Goal: Task Accomplishment & Management: Use online tool/utility

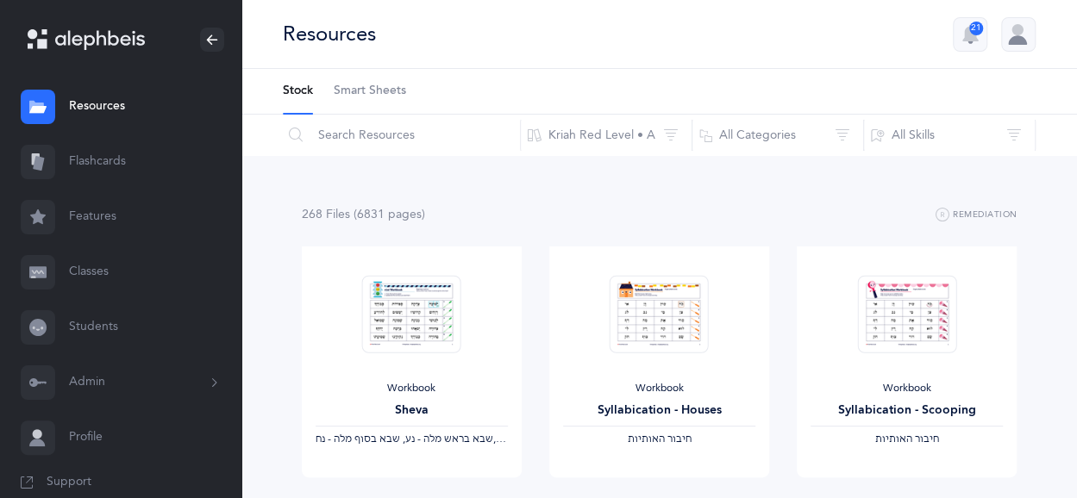
click at [102, 279] on link "Classes" at bounding box center [120, 272] width 241 height 55
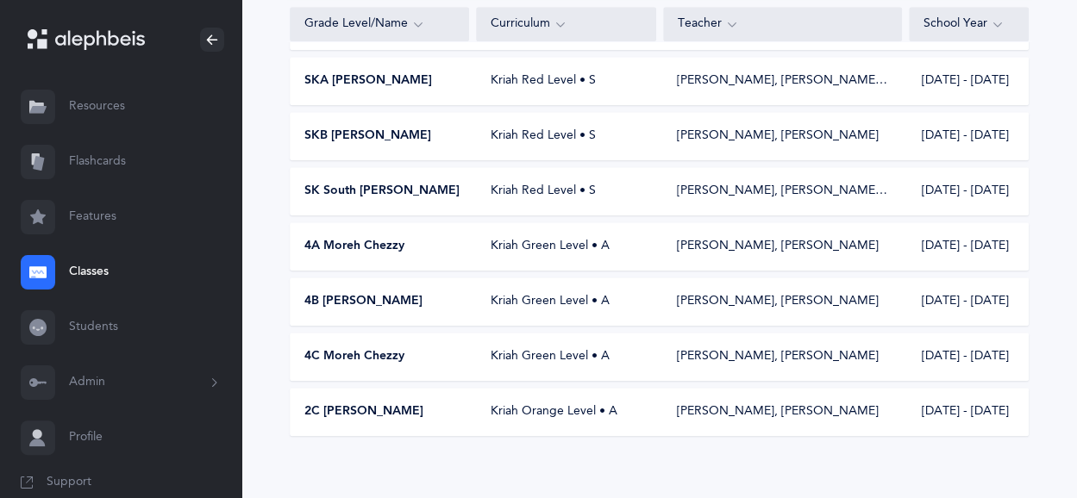
scroll to position [621, 0]
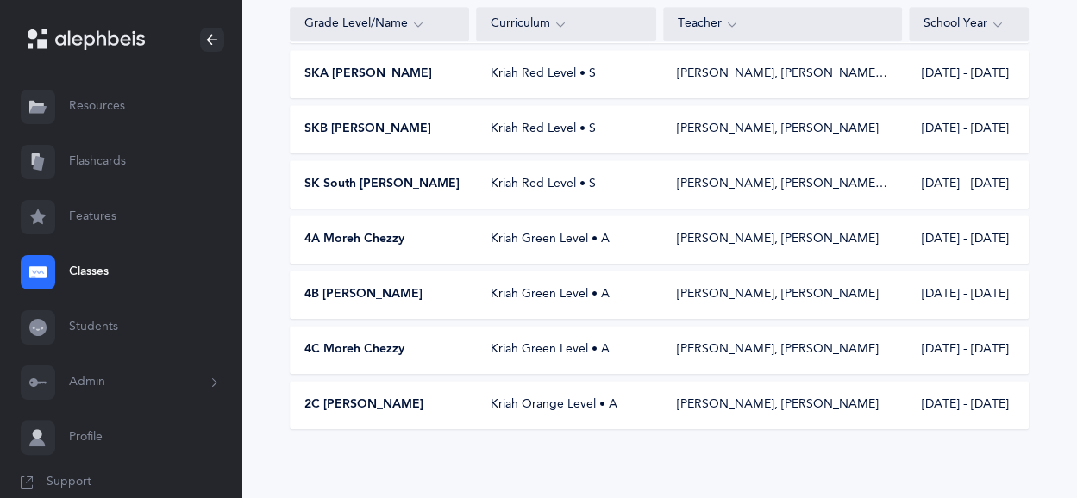
click at [579, 403] on div "Kriah Orange Level • A" at bounding box center [566, 405] width 179 height 17
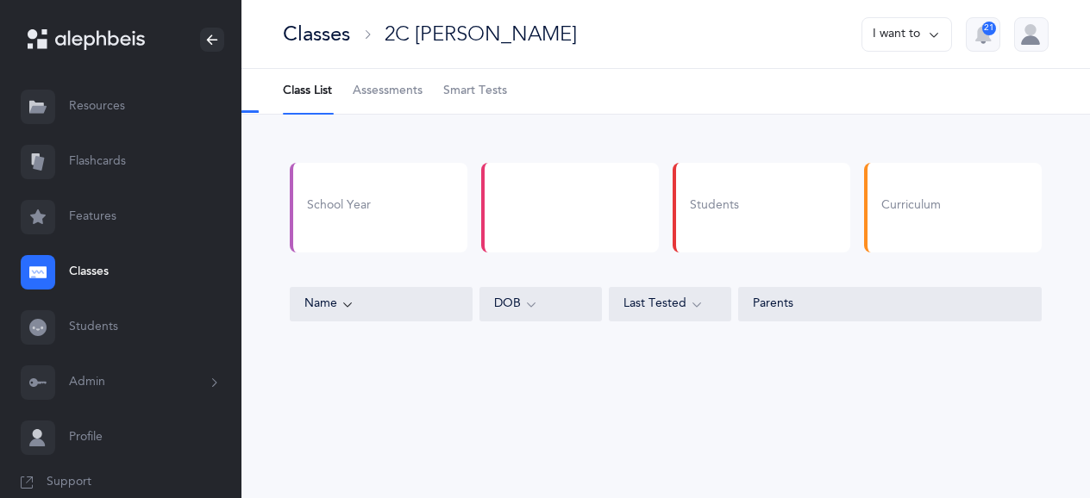
click at [579, 403] on div "Classes 2C Morah Haya I want to 21 Class List Assessments Smart Tests School Ye…" at bounding box center [665, 249] width 848 height 498
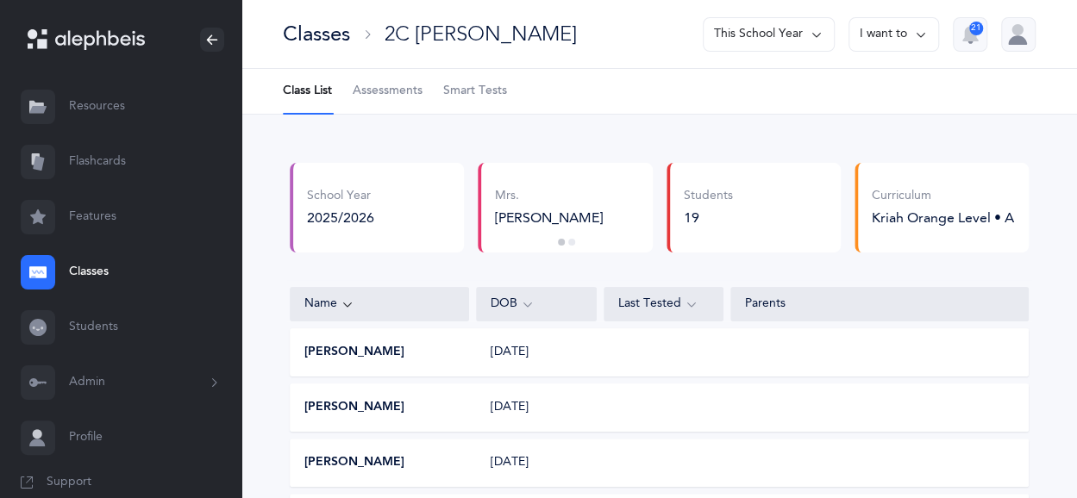
click at [386, 101] on link "Assessments" at bounding box center [388, 91] width 70 height 45
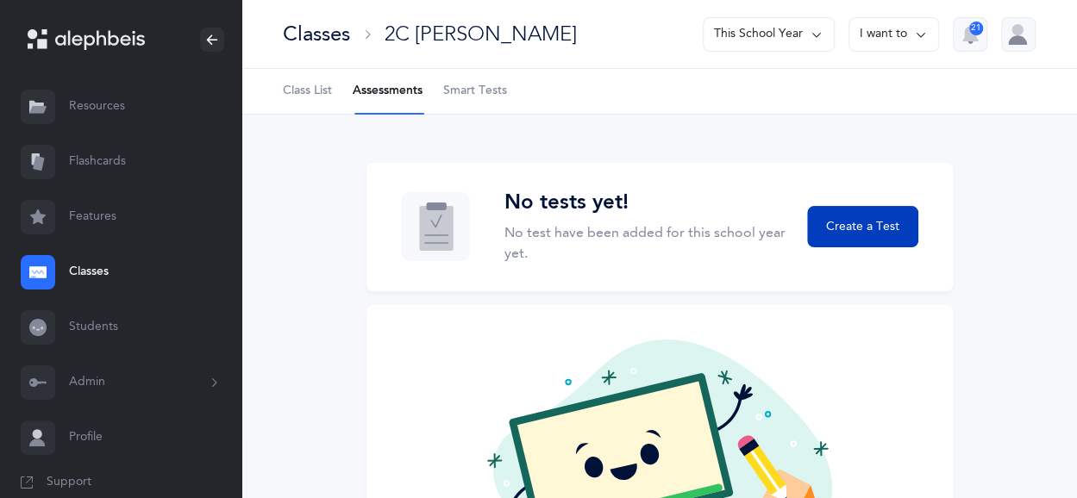
click at [835, 235] on button "Create a Test" at bounding box center [862, 226] width 110 height 41
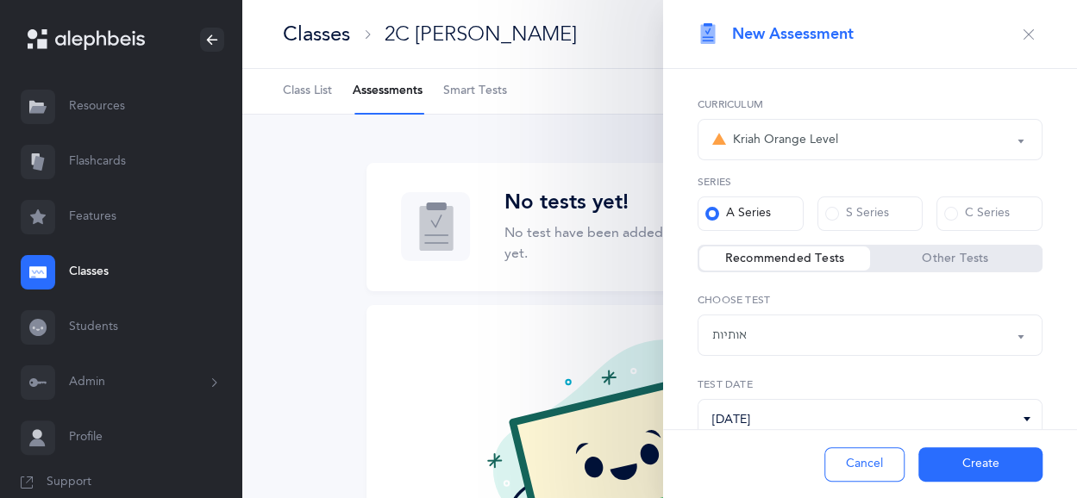
click at [1003, 337] on button "אותיות" at bounding box center [869, 335] width 345 height 41
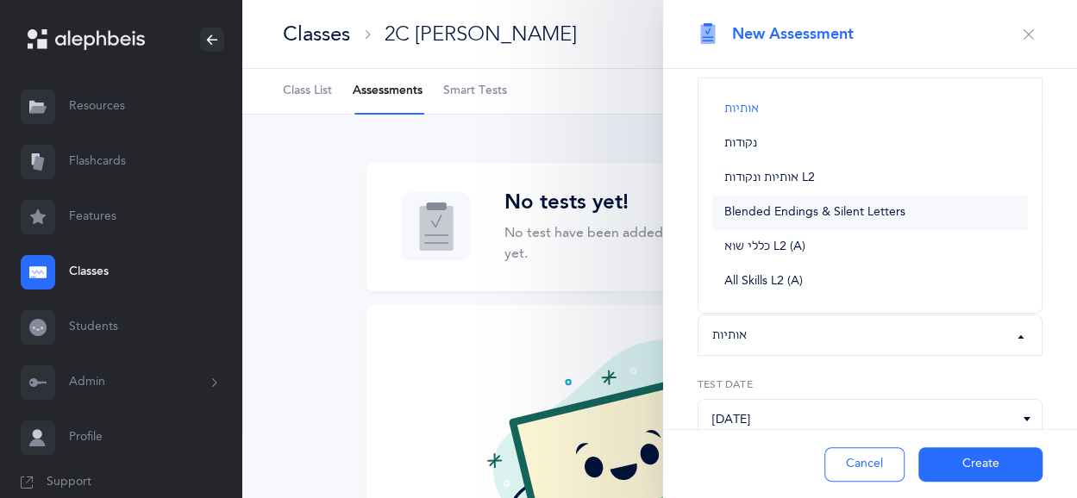
click at [904, 204] on link "Blended Endings & Silent Letters" at bounding box center [870, 213] width 316 height 34
select select "5"
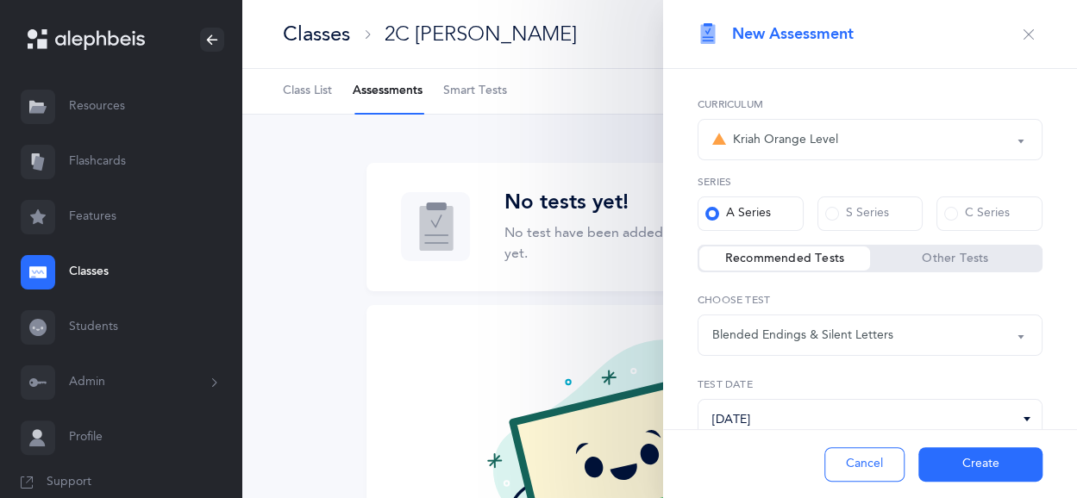
click at [937, 454] on button "Create" at bounding box center [980, 464] width 124 height 34
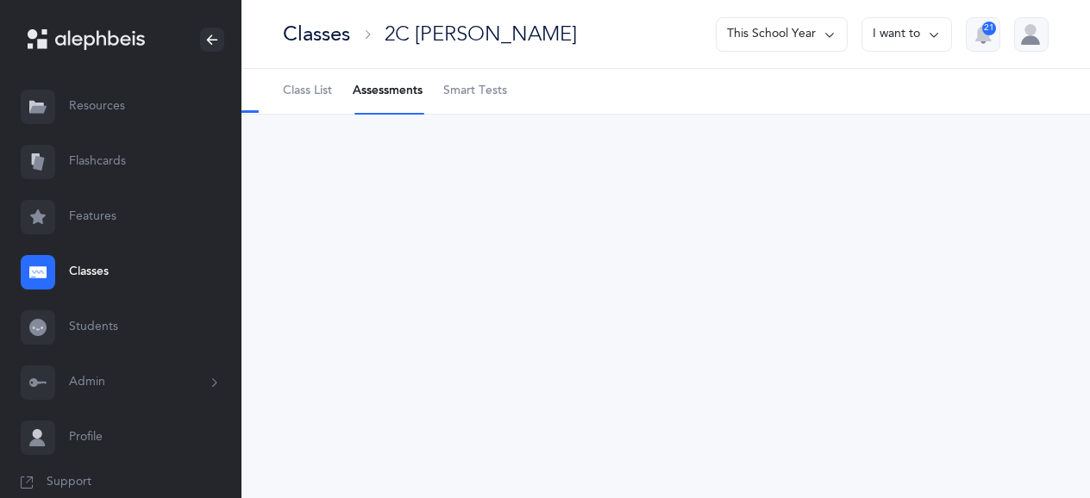
select select "5"
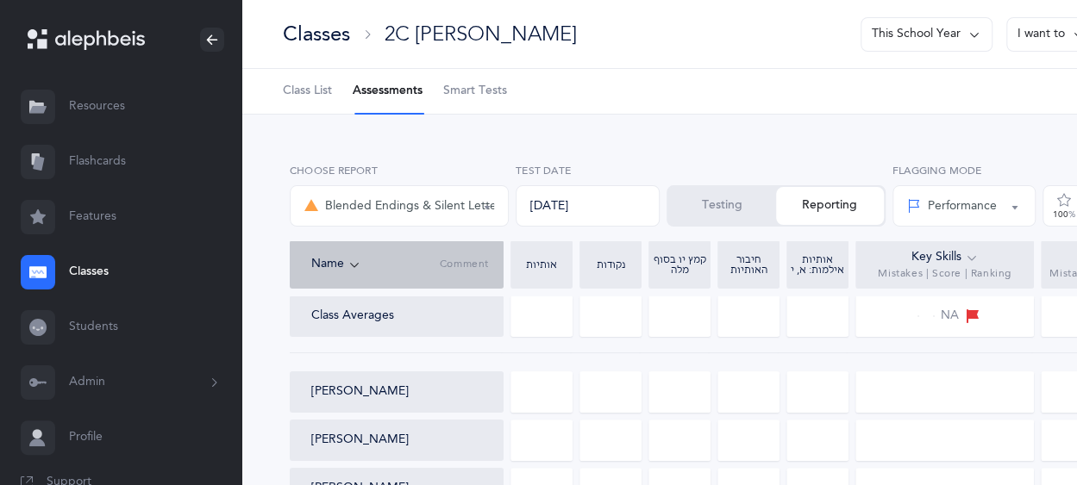
click at [394, 89] on li "Assessments" at bounding box center [388, 91] width 70 height 45
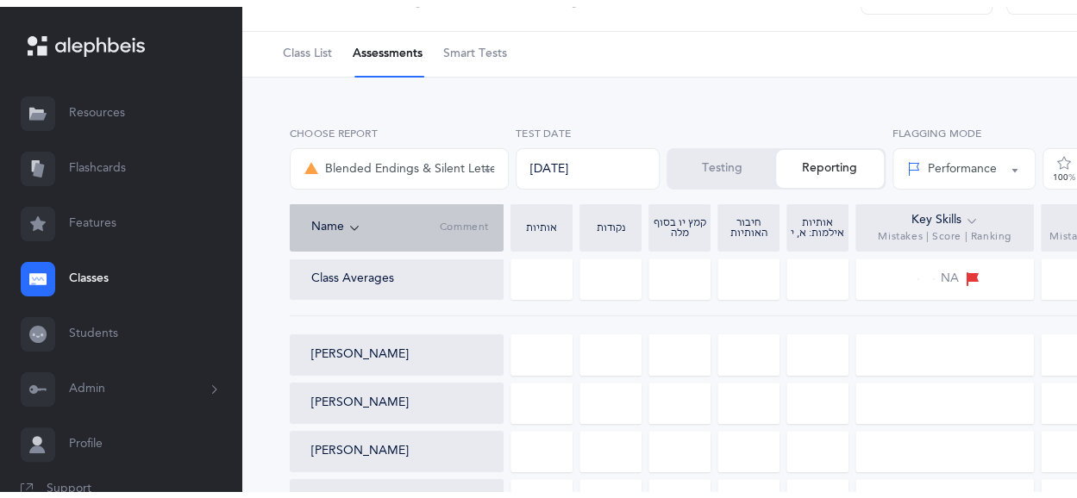
scroll to position [35, 0]
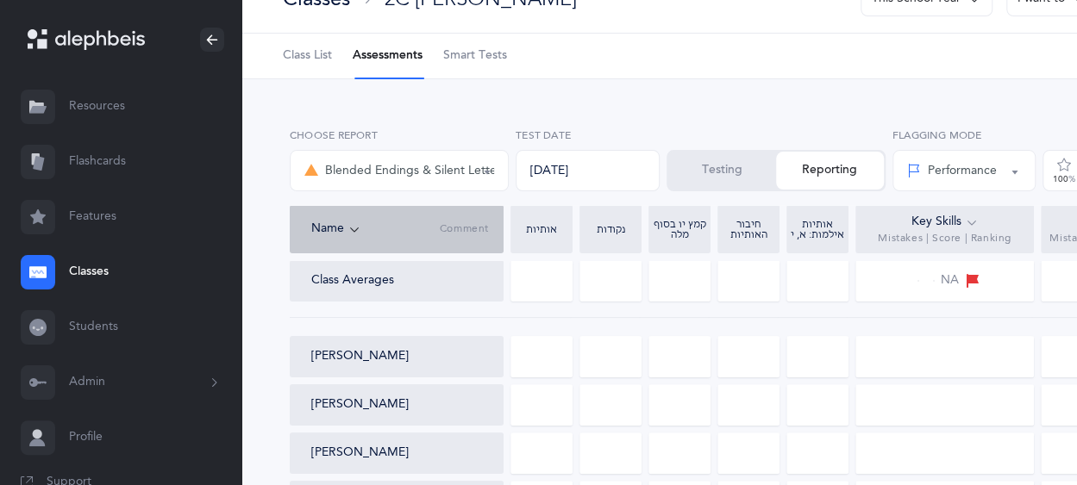
click at [541, 361] on div at bounding box center [541, 356] width 62 height 41
click at [740, 171] on button "Testing" at bounding box center [722, 171] width 108 height 38
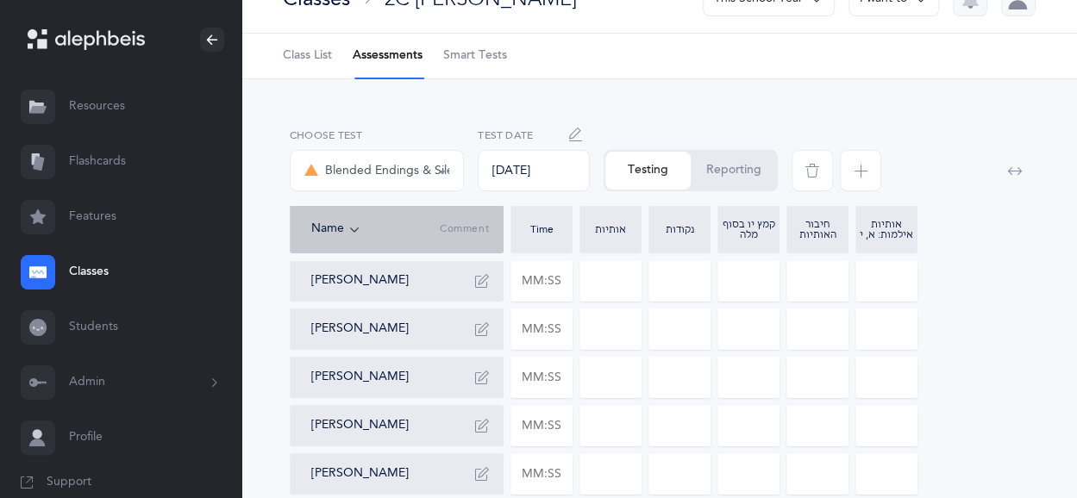
click at [855, 171] on icon "button" at bounding box center [861, 171] width 14 height 14
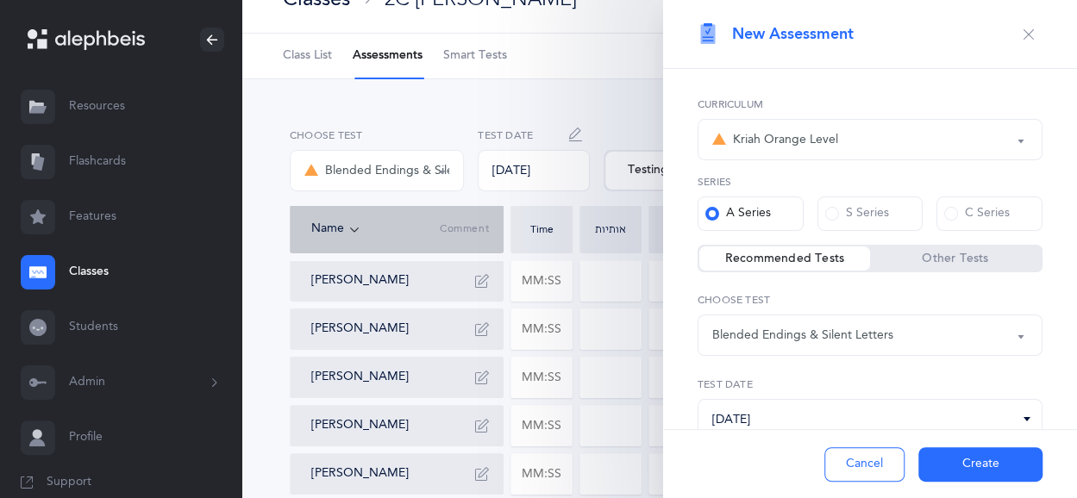
click at [1009, 341] on button "Blended Endings & Silent Letters" at bounding box center [869, 335] width 345 height 41
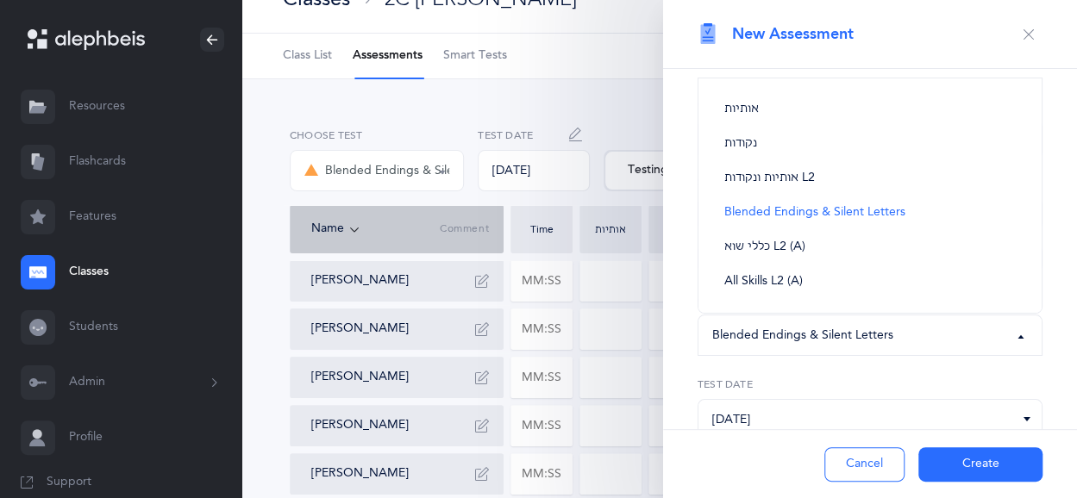
click at [985, 339] on div "Blended Endings & Silent Letters" at bounding box center [870, 335] width 316 height 29
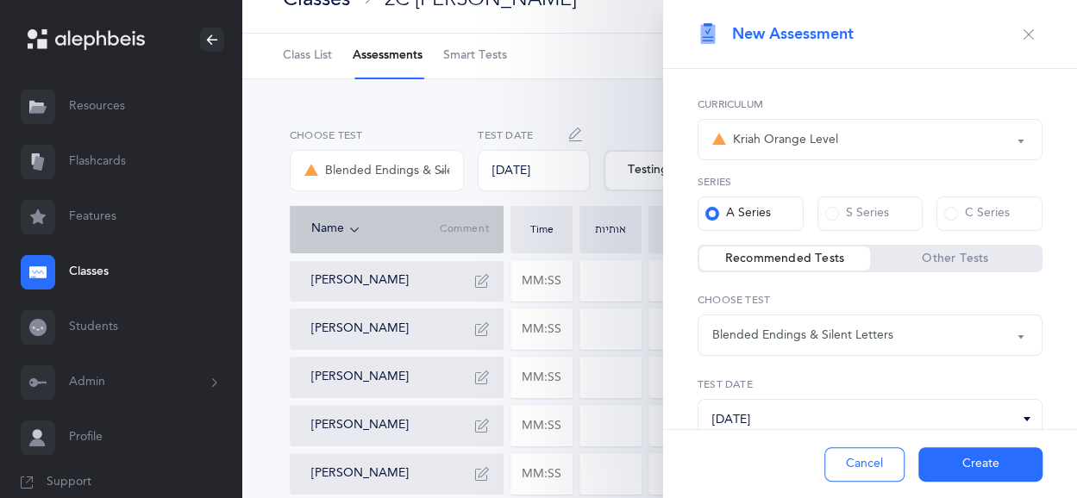
click at [954, 260] on label "Other Tests" at bounding box center [955, 258] width 171 height 17
click at [0, 0] on input "Other Tests" at bounding box center [0, 0] width 0 height 0
click at [1007, 341] on button "Skilled Endings L2 (A) Short" at bounding box center [869, 335] width 345 height 41
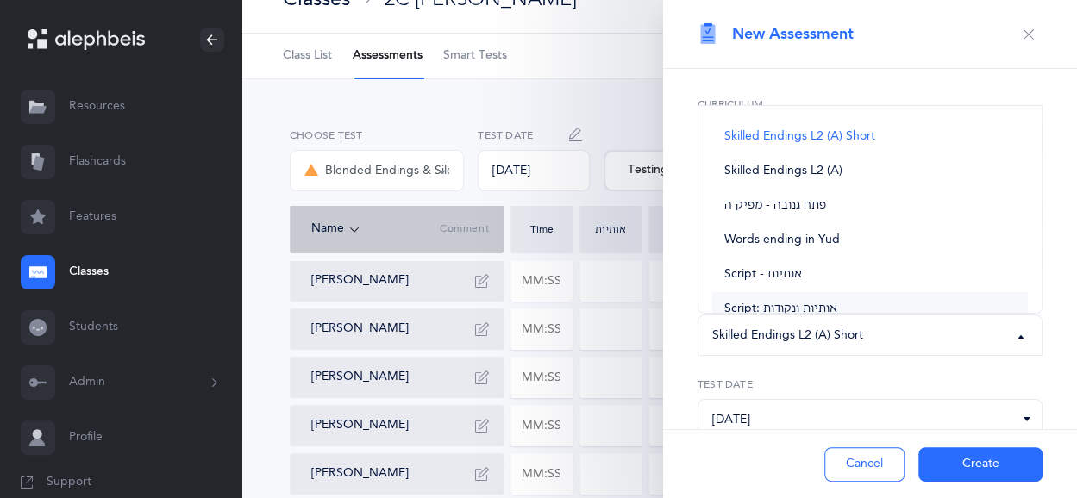
click at [825, 302] on span "Script: אותיות ונקודות" at bounding box center [780, 310] width 113 height 16
select select "37"
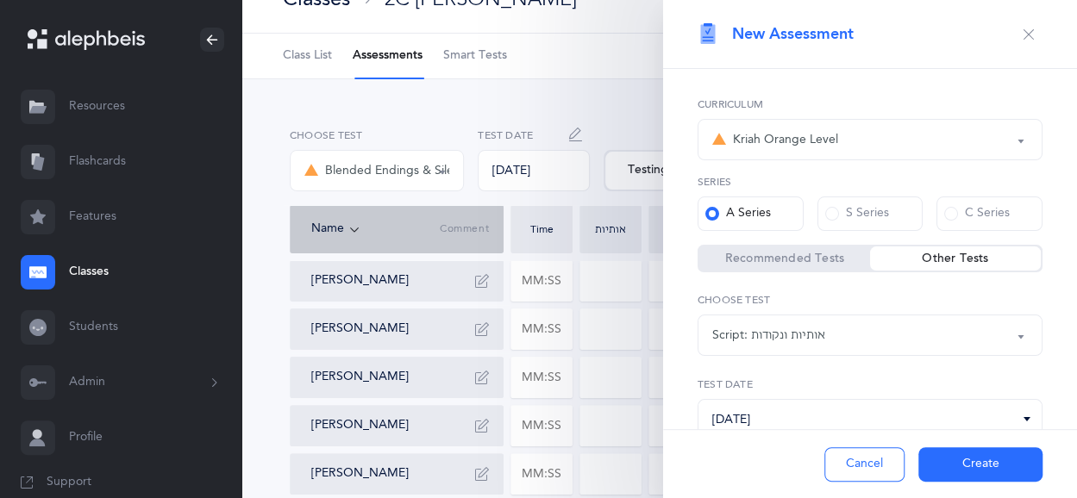
click at [947, 466] on button "Create" at bounding box center [980, 464] width 124 height 34
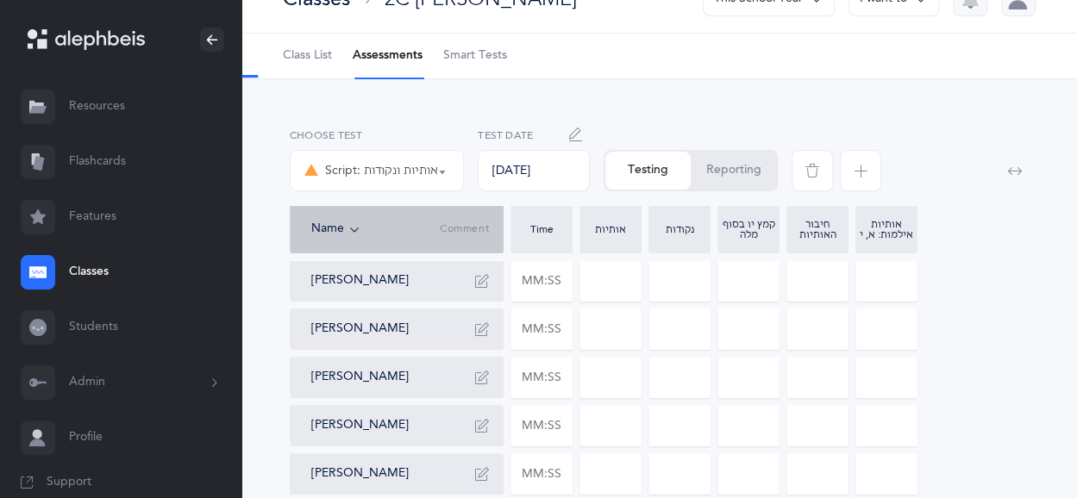
select select "37"
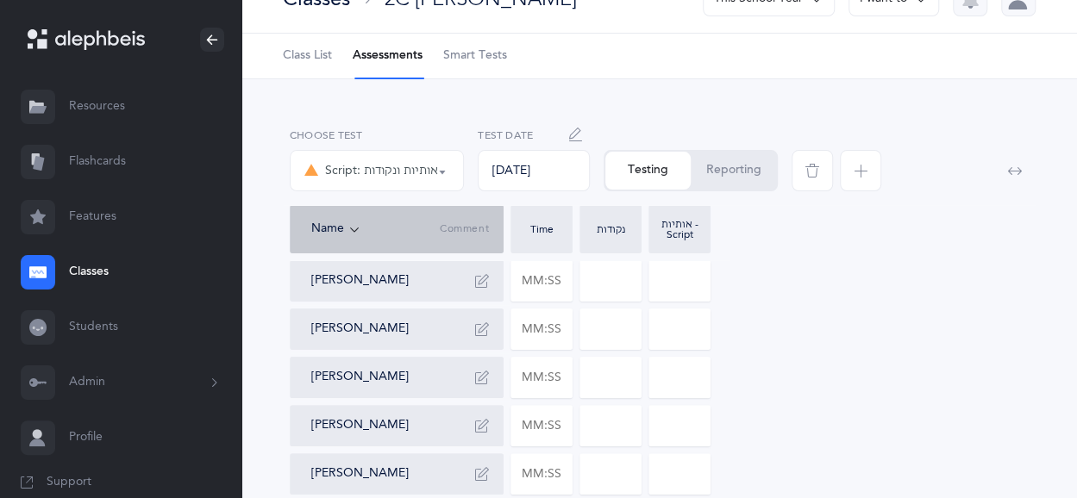
click at [678, 186] on div "Testing Reporting" at bounding box center [691, 170] width 174 height 41
click at [650, 168] on div "Testing Reporting" at bounding box center [691, 170] width 174 height 41
click at [728, 165] on button "Reporting" at bounding box center [733, 171] width 85 height 38
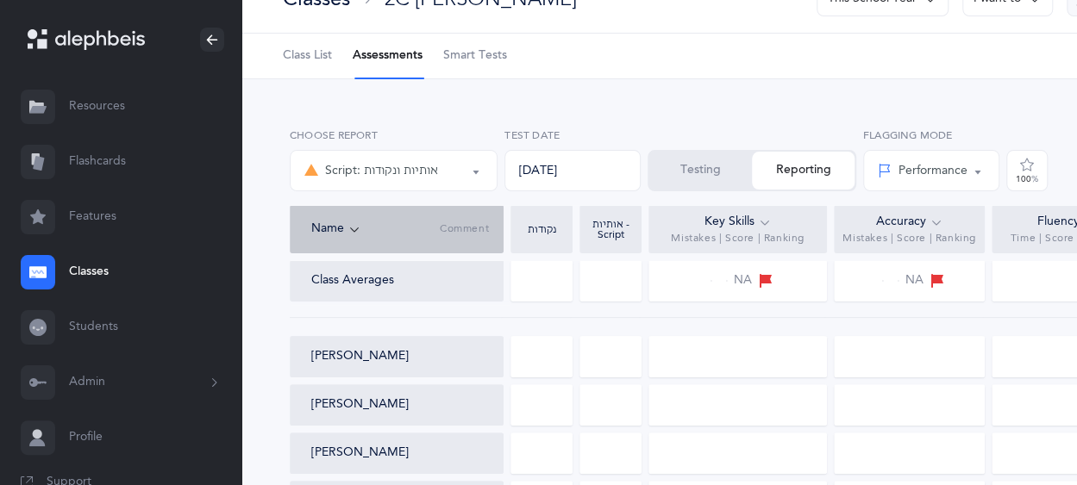
click at [688, 171] on button "Testing" at bounding box center [700, 171] width 103 height 38
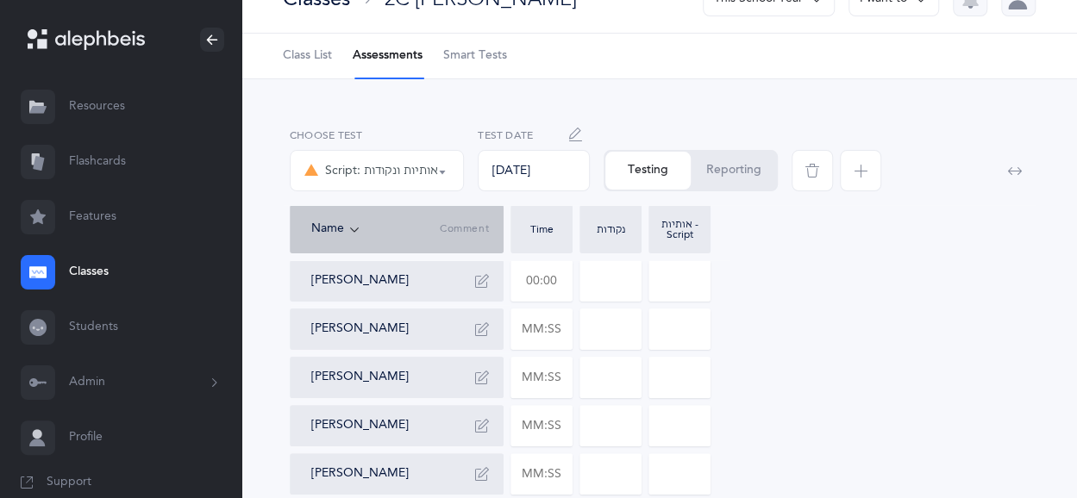
click at [545, 272] on input "text" at bounding box center [541, 281] width 60 height 40
type input "04:51"
type input "0"
click at [690, 280] on input "0" at bounding box center [679, 281] width 60 height 40
drag, startPoint x: 680, startPoint y: 282, endPoint x: 662, endPoint y: 282, distance: 18.1
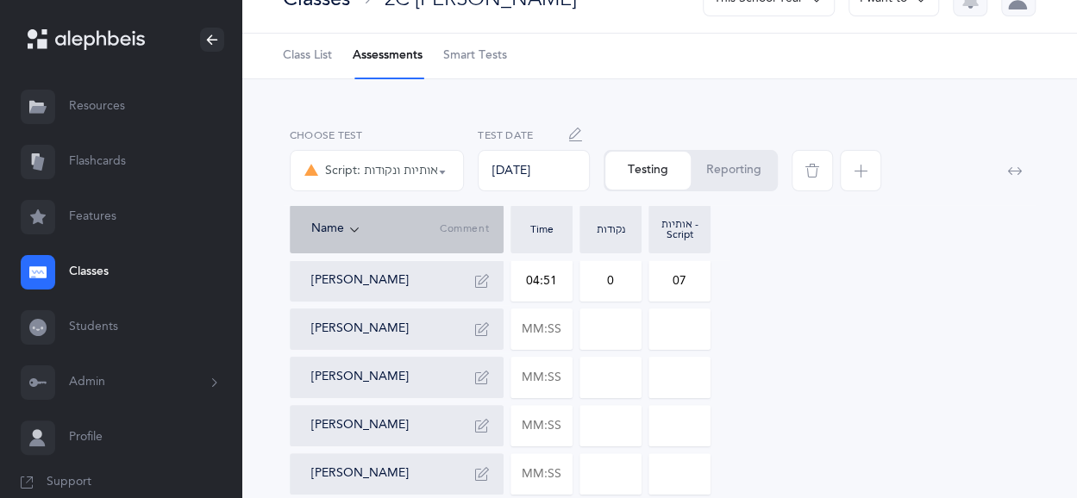
click at [662, 282] on input "07" at bounding box center [679, 281] width 60 height 40
type input "7"
drag, startPoint x: 612, startPoint y: 280, endPoint x: 593, endPoint y: 285, distance: 19.7
click at [593, 285] on input "0" at bounding box center [610, 281] width 60 height 40
type input "4"
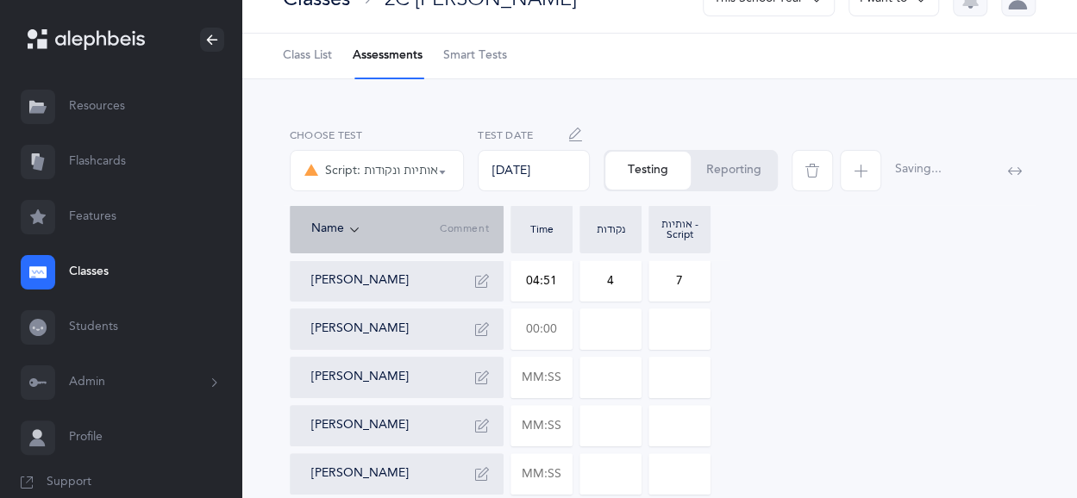
click at [537, 339] on input "text" at bounding box center [541, 330] width 60 height 40
click at [537, 339] on input "00:03" at bounding box center [541, 330] width 60 height 40
drag, startPoint x: 561, startPoint y: 335, endPoint x: 536, endPoint y: 330, distance: 25.4
click at [536, 330] on input "00:03" at bounding box center [541, 330] width 60 height 40
type input "03:19"
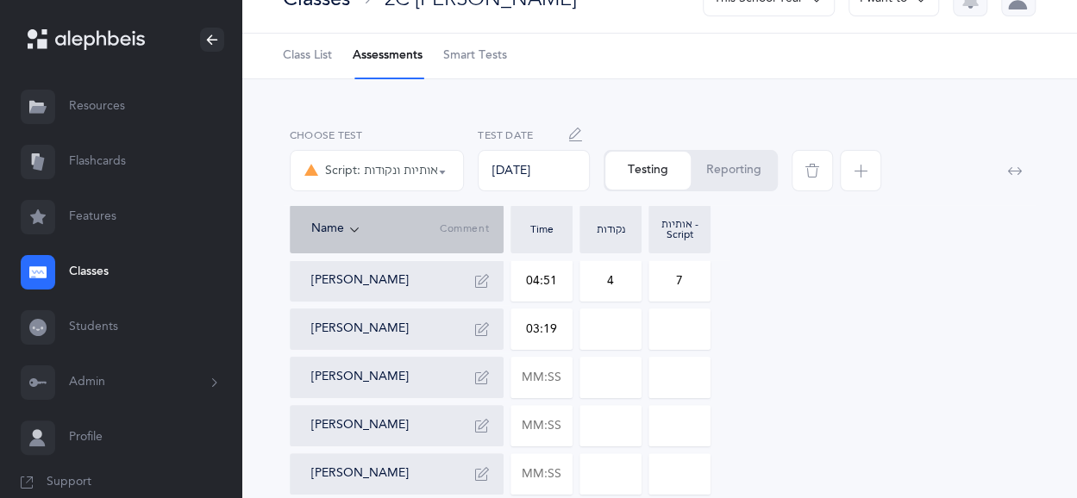
type input "0"
drag, startPoint x: 610, startPoint y: 325, endPoint x: 619, endPoint y: 324, distance: 9.5
click at [619, 324] on input "0" at bounding box center [610, 330] width 60 height 40
type input "9"
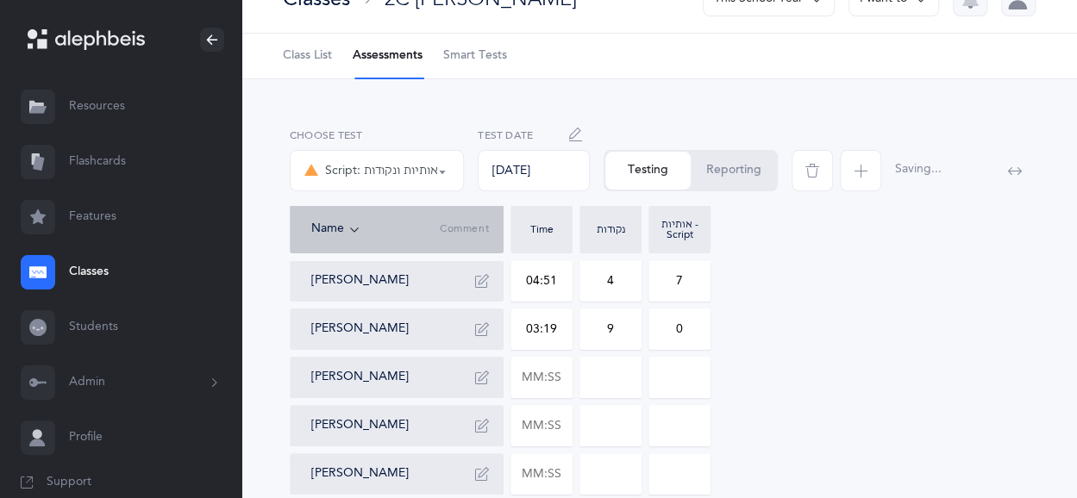
drag, startPoint x: 679, startPoint y: 325, endPoint x: 668, endPoint y: 334, distance: 14.1
click at [668, 334] on input "0" at bounding box center [679, 330] width 60 height 40
type input "10"
click at [551, 375] on input "text" at bounding box center [541, 378] width 60 height 40
type input "01:23"
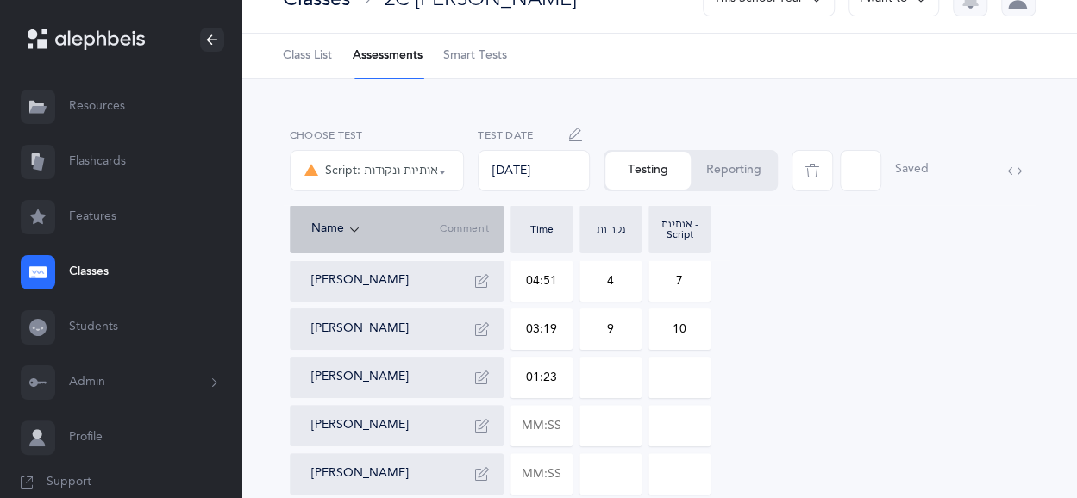
type input "0"
drag, startPoint x: 622, startPoint y: 376, endPoint x: 592, endPoint y: 378, distance: 29.4
click at [592, 378] on input "0" at bounding box center [610, 378] width 60 height 40
type input "4"
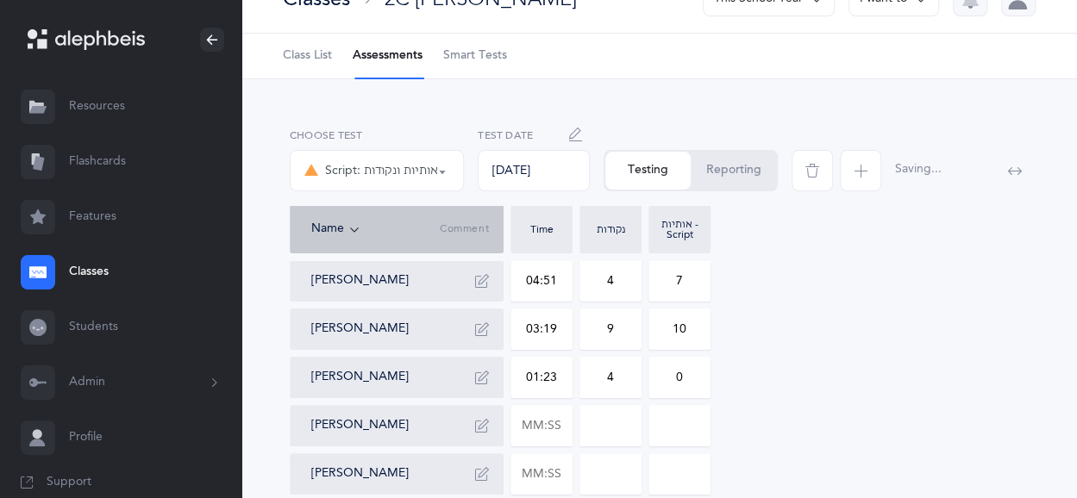
drag, startPoint x: 683, startPoint y: 384, endPoint x: 662, endPoint y: 382, distance: 20.8
click at [662, 382] on input "0" at bounding box center [679, 378] width 60 height 40
type input "5"
click at [557, 426] on input "text" at bounding box center [541, 426] width 60 height 40
type input "01:11"
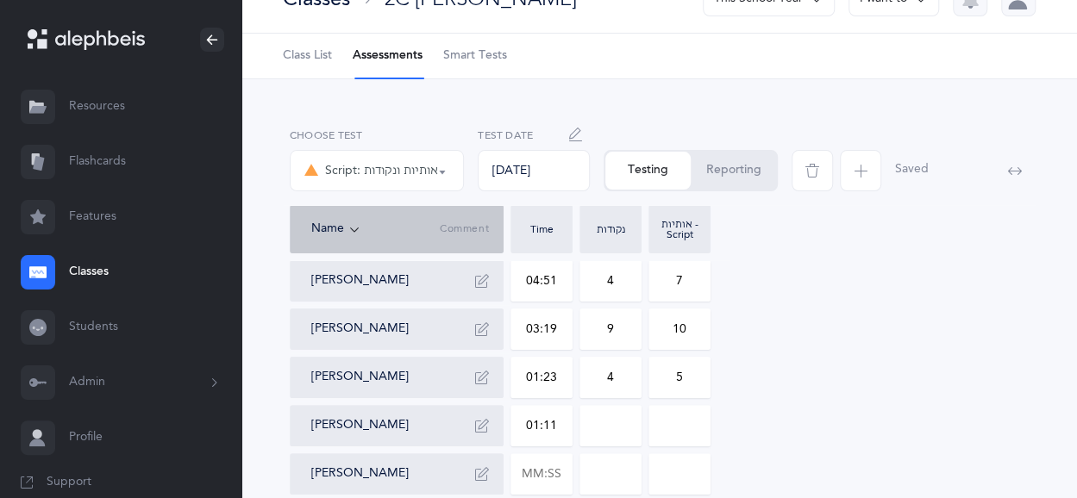
type input "0"
click at [609, 427] on input "0" at bounding box center [610, 426] width 60 height 40
type input "1"
drag, startPoint x: 686, startPoint y: 431, endPoint x: 667, endPoint y: 428, distance: 19.1
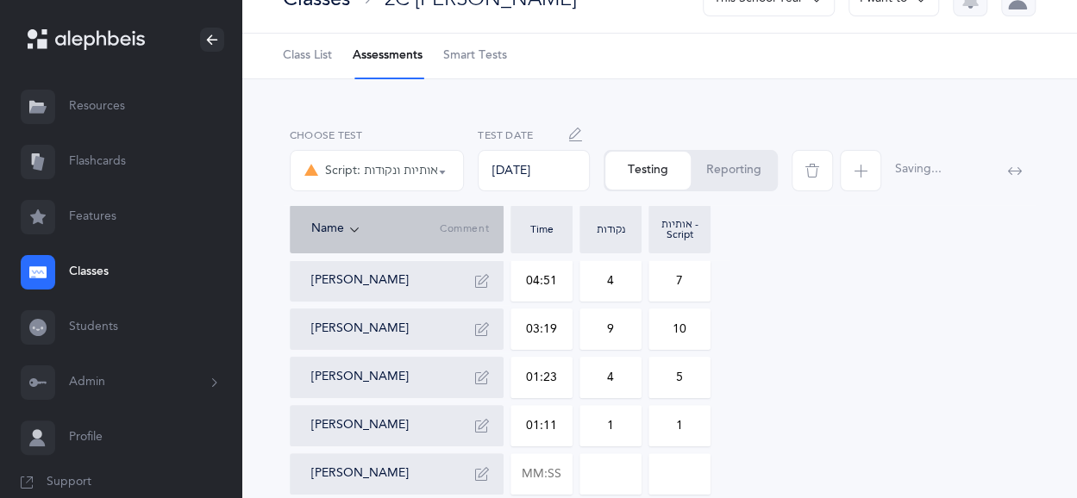
click at [667, 428] on input "1" at bounding box center [679, 426] width 60 height 40
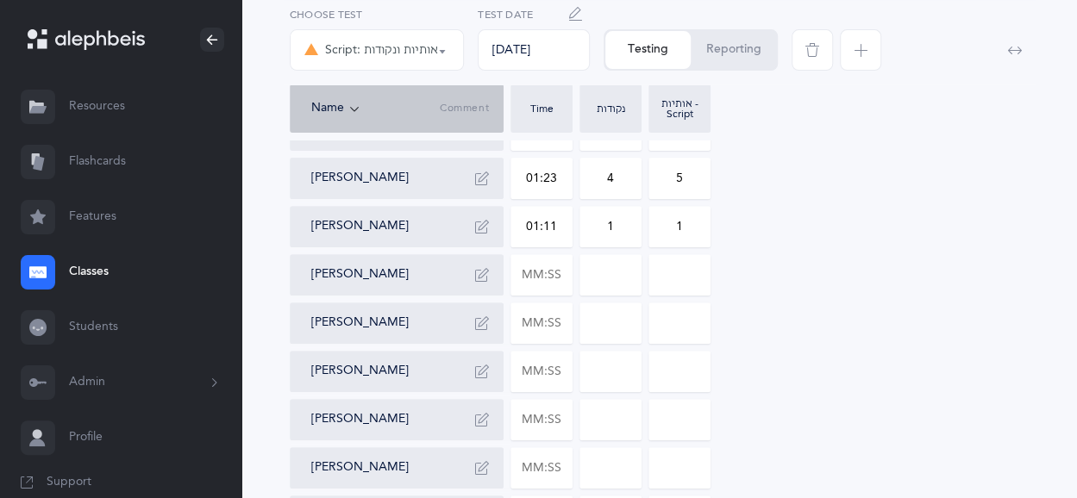
scroll to position [245, 0]
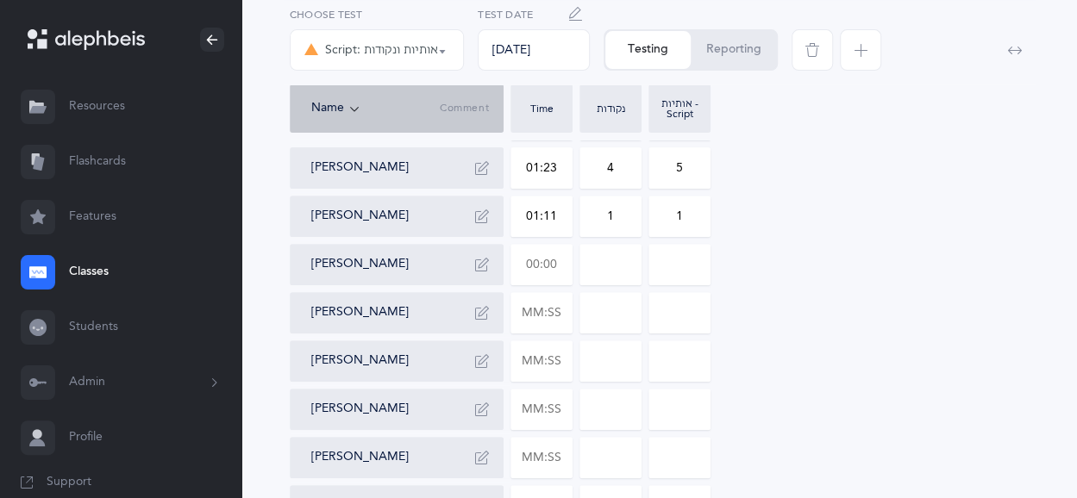
type input "1"
click at [531, 277] on input "text" at bounding box center [541, 265] width 60 height 40
type input "05:02"
type input "0"
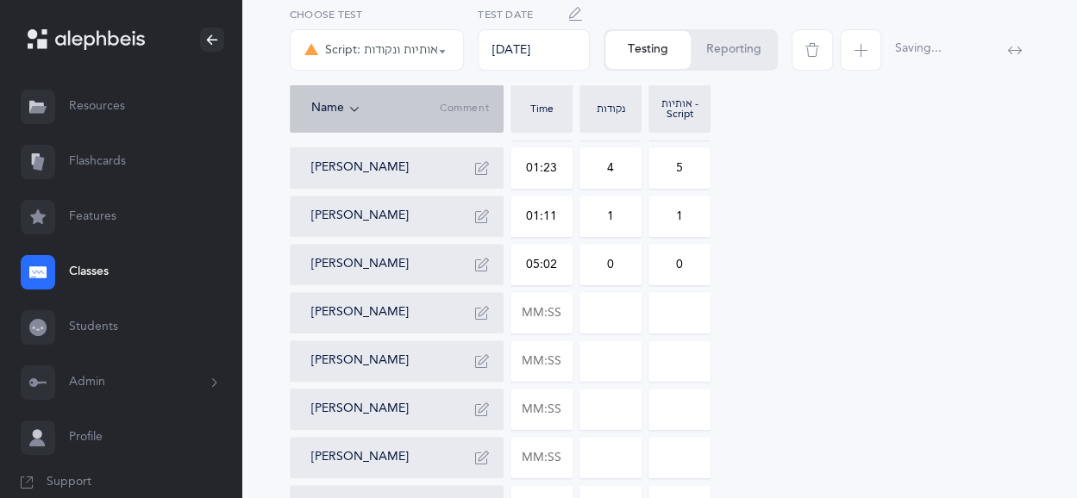
drag, startPoint x: 607, startPoint y: 265, endPoint x: 618, endPoint y: 265, distance: 11.2
click at [618, 265] on input "0" at bounding box center [610, 265] width 60 height 40
type input "13"
click at [680, 268] on input "0" at bounding box center [679, 265] width 60 height 40
type input "8"
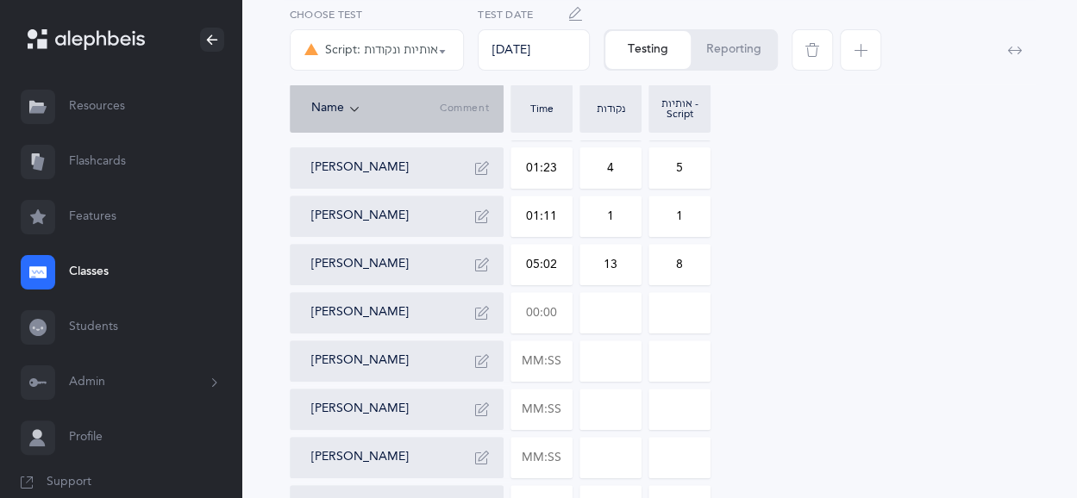
click at [533, 318] on input "text" at bounding box center [541, 313] width 60 height 40
type input "03:02"
type input "0"
drag, startPoint x: 603, startPoint y: 309, endPoint x: 612, endPoint y: 311, distance: 9.8
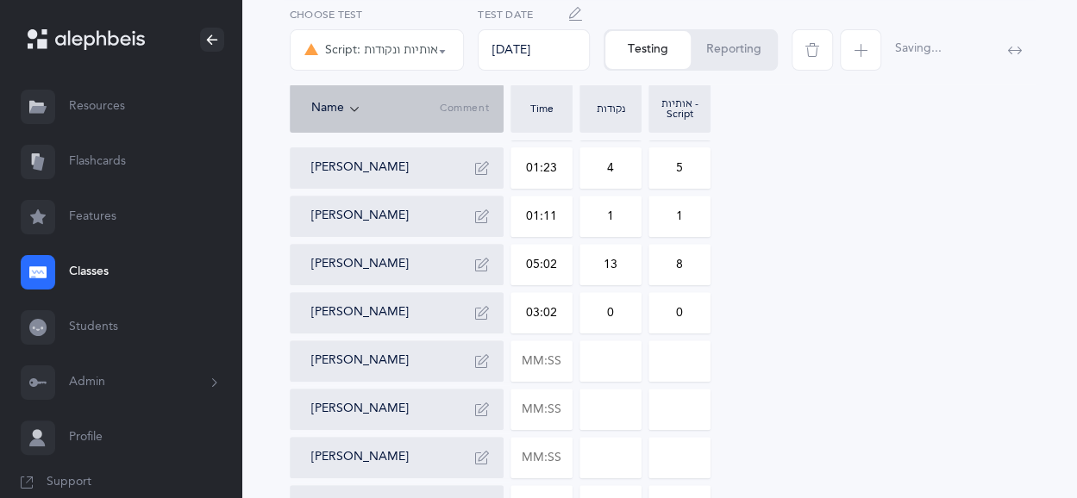
click at [612, 311] on input "0" at bounding box center [610, 313] width 60 height 40
type input "4"
drag, startPoint x: 687, startPoint y: 308, endPoint x: 674, endPoint y: 309, distance: 13.0
click at [674, 309] on input "0" at bounding box center [679, 313] width 60 height 40
type input "9"
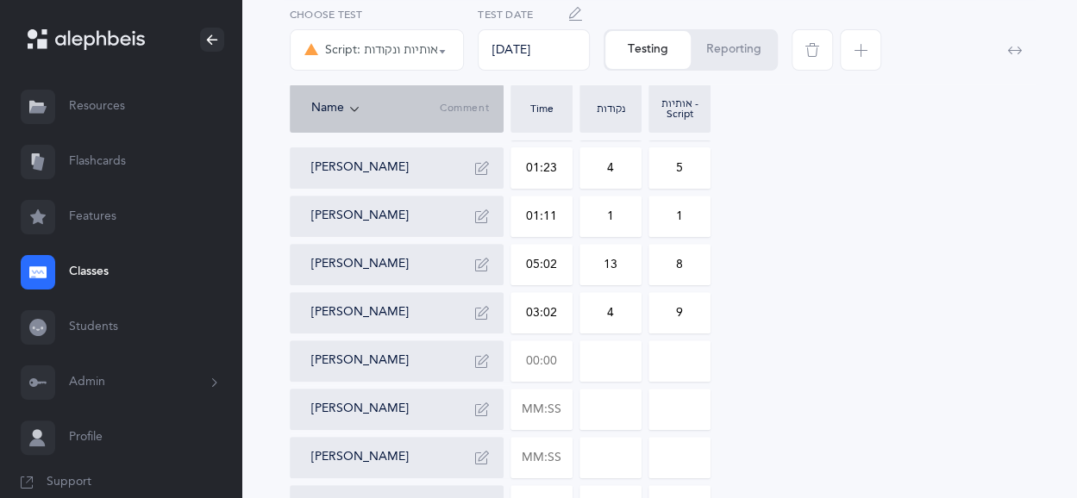
click at [546, 360] on input "text" at bounding box center [541, 361] width 60 height 40
type input "01:39"
type input "0"
drag, startPoint x: 595, startPoint y: 359, endPoint x: 616, endPoint y: 360, distance: 20.8
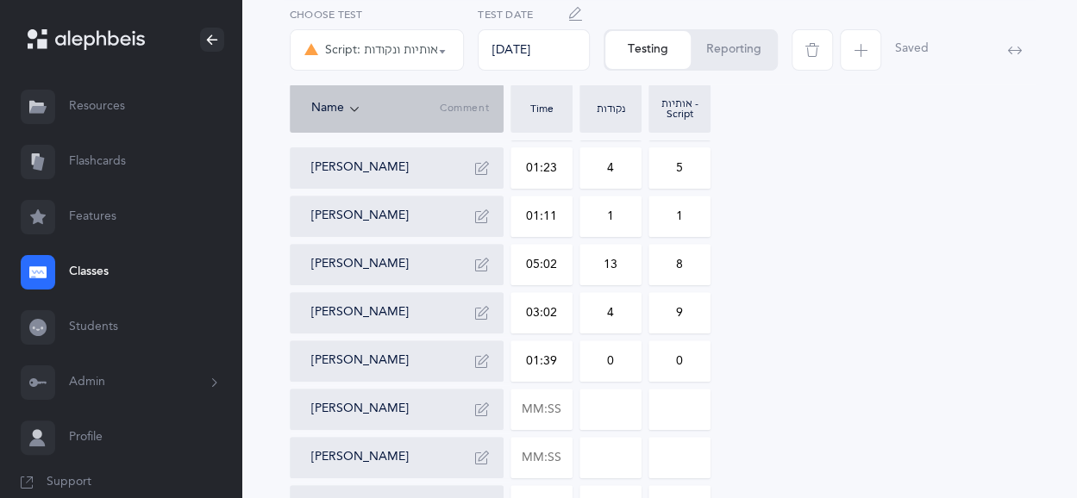
click at [616, 360] on input "0" at bounding box center [610, 361] width 60 height 40
type input "4"
click at [544, 410] on input "text" at bounding box center [541, 410] width 60 height 40
type input "02:13"
type input "0"
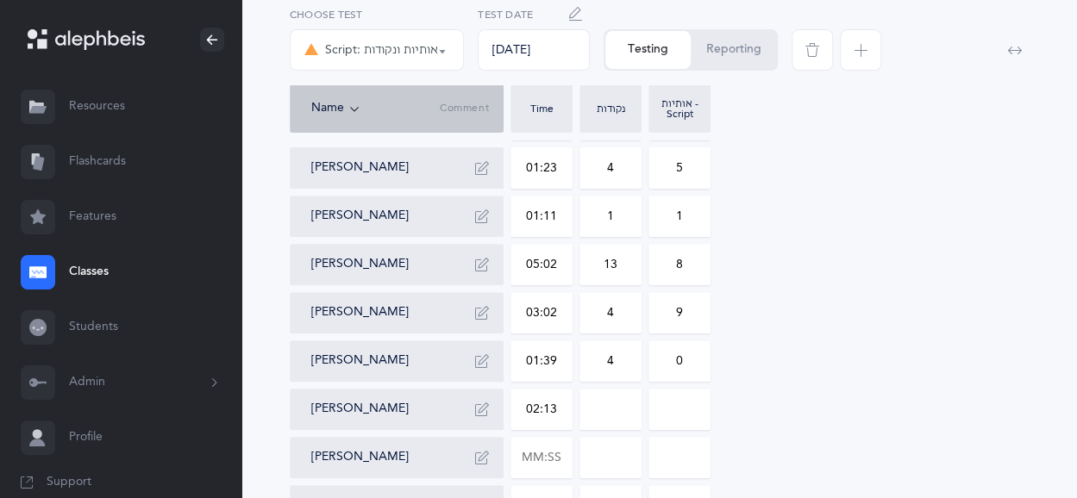
type input "0"
click at [605, 404] on input "0" at bounding box center [610, 410] width 60 height 40
type input "6"
drag, startPoint x: 671, startPoint y: 404, endPoint x: 686, endPoint y: 404, distance: 15.5
click at [686, 404] on input "0" at bounding box center [679, 410] width 60 height 40
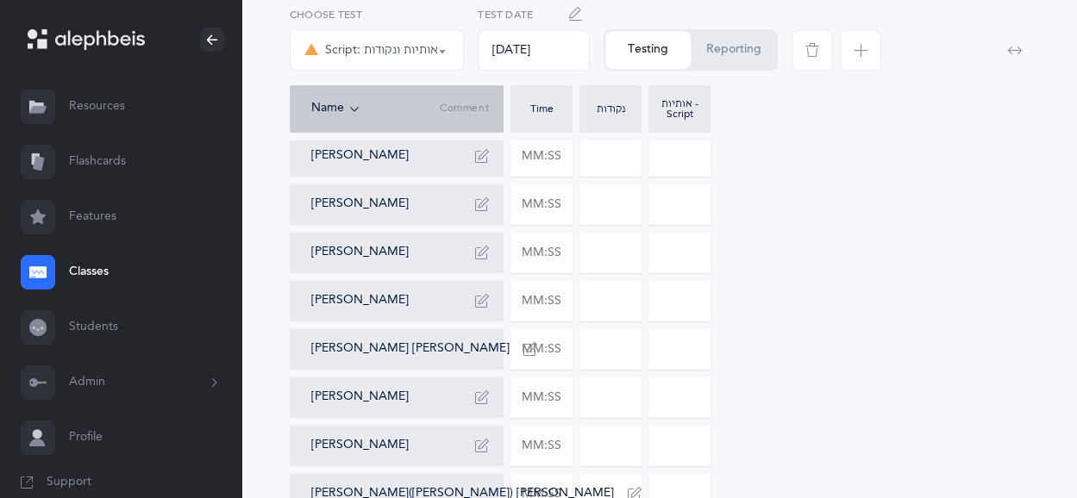
scroll to position [548, 0]
type input "5"
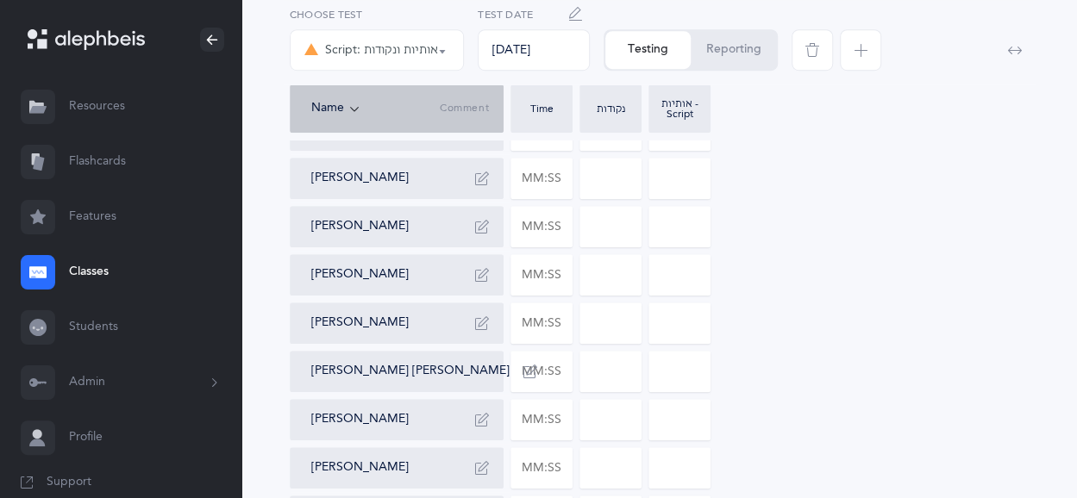
scroll to position [526, 0]
click at [525, 178] on input "text" at bounding box center [541, 177] width 60 height 40
type input "00:02"
type input "02:20"
type input "0"
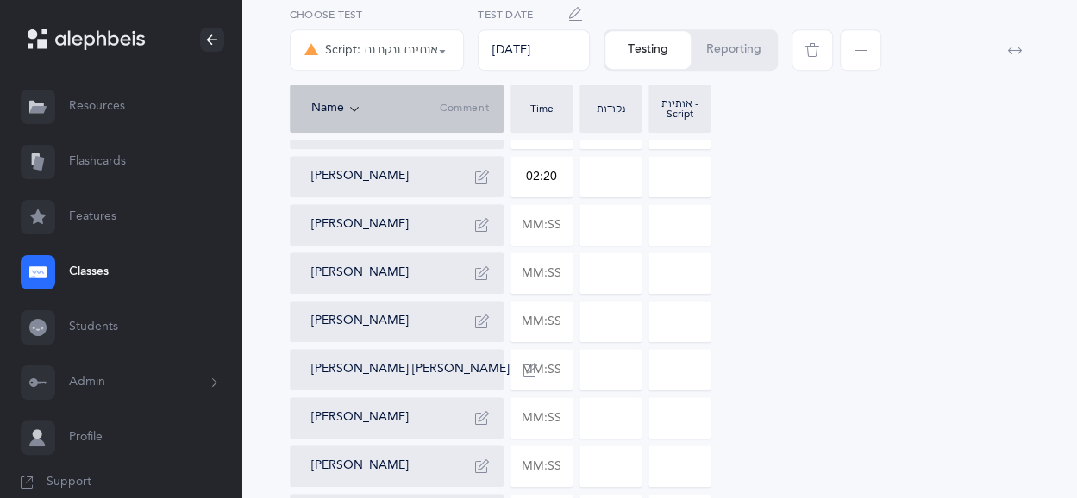
type input "0"
drag, startPoint x: 595, startPoint y: 180, endPoint x: 626, endPoint y: 181, distance: 31.0
click at [626, 181] on input "0" at bounding box center [610, 177] width 60 height 40
type input "3"
drag, startPoint x: 687, startPoint y: 177, endPoint x: 672, endPoint y: 178, distance: 15.5
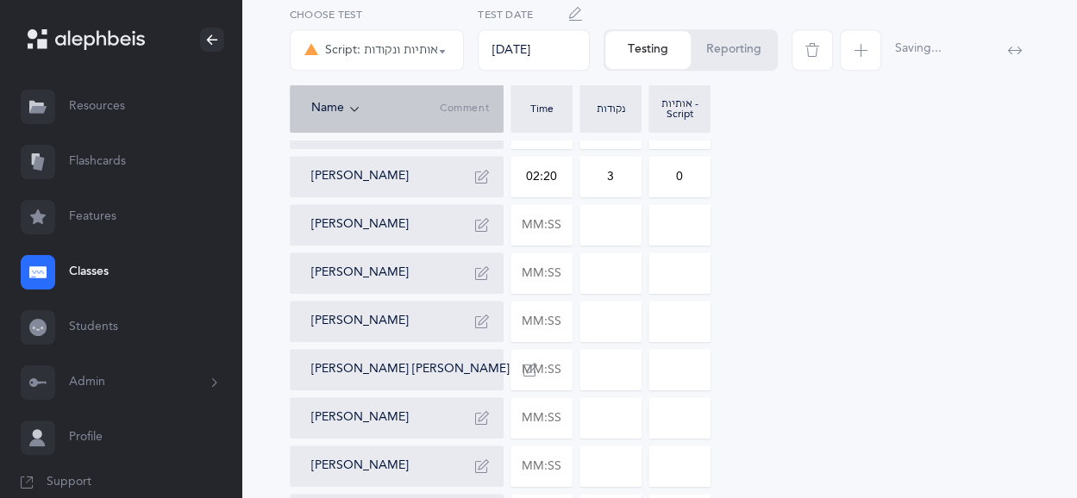
click at [672, 178] on input "0" at bounding box center [679, 177] width 60 height 40
type input "9"
click at [548, 222] on input "text" at bounding box center [541, 225] width 60 height 40
type input "01:29"
type input "0"
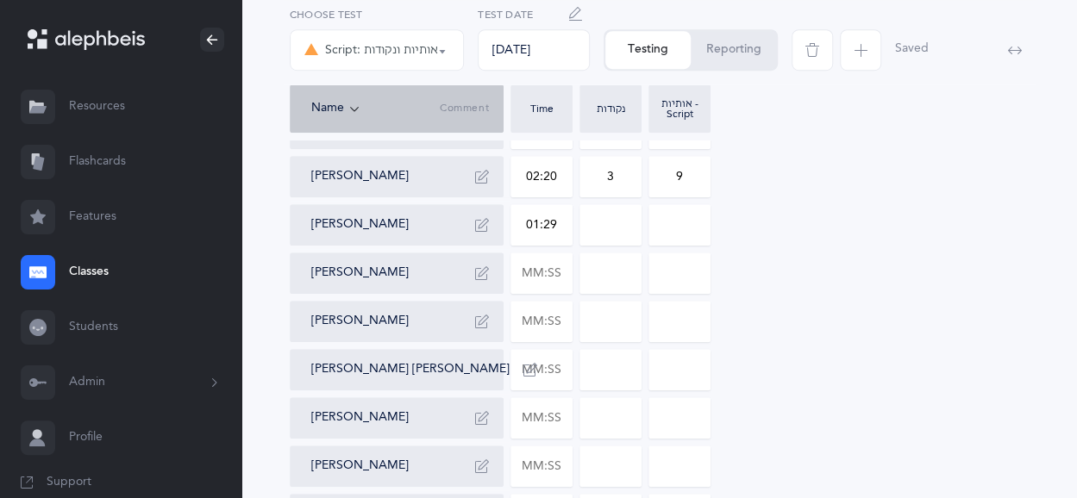
type input "0"
drag, startPoint x: 595, startPoint y: 232, endPoint x: 614, endPoint y: 232, distance: 19.0
click at [614, 232] on input "0" at bounding box center [610, 225] width 60 height 40
type input "3"
drag, startPoint x: 659, startPoint y: 234, endPoint x: 684, endPoint y: 234, distance: 25.0
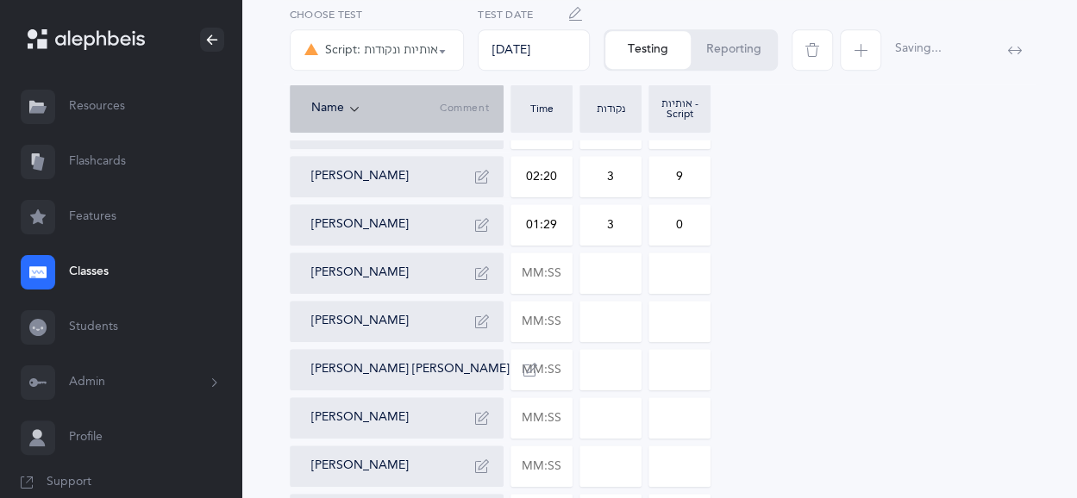
click at [684, 234] on input "0" at bounding box center [679, 225] width 60 height 40
type input "2"
click at [534, 269] on input "text" at bounding box center [541, 273] width 60 height 40
type input "01:45"
type input "0"
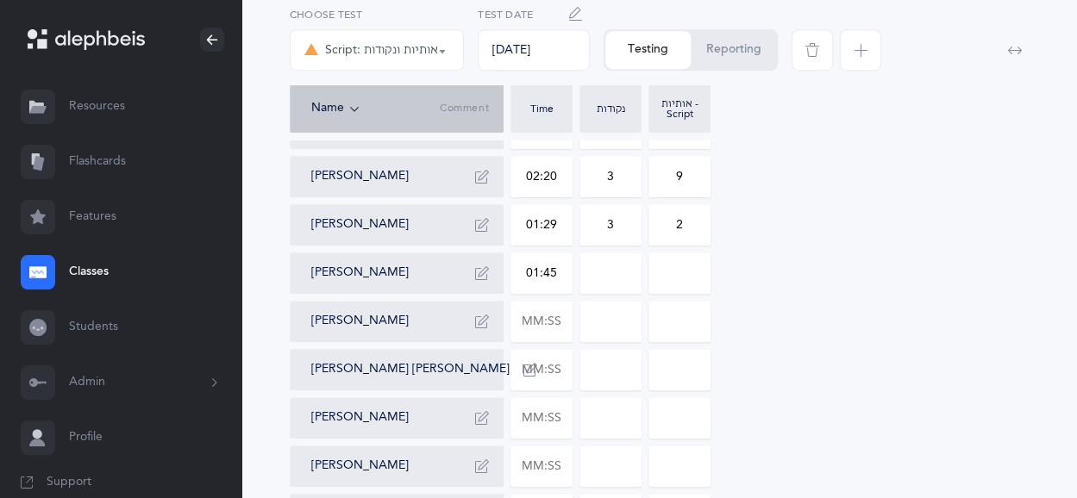
type input "0"
drag, startPoint x: 593, startPoint y: 271, endPoint x: 619, endPoint y: 272, distance: 25.9
click at [619, 272] on input "0" at bounding box center [610, 273] width 60 height 40
type input "13"
drag, startPoint x: 683, startPoint y: 268, endPoint x: 674, endPoint y: 266, distance: 8.8
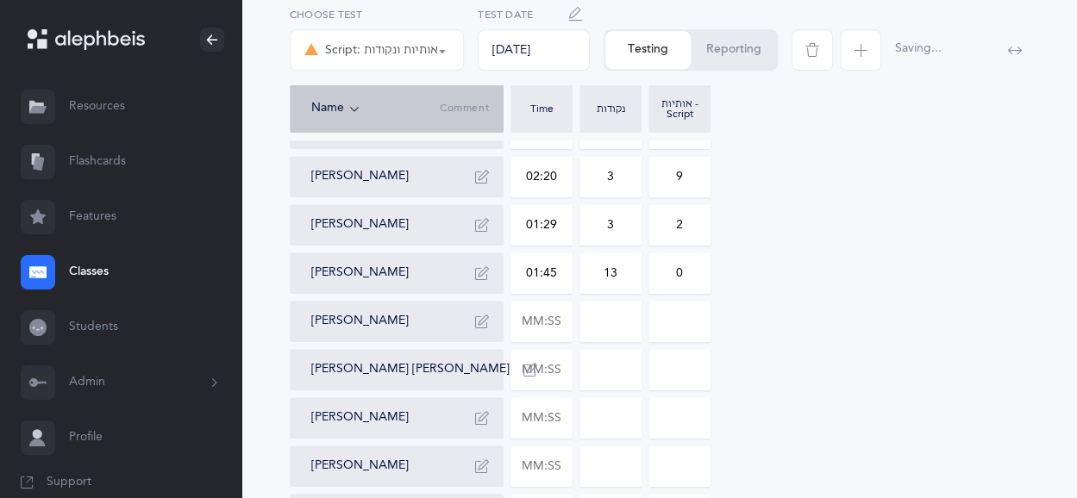
click at [674, 266] on input "0" at bounding box center [679, 273] width 60 height 40
type input "9"
click at [555, 332] on input "text" at bounding box center [541, 322] width 60 height 40
type input "01:34"
type input "0"
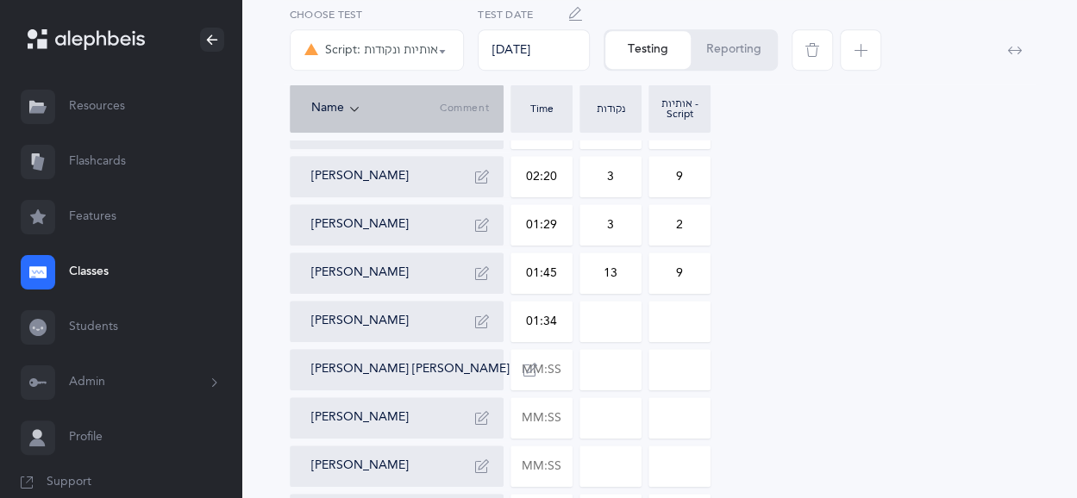
type input "0"
drag, startPoint x: 592, startPoint y: 322, endPoint x: 611, endPoint y: 322, distance: 19.0
click at [611, 322] on input "0" at bounding box center [610, 322] width 60 height 40
type input "3"
click at [541, 380] on input "text" at bounding box center [541, 370] width 60 height 40
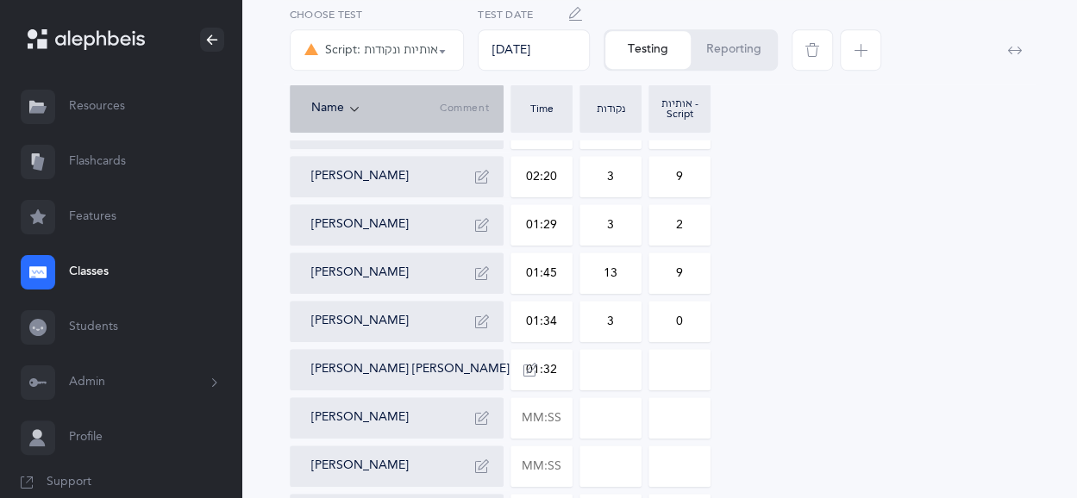
type input "01:32"
type input "0"
drag, startPoint x: 584, startPoint y: 382, endPoint x: 635, endPoint y: 377, distance: 52.0
click at [635, 377] on input "0" at bounding box center [610, 370] width 60 height 40
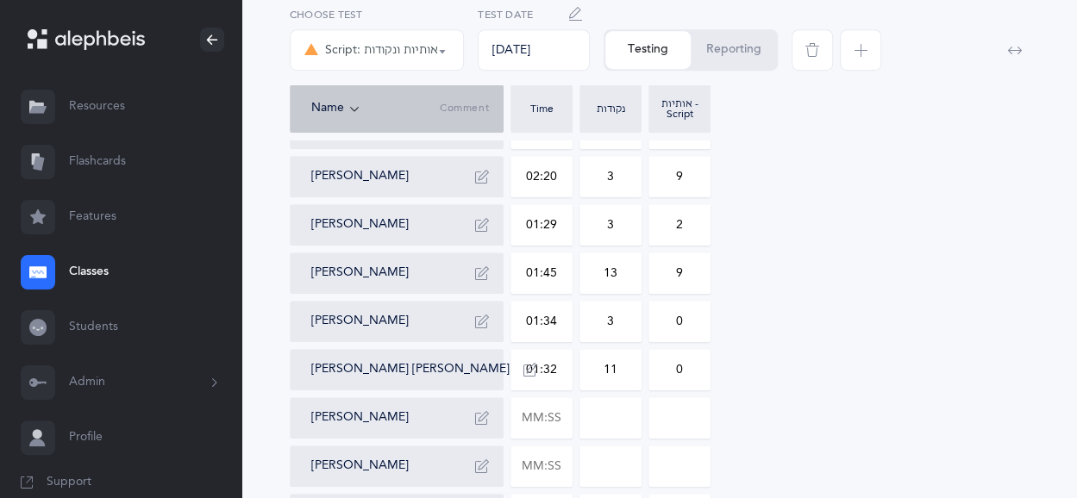
type input "11"
type input "1"
drag, startPoint x: 676, startPoint y: 375, endPoint x: 692, endPoint y: 375, distance: 16.4
click at [692, 375] on input "1" at bounding box center [679, 370] width 60 height 40
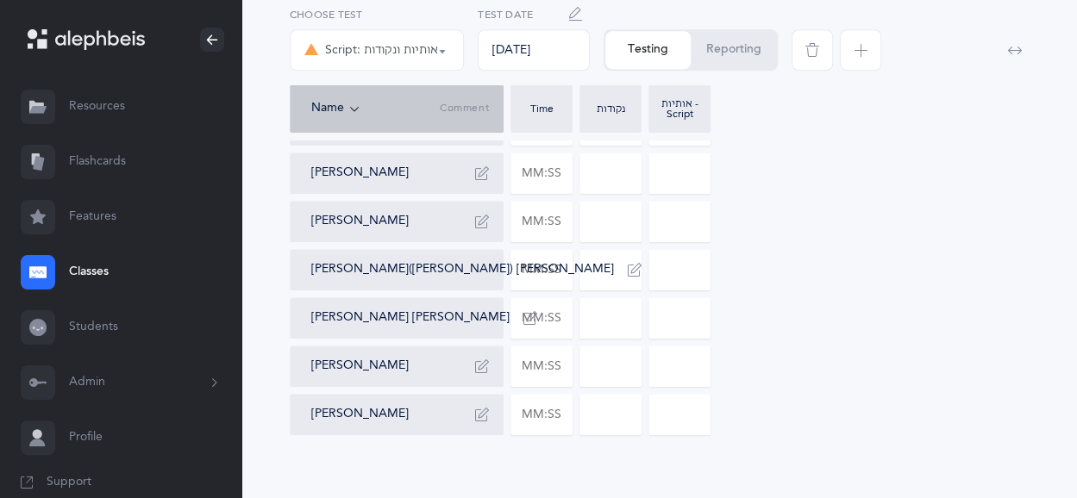
scroll to position [772, 0]
type input "2"
click at [547, 172] on input "text" at bounding box center [541, 173] width 60 height 40
type input "02:14"
type input "0"
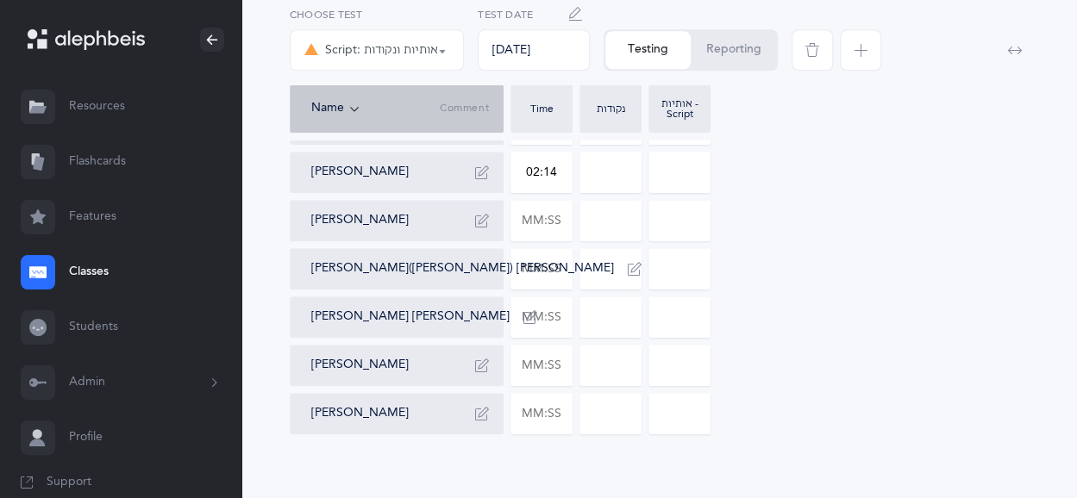
type input "0"
drag, startPoint x: 590, startPoint y: 170, endPoint x: 619, endPoint y: 174, distance: 29.6
click at [619, 174] on input "0" at bounding box center [610, 173] width 60 height 40
type input "3"
click at [543, 223] on input "text" at bounding box center [541, 221] width 60 height 40
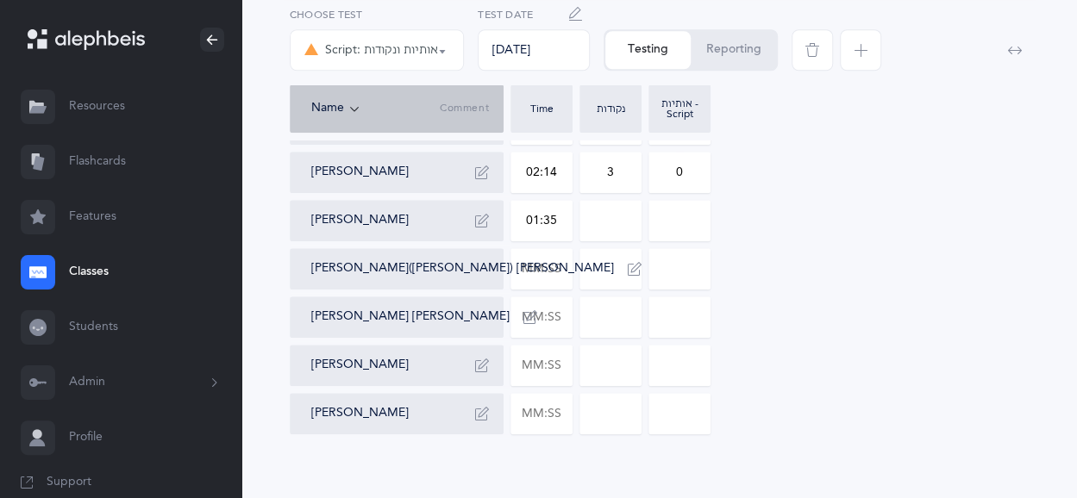
type input "01:35"
type input "0"
drag, startPoint x: 627, startPoint y: 205, endPoint x: 604, endPoint y: 215, distance: 25.1
click at [604, 215] on input "0" at bounding box center [610, 221] width 60 height 40
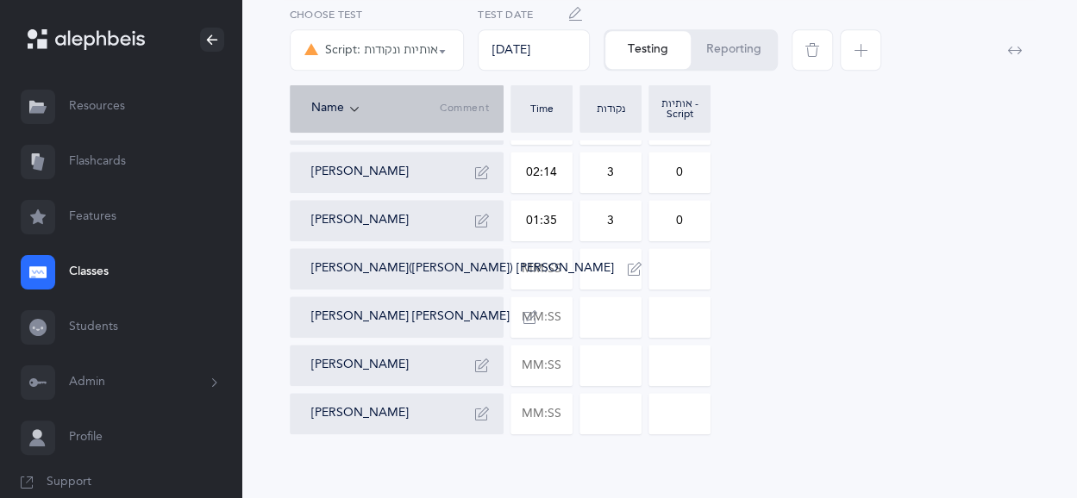
type input "3"
drag, startPoint x: 667, startPoint y: 224, endPoint x: 691, endPoint y: 223, distance: 24.2
click at [691, 223] on input "0" at bounding box center [679, 221] width 60 height 40
type input "6"
click at [564, 280] on input "text" at bounding box center [541, 269] width 60 height 40
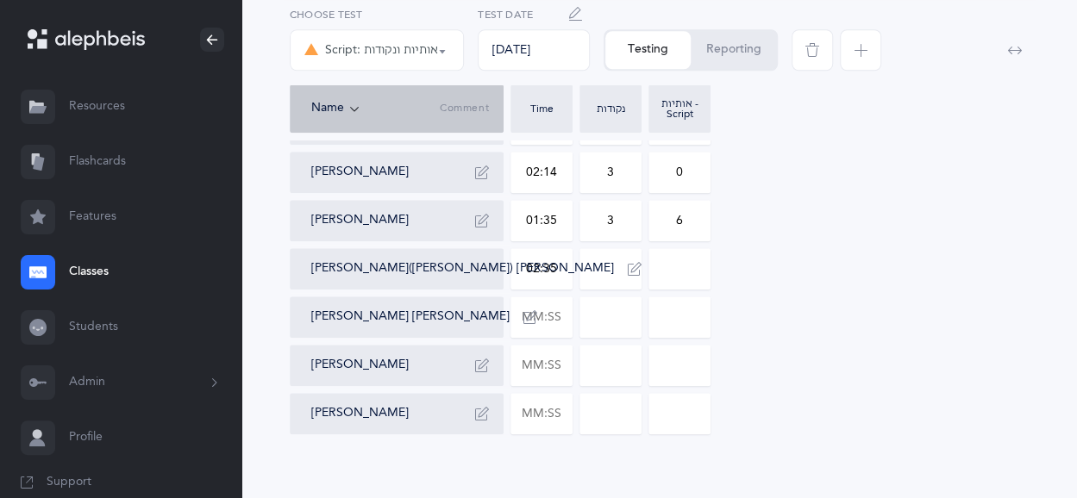
type input "02:35"
type input "0"
drag, startPoint x: 602, startPoint y: 281, endPoint x: 613, endPoint y: 280, distance: 11.2
click at [613, 280] on input "0" at bounding box center [610, 269] width 60 height 40
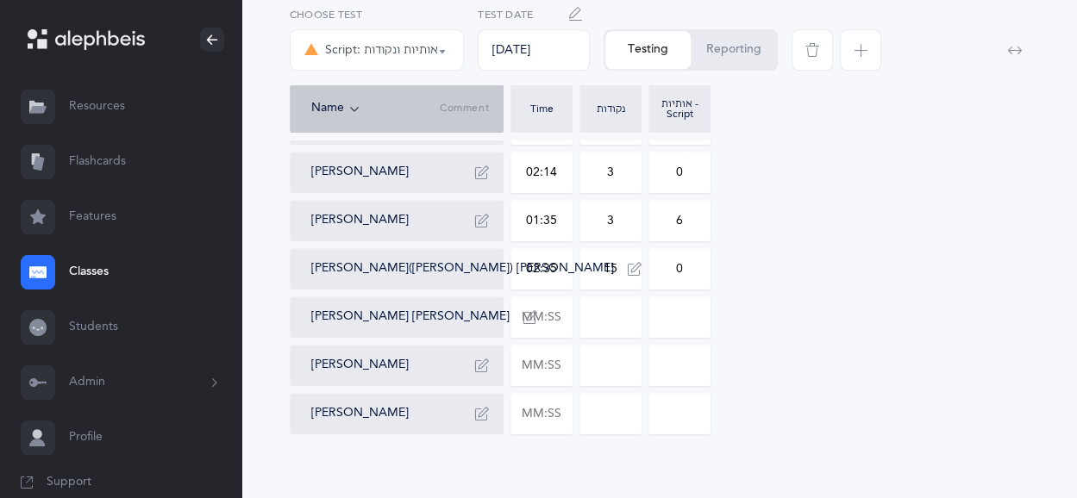
type input "15"
click at [678, 278] on input "0" at bounding box center [679, 269] width 60 height 40
type input "11"
click at [542, 310] on input "text" at bounding box center [541, 317] width 60 height 40
type input "02:48"
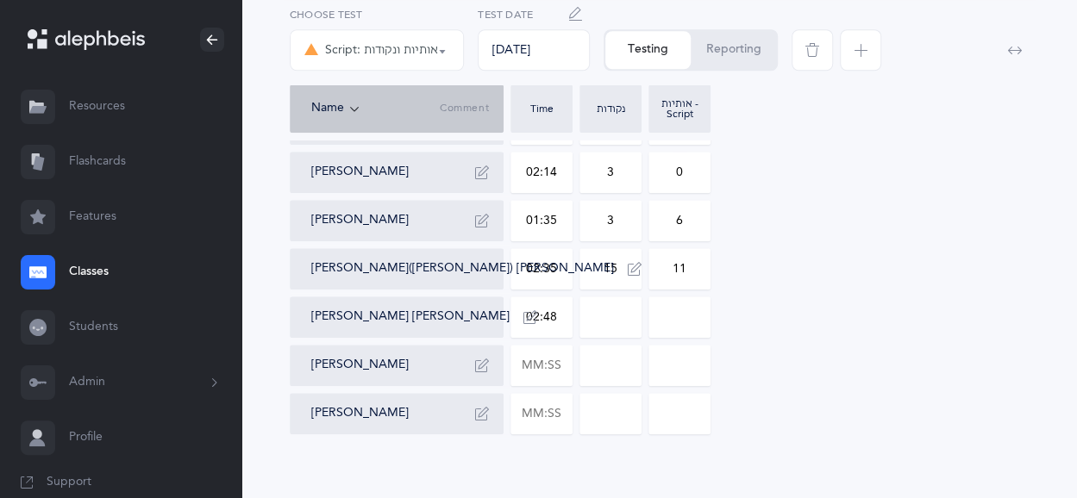
type input "0"
drag, startPoint x: 598, startPoint y: 322, endPoint x: 622, endPoint y: 324, distance: 24.2
click at [622, 324] on input "0" at bounding box center [610, 317] width 60 height 40
type input "3"
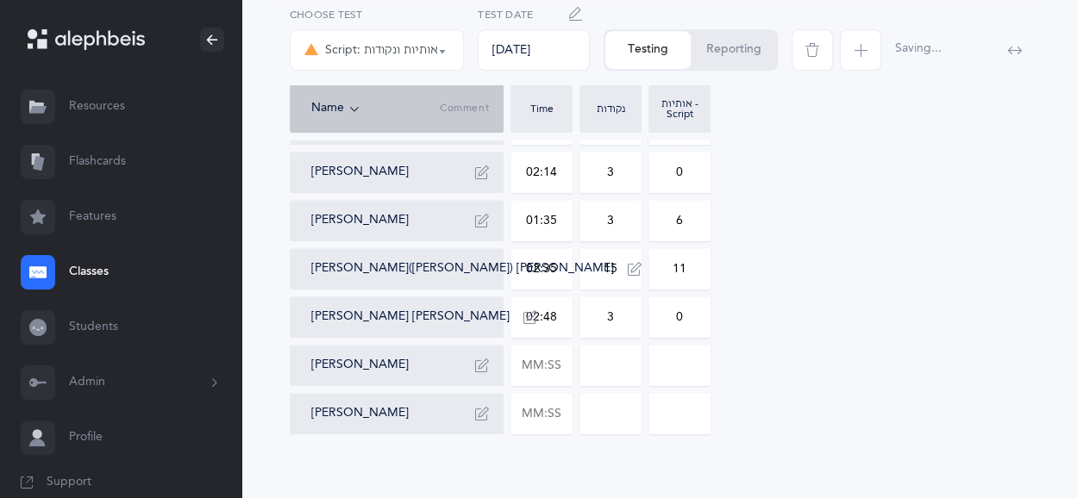
drag, startPoint x: 662, startPoint y: 323, endPoint x: 702, endPoint y: 323, distance: 39.7
click at [702, 323] on input "0" at bounding box center [679, 317] width 60 height 40
type input "5"
click at [547, 378] on input "text" at bounding box center [541, 366] width 60 height 40
type input "01:29"
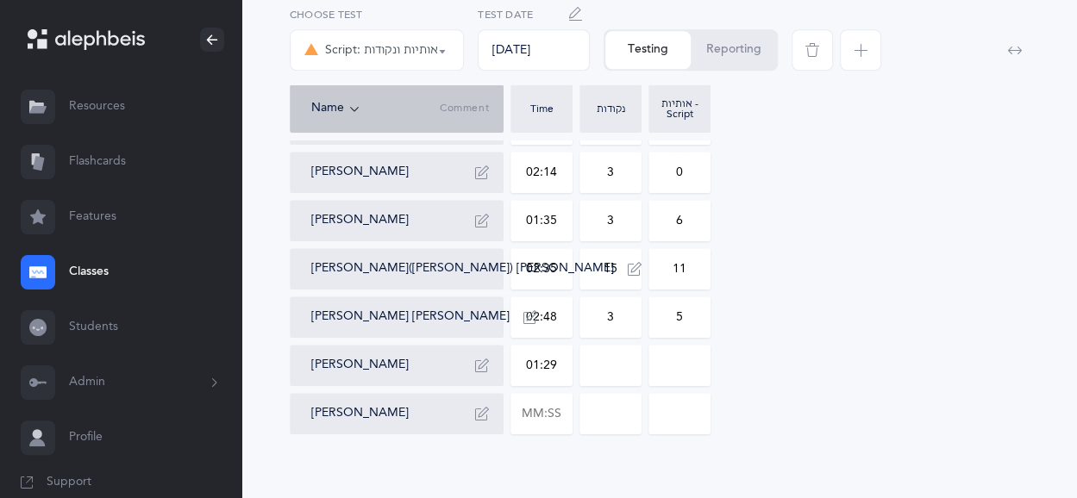
type input "0"
drag, startPoint x: 609, startPoint y: 367, endPoint x: 628, endPoint y: 365, distance: 19.1
click at [628, 365] on input "0" at bounding box center [610, 366] width 60 height 40
type input "3"
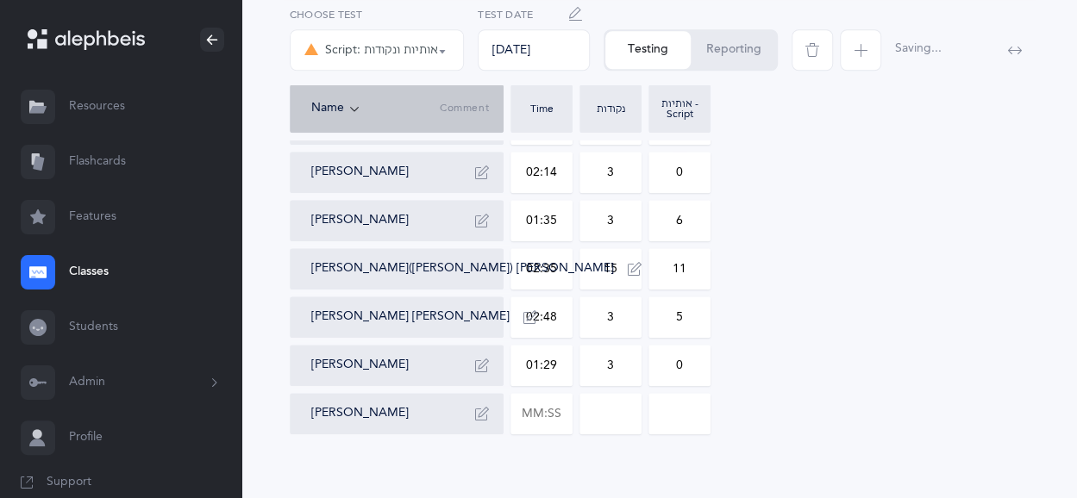
drag, startPoint x: 697, startPoint y: 364, endPoint x: 666, endPoint y: 366, distance: 30.3
click at [666, 366] on input "0" at bounding box center [679, 366] width 60 height 40
type input "2"
click at [551, 422] on input "text" at bounding box center [541, 414] width 60 height 40
type input "03:45"
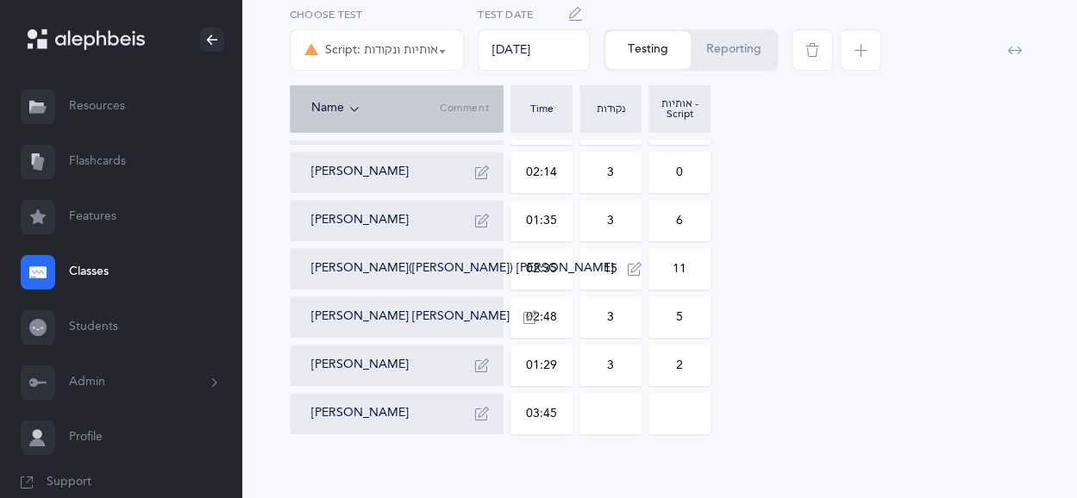
type input "0"
click at [585, 415] on input "0" at bounding box center [610, 414] width 60 height 40
drag, startPoint x: 585, startPoint y: 415, endPoint x: 638, endPoint y: 419, distance: 52.8
click at [638, 419] on input "0" at bounding box center [610, 414] width 60 height 40
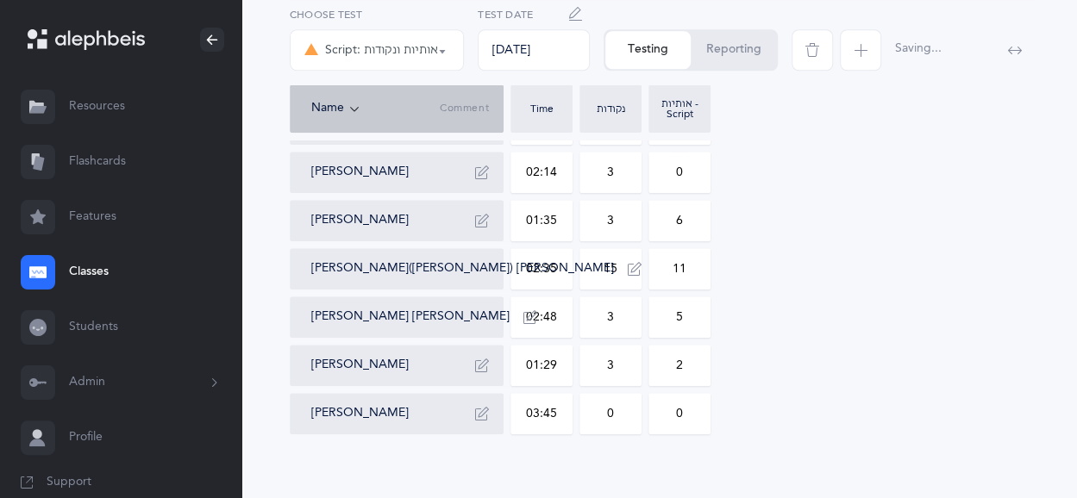
drag, startPoint x: 673, startPoint y: 419, endPoint x: 693, endPoint y: 422, distance: 20.0
click at [693, 422] on input "0" at bounding box center [679, 414] width 60 height 40
click at [604, 420] on input "0" at bounding box center [610, 414] width 60 height 40
type input "56"
drag, startPoint x: 669, startPoint y: 415, endPoint x: 699, endPoint y: 415, distance: 30.2
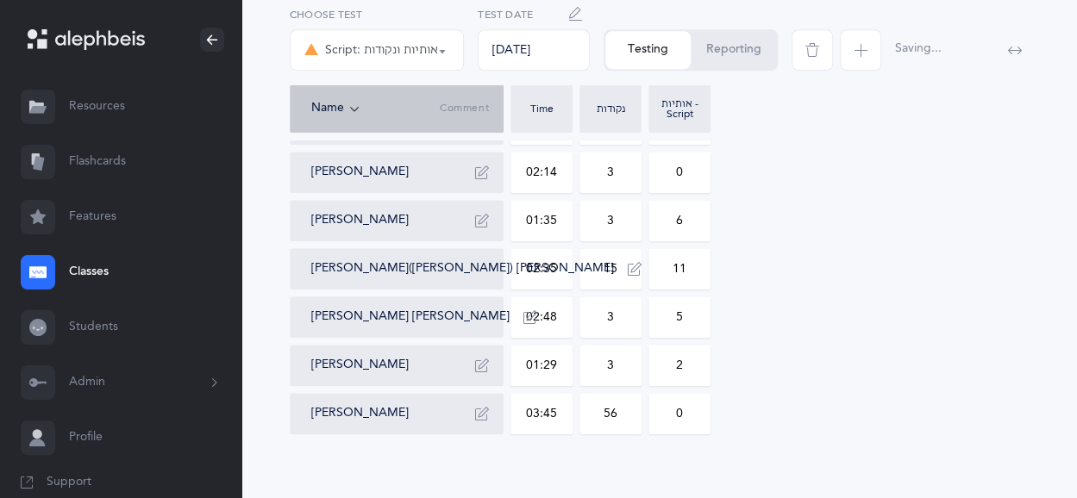
click at [699, 415] on input "0" at bounding box center [679, 414] width 60 height 40
type input "8"
click at [480, 411] on icon "button" at bounding box center [482, 414] width 14 height 14
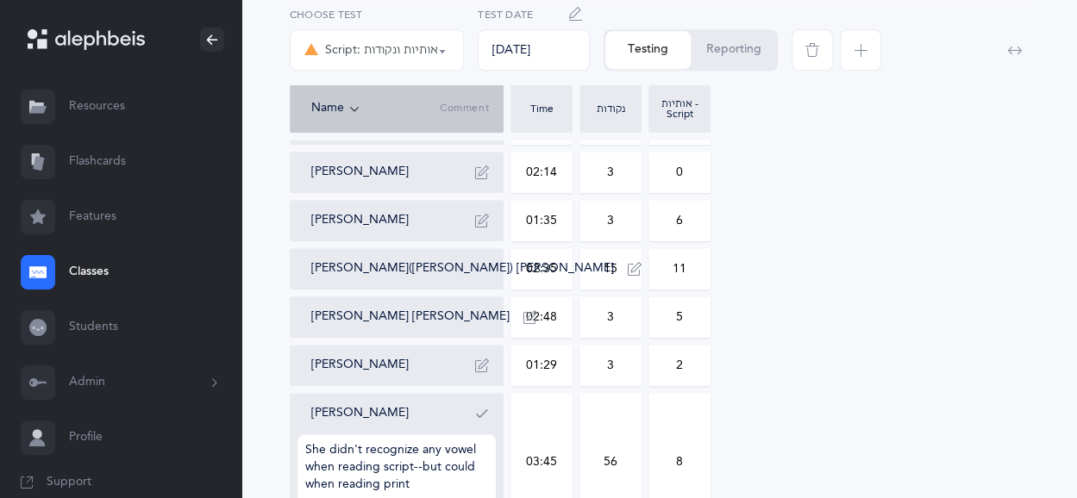
type textarea "She didn't recognize any vowel when reading script--but could when reading print"
click at [752, 358] on div "[PERSON_NAME] 04:51 4 7 [PERSON_NAME] 03:19 9 10 [PERSON_NAME] 01:23 4 5 [PERSO…" at bounding box center [659, 27] width 739 height 1007
click at [478, 413] on icon "button" at bounding box center [482, 414] width 14 height 14
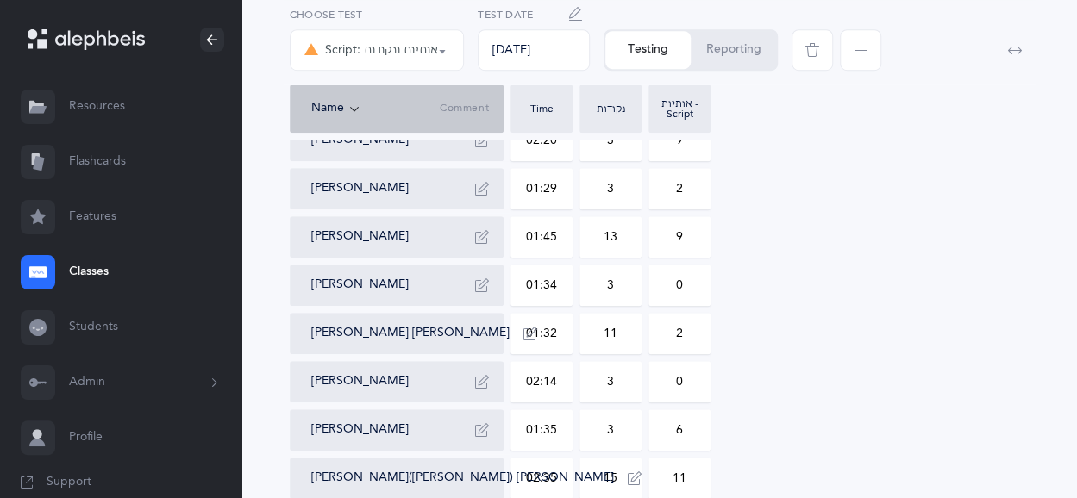
scroll to position [543, 0]
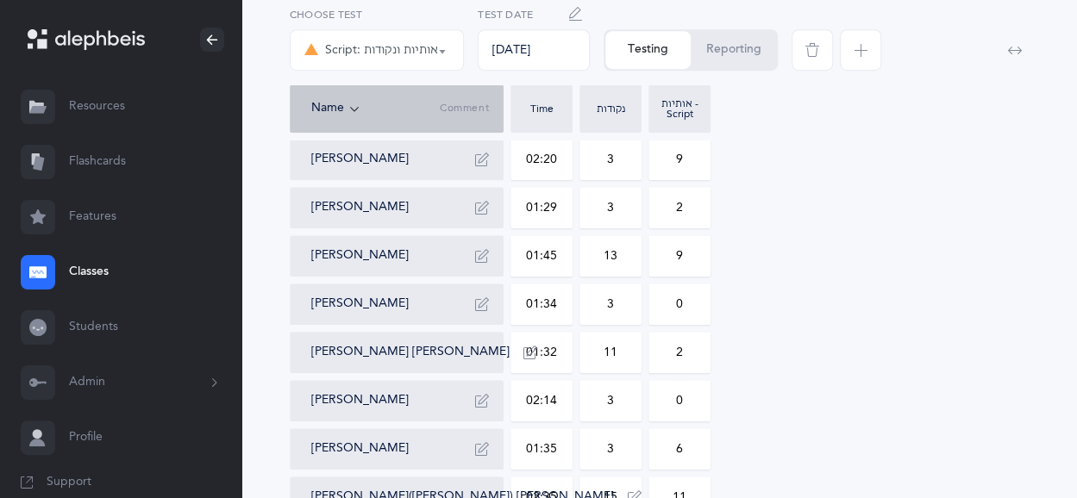
click at [112, 272] on link "Classes" at bounding box center [120, 272] width 241 height 55
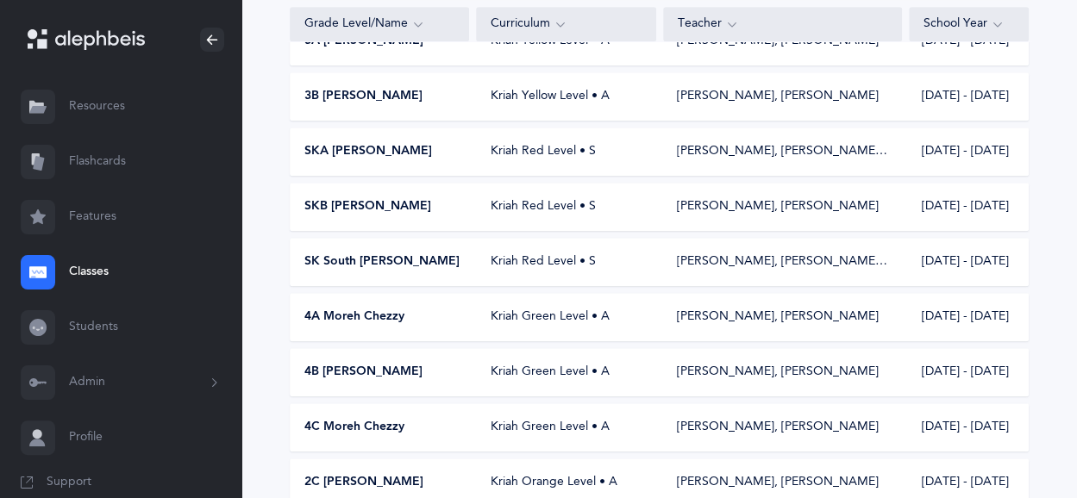
scroll to position [621, 0]
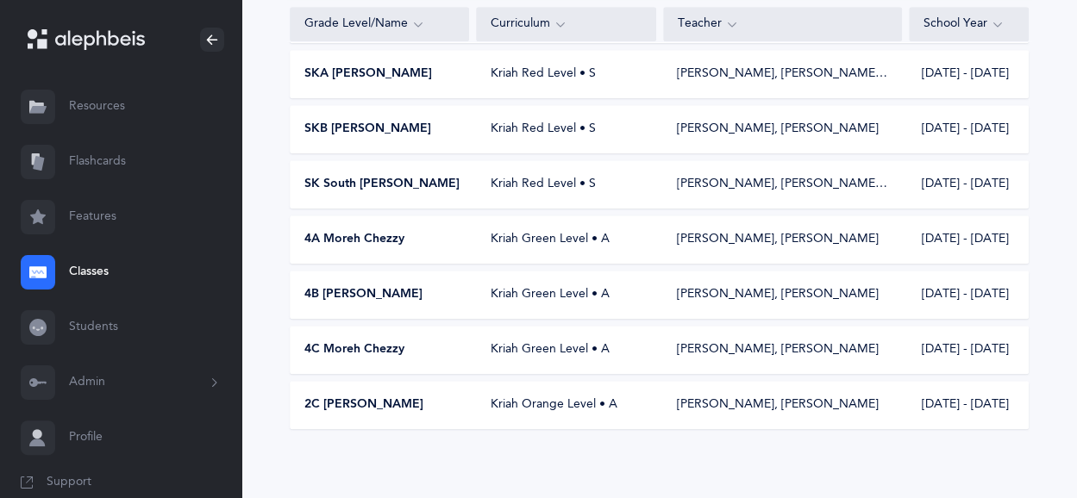
click at [381, 408] on span "2C [PERSON_NAME]" at bounding box center [363, 405] width 119 height 17
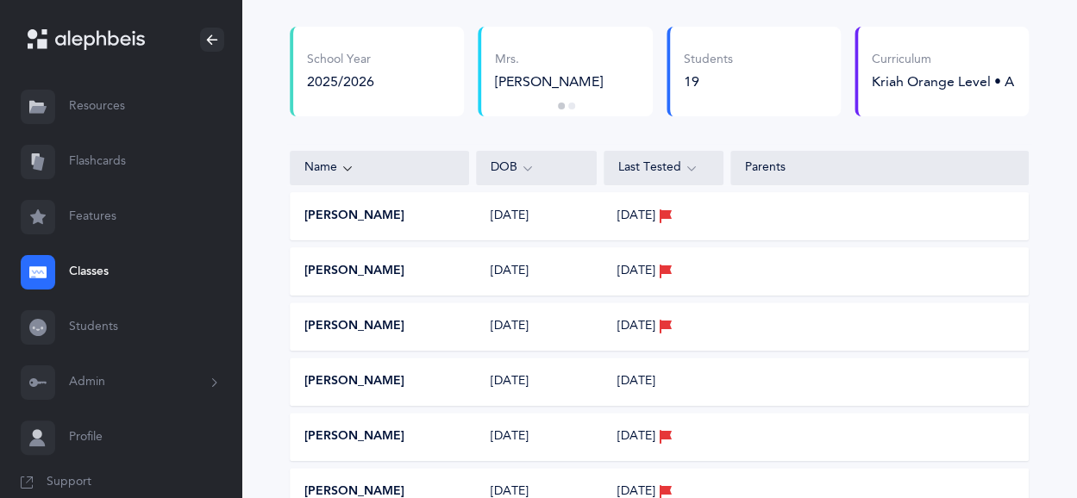
scroll to position [134, 0]
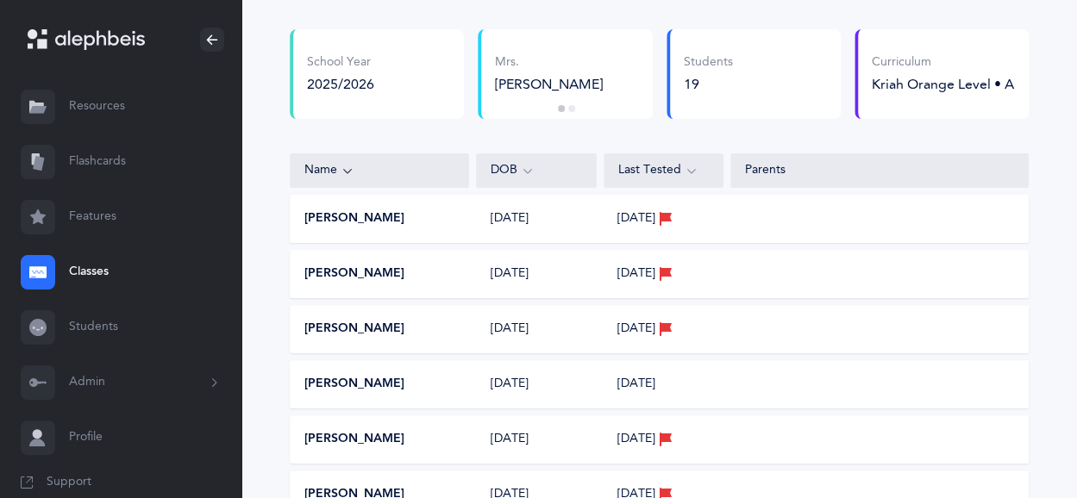
click at [98, 273] on link "Classes" at bounding box center [120, 272] width 241 height 55
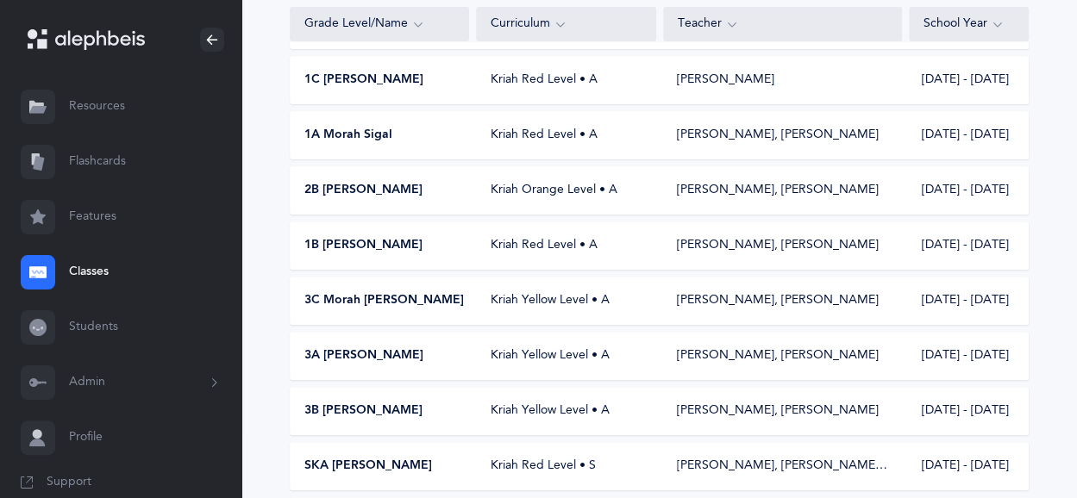
scroll to position [231, 0]
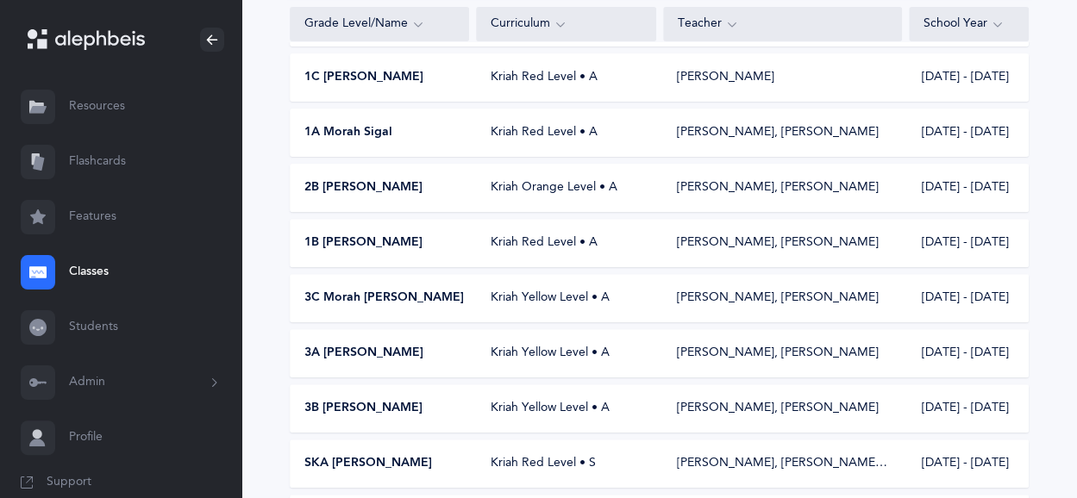
click at [342, 182] on span "2B [PERSON_NAME]" at bounding box center [363, 187] width 118 height 17
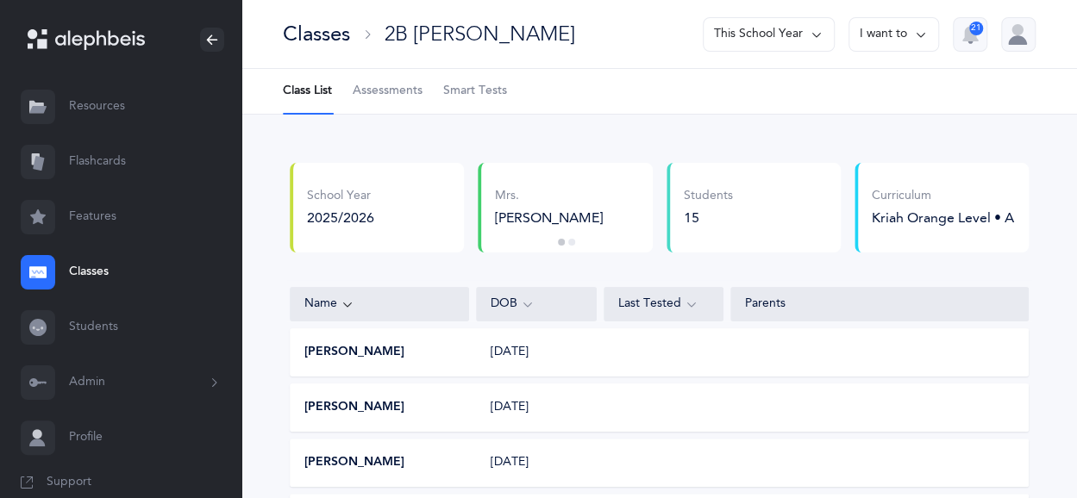
click at [416, 93] on span "Assessments" at bounding box center [388, 91] width 70 height 17
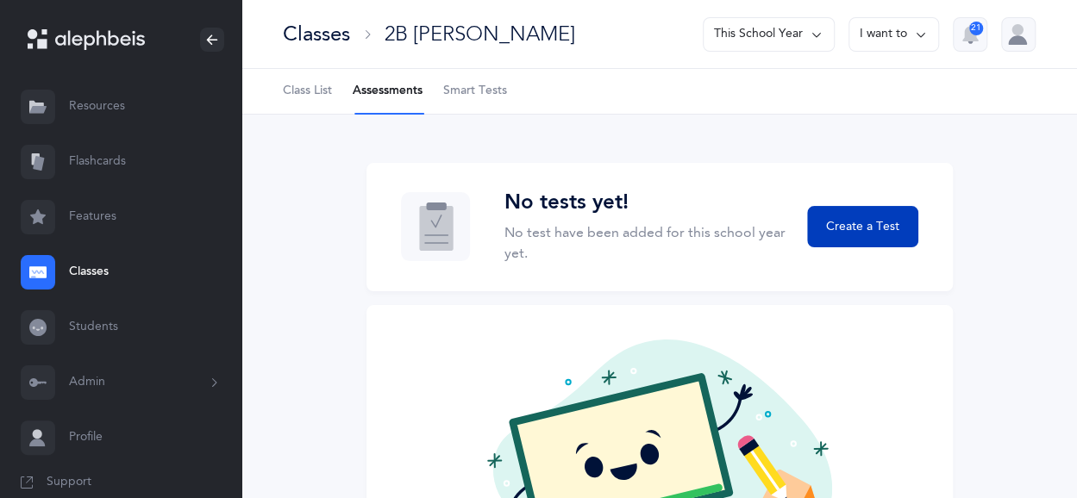
click at [847, 232] on span "Create a Test" at bounding box center [862, 227] width 73 height 18
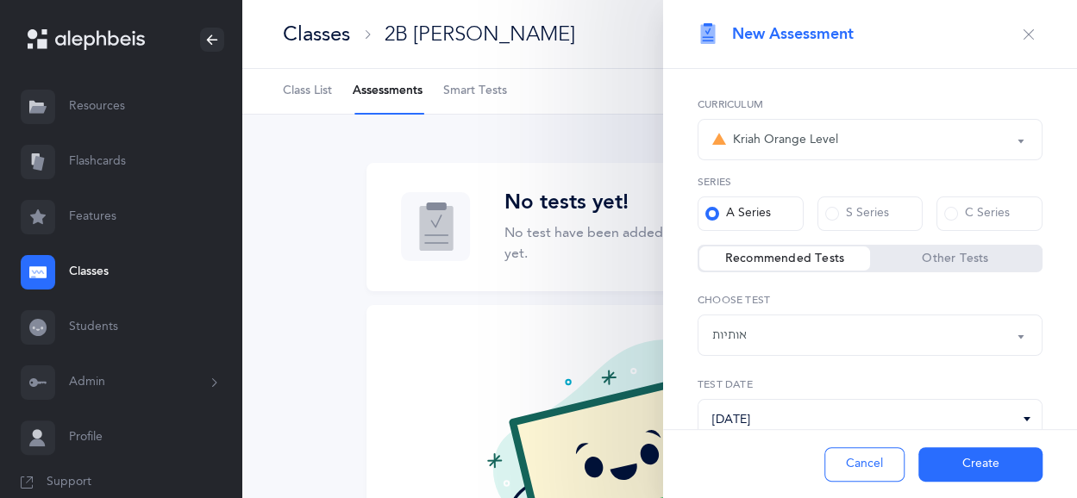
click at [997, 353] on button "אותיות" at bounding box center [869, 335] width 345 height 41
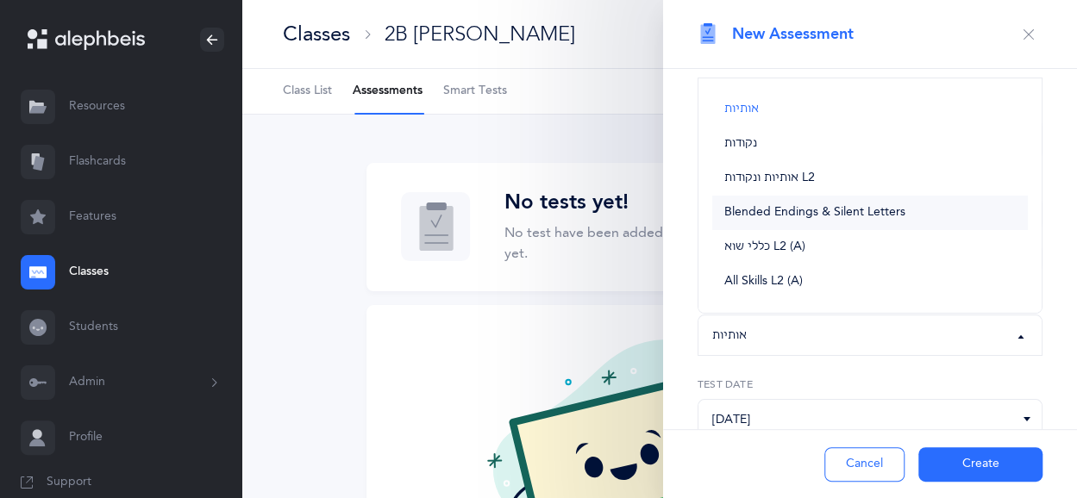
click at [855, 205] on span "Blended Endings & Silent Letters" at bounding box center [814, 213] width 181 height 16
select select "5"
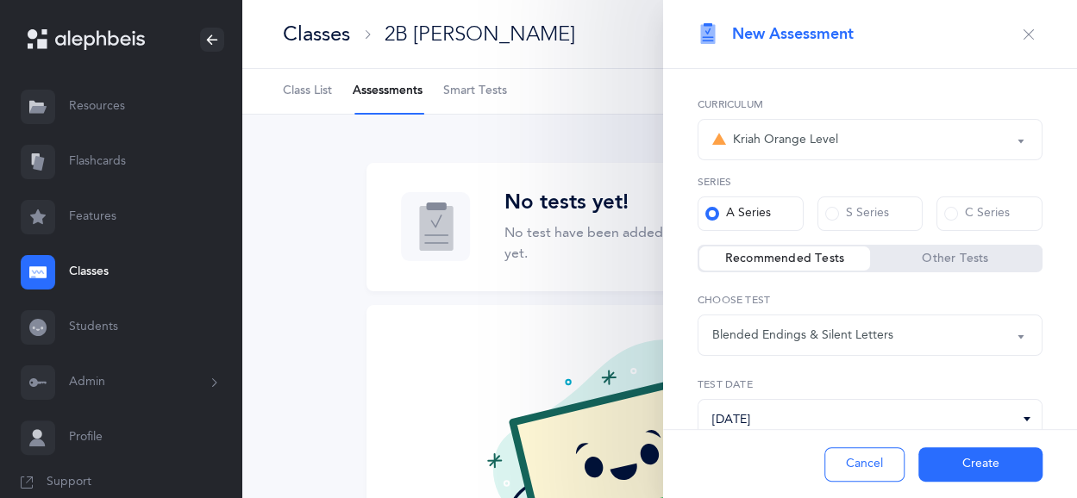
click at [966, 460] on button "Create" at bounding box center [980, 464] width 124 height 34
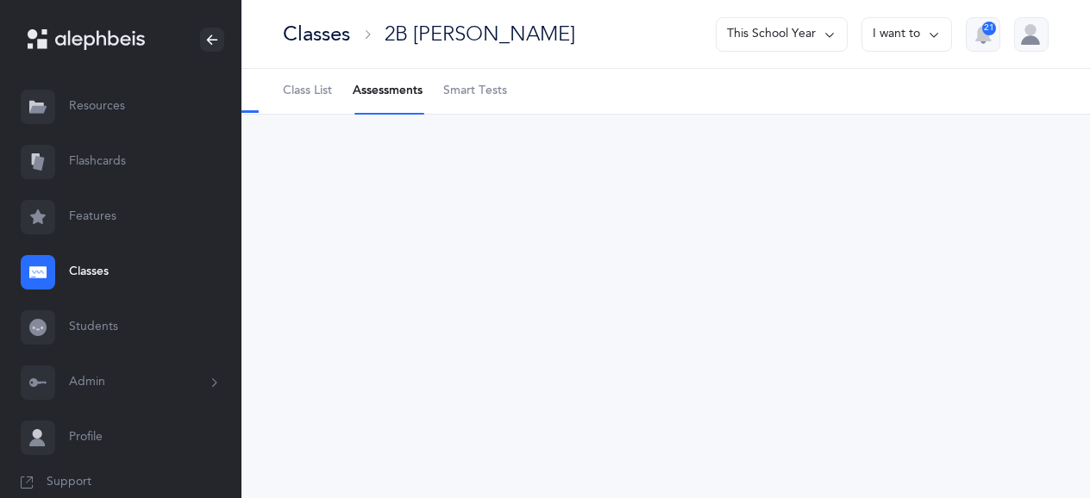
select select "5"
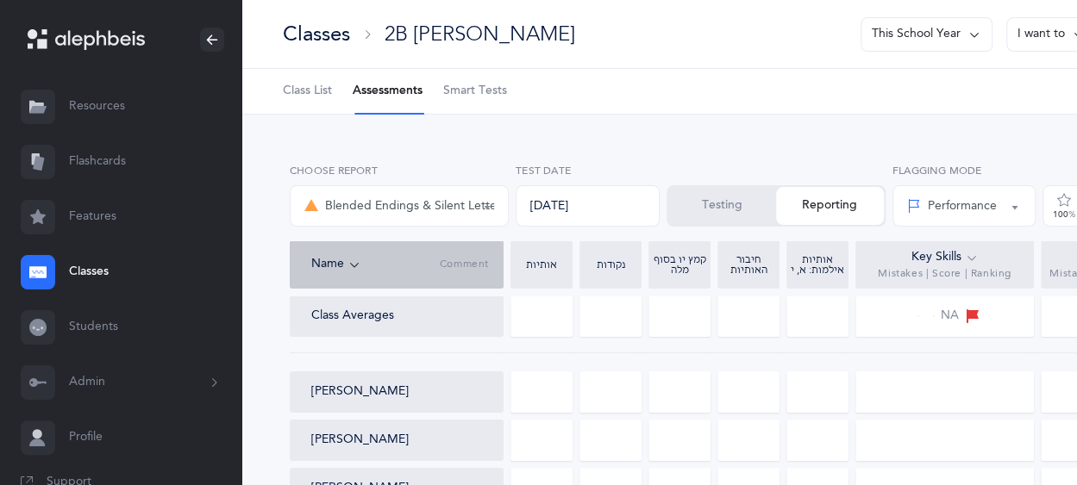
click at [710, 190] on button "Testing" at bounding box center [722, 206] width 108 height 38
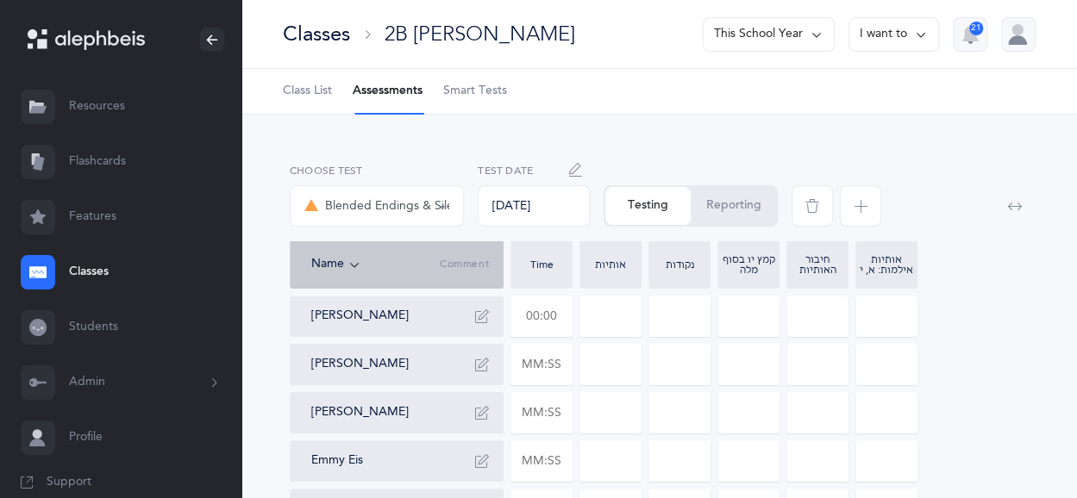
click at [535, 322] on input "text" at bounding box center [541, 317] width 60 height 40
type input "02:12"
type input "0"
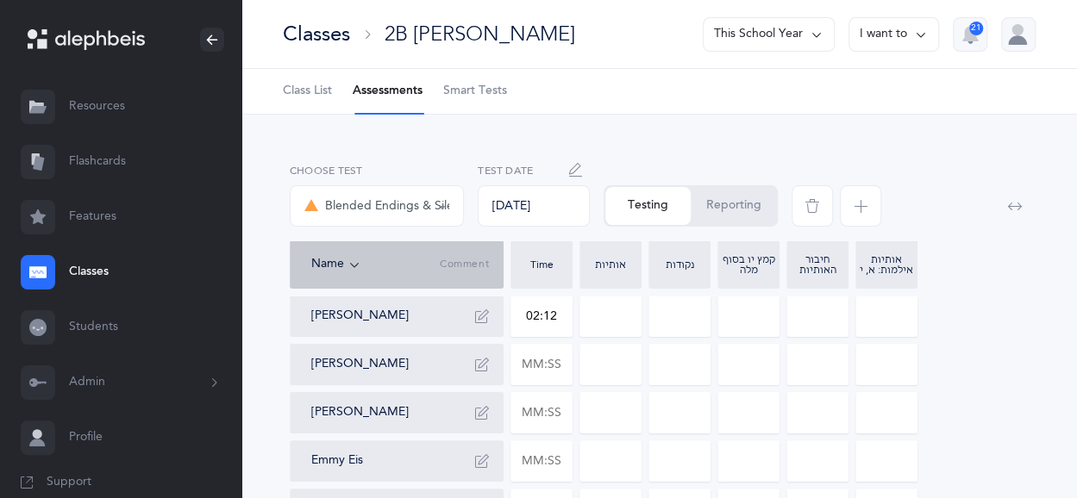
type input "0"
drag, startPoint x: 614, startPoint y: 301, endPoint x: 600, endPoint y: 303, distance: 13.9
click at [600, 303] on input "0" at bounding box center [610, 317] width 60 height 40
type input "5"
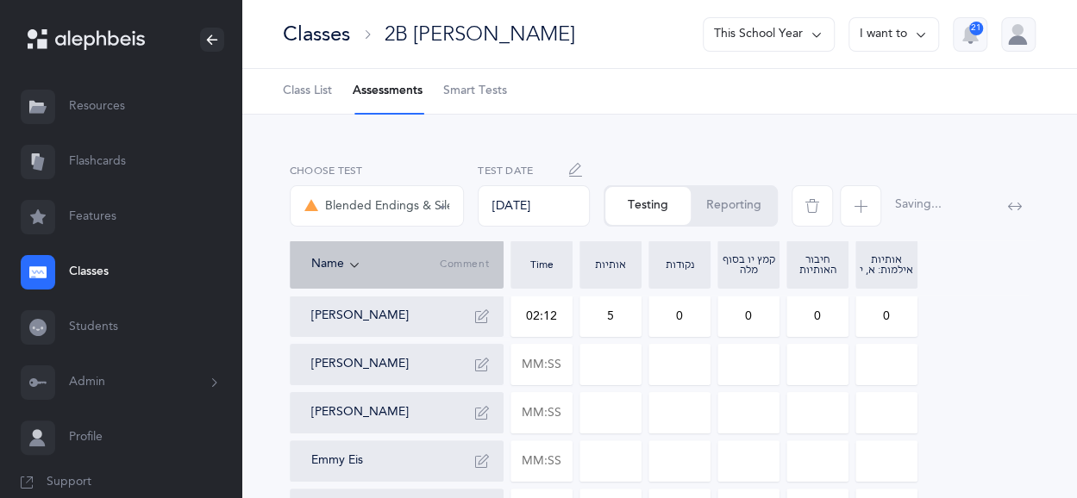
drag, startPoint x: 682, startPoint y: 325, endPoint x: 668, endPoint y: 322, distance: 14.0
click at [668, 322] on input "0" at bounding box center [679, 317] width 60 height 40
type input "1"
click at [557, 376] on input "text" at bounding box center [541, 365] width 60 height 40
type input "01:39"
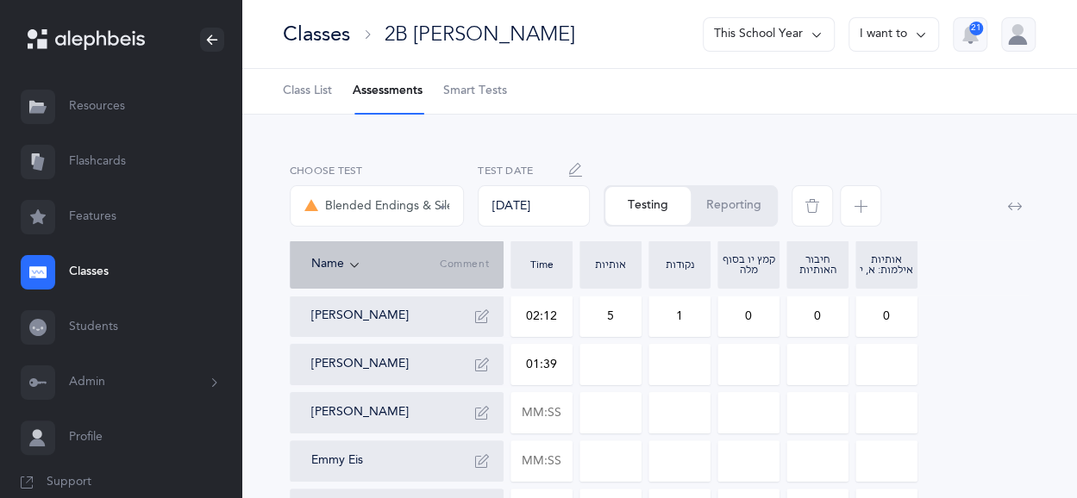
type input "0"
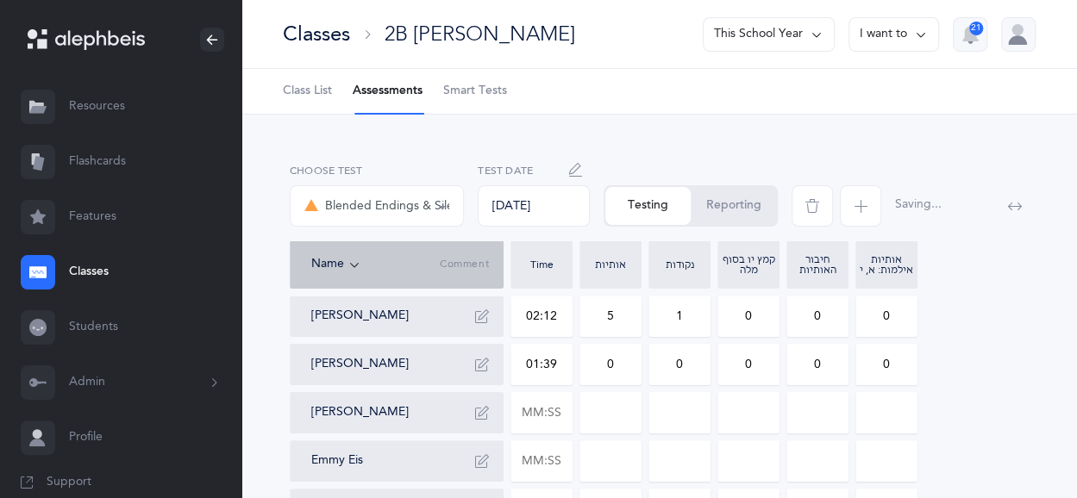
drag, startPoint x: 600, startPoint y: 372, endPoint x: 615, endPoint y: 372, distance: 14.7
click at [615, 372] on input "0" at bounding box center [610, 365] width 60 height 40
click at [692, 368] on input "0" at bounding box center [679, 365] width 60 height 40
drag, startPoint x: 628, startPoint y: 365, endPoint x: 592, endPoint y: 362, distance: 35.4
click at [592, 362] on input "1" at bounding box center [610, 365] width 60 height 40
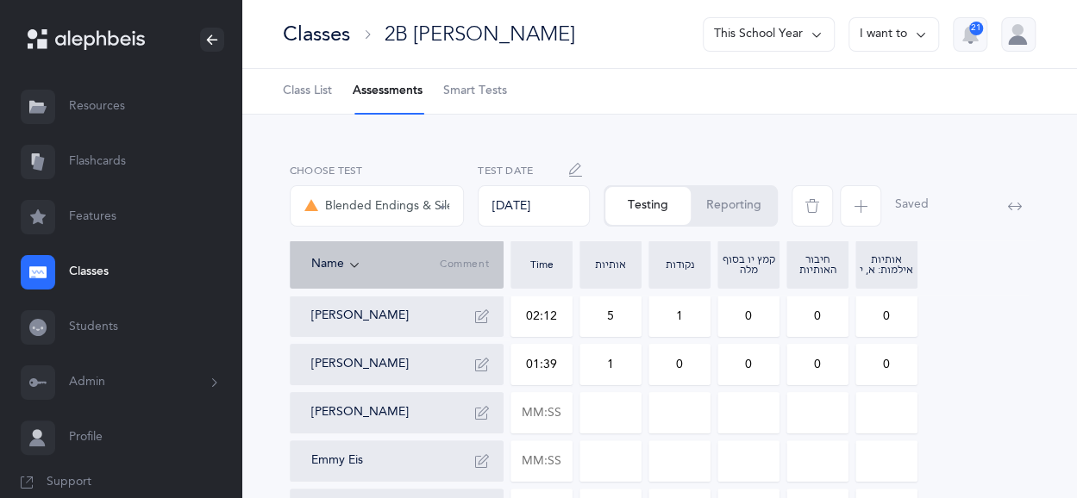
type input "1"
drag, startPoint x: 695, startPoint y: 361, endPoint x: 666, endPoint y: 361, distance: 29.3
click at [666, 361] on input "0" at bounding box center [679, 365] width 60 height 40
type input "2"
click at [537, 416] on input "text" at bounding box center [541, 413] width 60 height 40
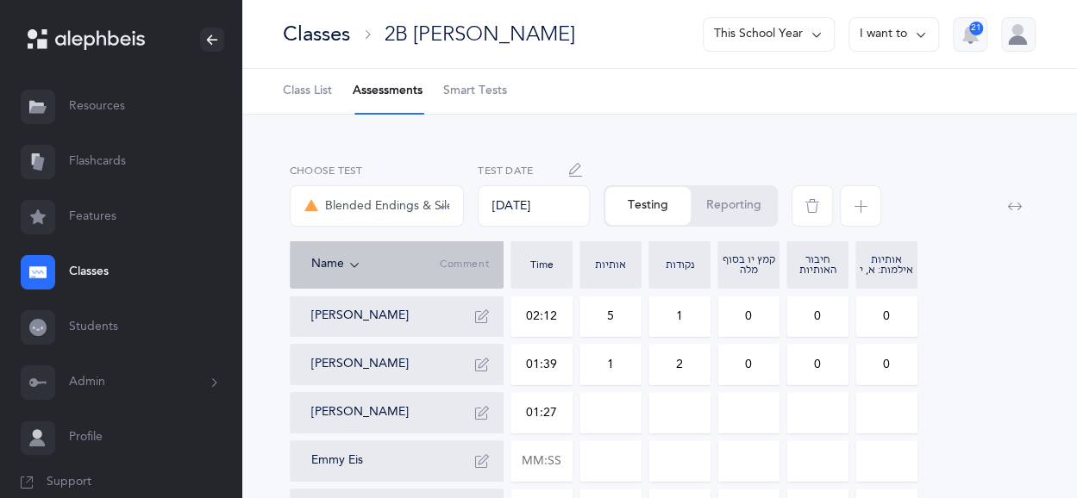
type input "01:27"
type input "0"
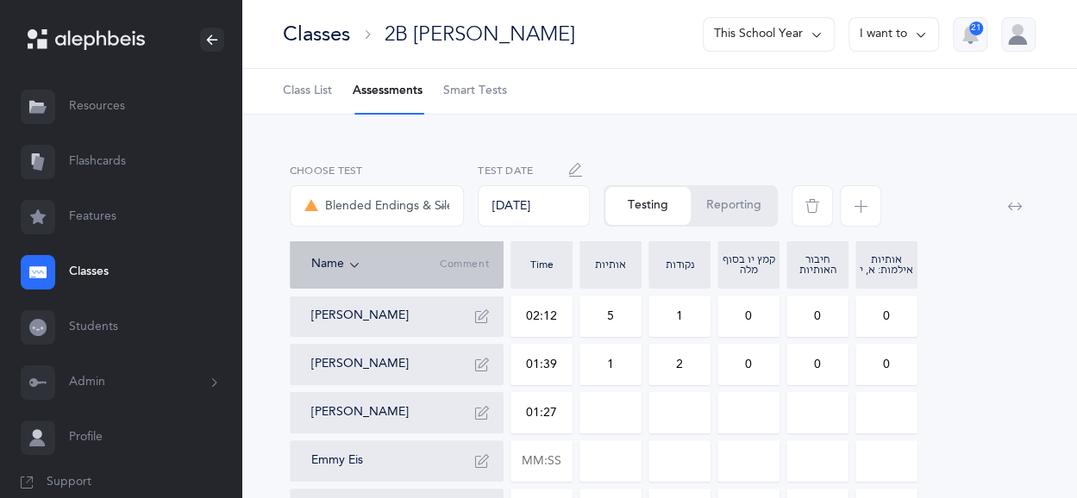
type input "0"
drag, startPoint x: 602, startPoint y: 425, endPoint x: 630, endPoint y: 423, distance: 28.5
click at [630, 423] on input "0" at bounding box center [610, 413] width 60 height 40
type input "3"
click at [682, 416] on input "0" at bounding box center [679, 413] width 60 height 40
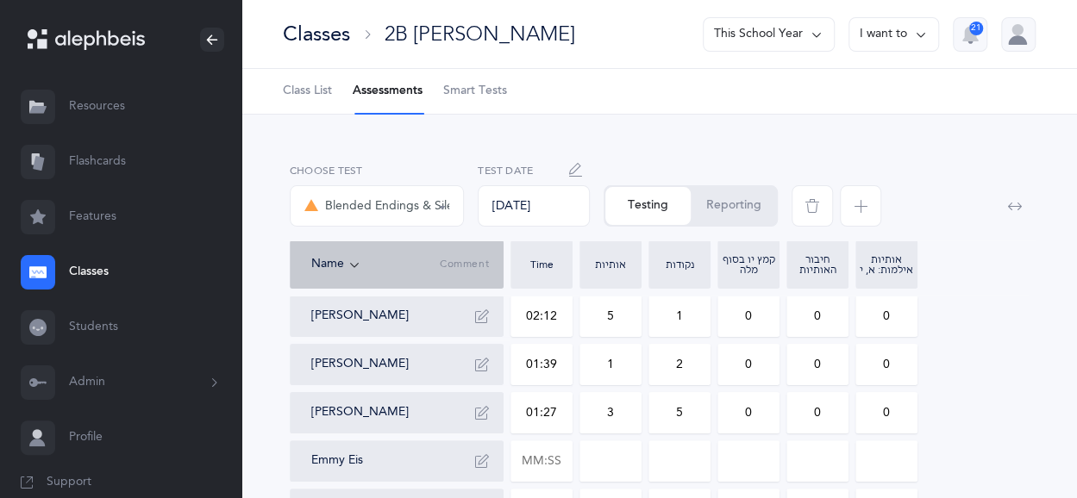
type input "5"
drag, startPoint x: 743, startPoint y: 414, endPoint x: 754, endPoint y: 414, distance: 10.3
click at [754, 414] on input "0" at bounding box center [748, 413] width 60 height 40
type input "2"
drag, startPoint x: 878, startPoint y: 404, endPoint x: 899, endPoint y: 409, distance: 22.0
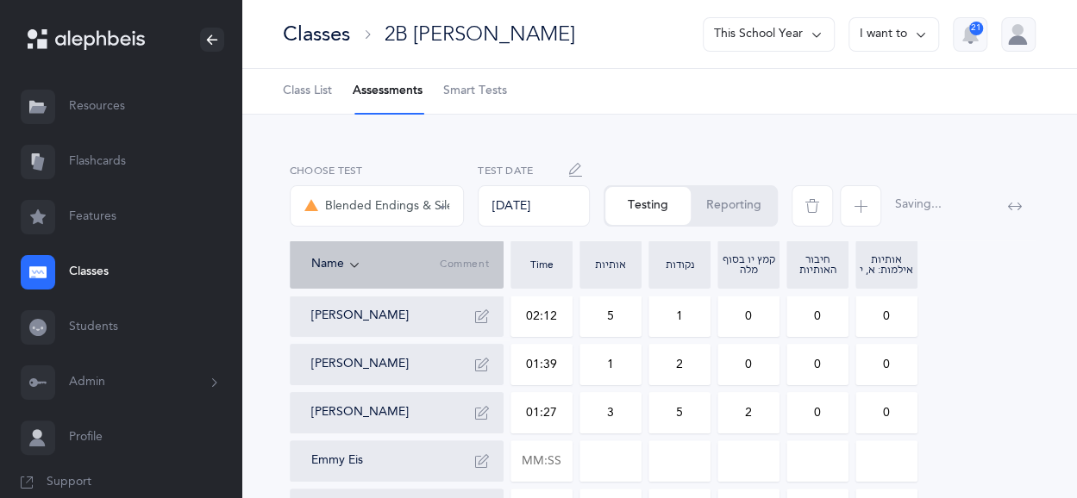
click at [899, 409] on input "0" at bounding box center [886, 413] width 60 height 40
type input "2"
click at [543, 467] on input "text" at bounding box center [541, 461] width 60 height 40
type input "00:59"
type input "0"
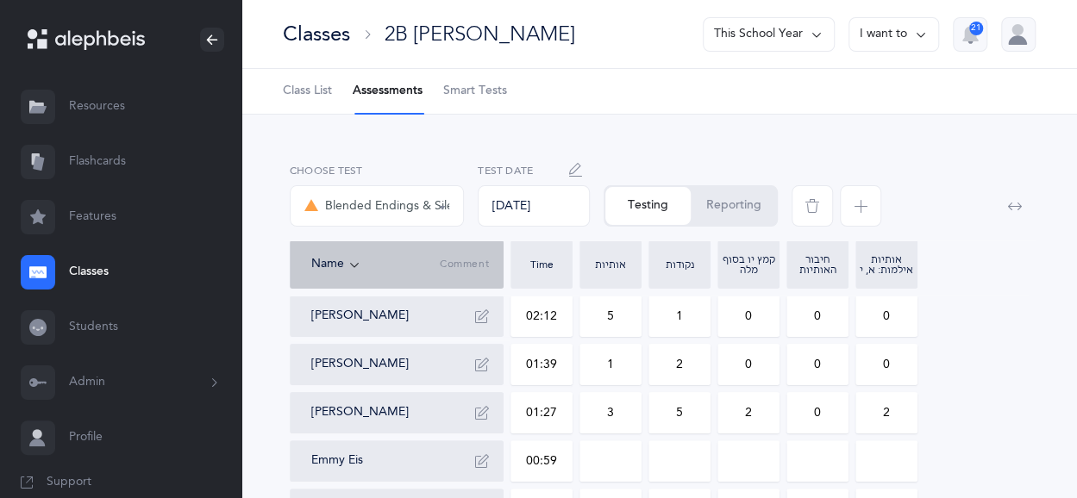
type input "0"
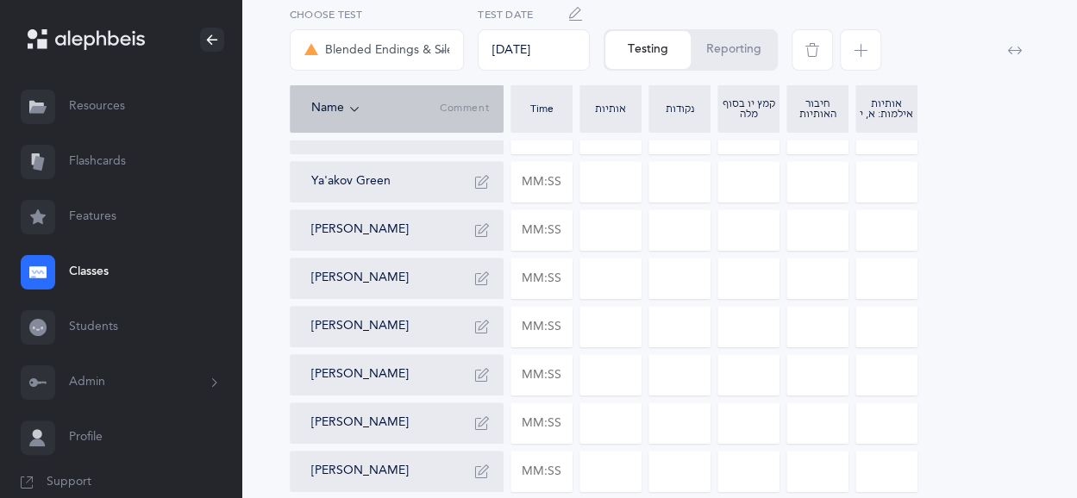
scroll to position [331, 0]
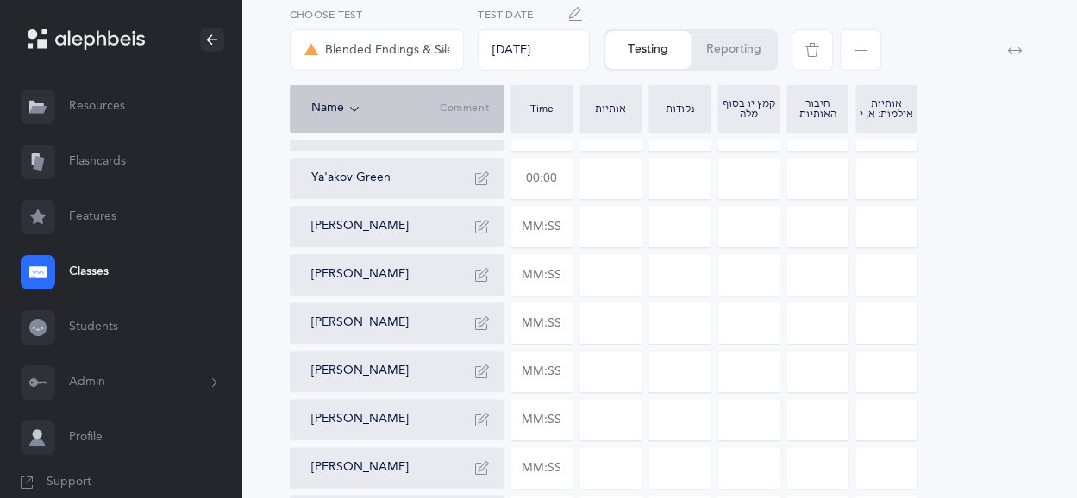
click at [540, 174] on input "text" at bounding box center [541, 179] width 60 height 40
type input "01:49"
type input "0"
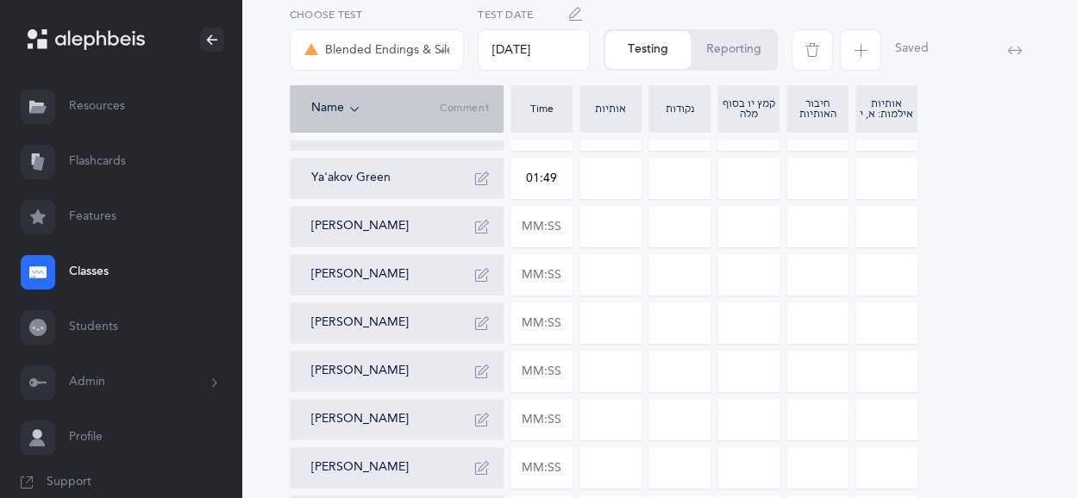
type input "0"
click at [604, 159] on input "0" at bounding box center [610, 179] width 60 height 40
drag, startPoint x: 617, startPoint y: 181, endPoint x: 597, endPoint y: 180, distance: 19.8
click at [597, 180] on input "0" at bounding box center [610, 179] width 60 height 40
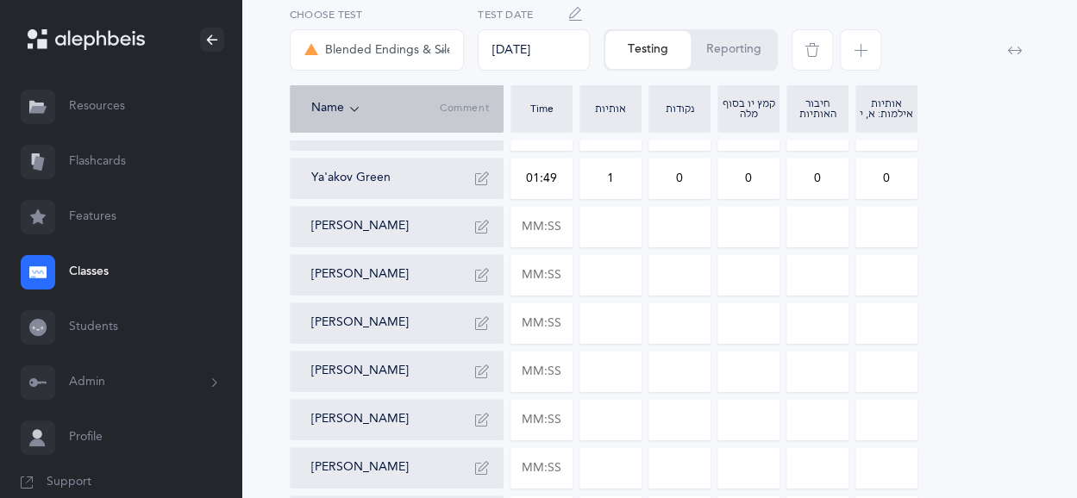
type input "1"
drag, startPoint x: 667, startPoint y: 188, endPoint x: 700, endPoint y: 190, distance: 32.8
click at [700, 190] on input "0" at bounding box center [679, 179] width 60 height 40
type input "2"
drag, startPoint x: 798, startPoint y: 183, endPoint x: 829, endPoint y: 184, distance: 31.0
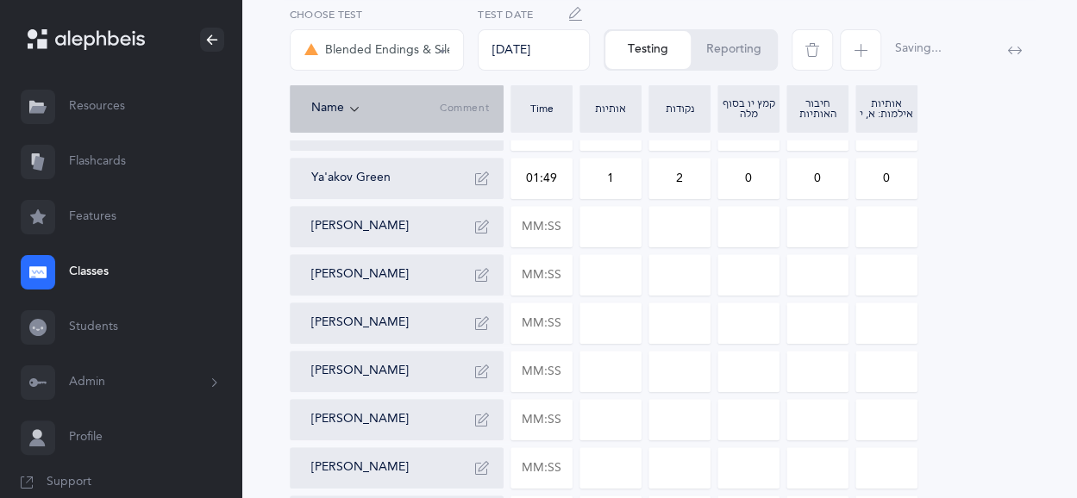
click at [829, 184] on input "0" at bounding box center [817, 179] width 60 height 40
drag, startPoint x: 760, startPoint y: 172, endPoint x: 740, endPoint y: 177, distance: 21.1
click at [740, 177] on input "0" at bounding box center [748, 179] width 60 height 40
type input "3"
click at [552, 235] on input "text" at bounding box center [541, 227] width 60 height 40
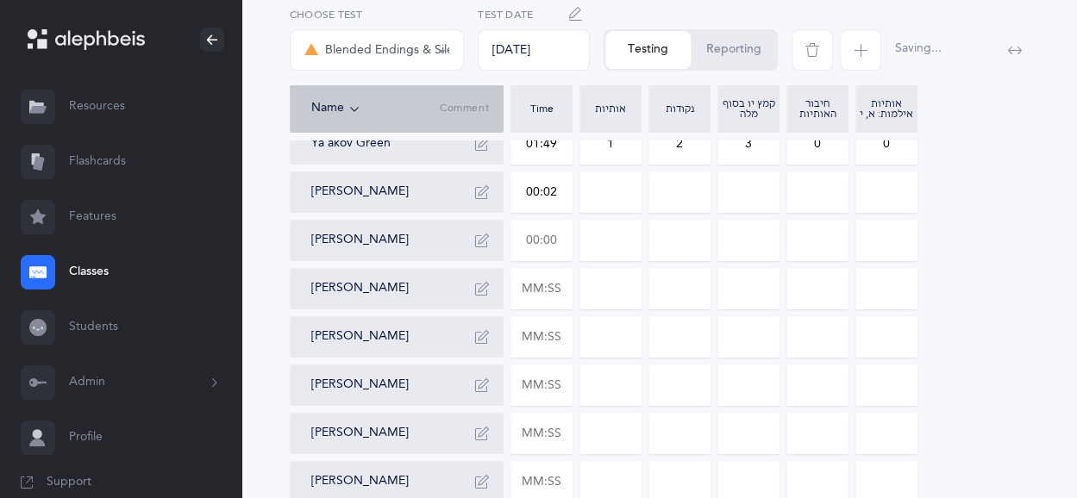
scroll to position [369, 0]
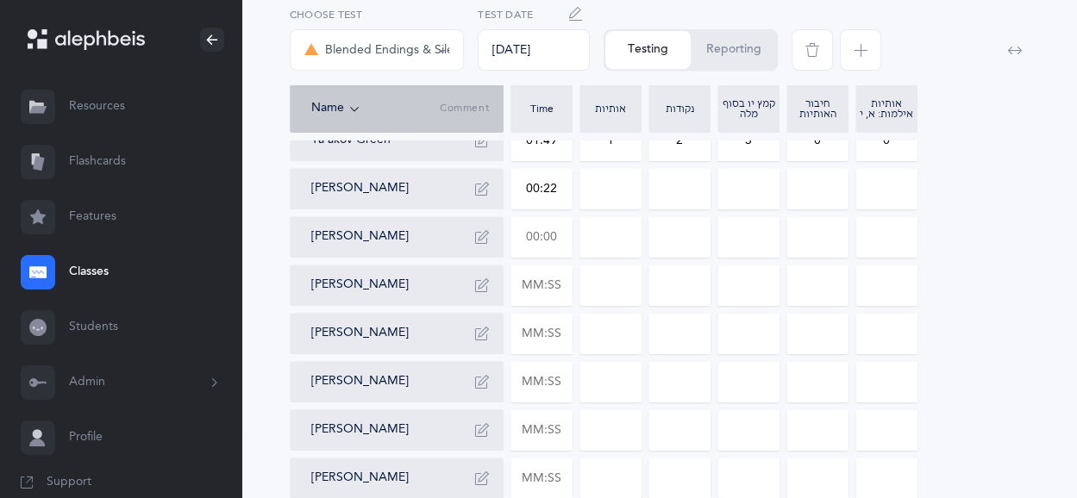
type input "00:02"
type input "01:39"
type input "0"
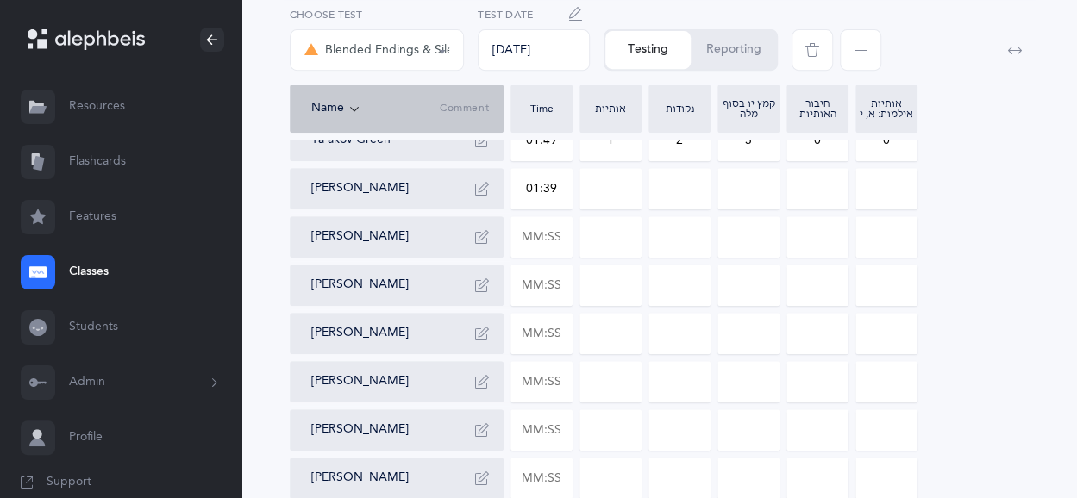
type input "0"
click at [633, 185] on input "0" at bounding box center [610, 189] width 60 height 40
drag, startPoint x: 606, startPoint y: 191, endPoint x: 635, endPoint y: 193, distance: 28.6
click at [635, 193] on input "0" at bounding box center [610, 189] width 60 height 40
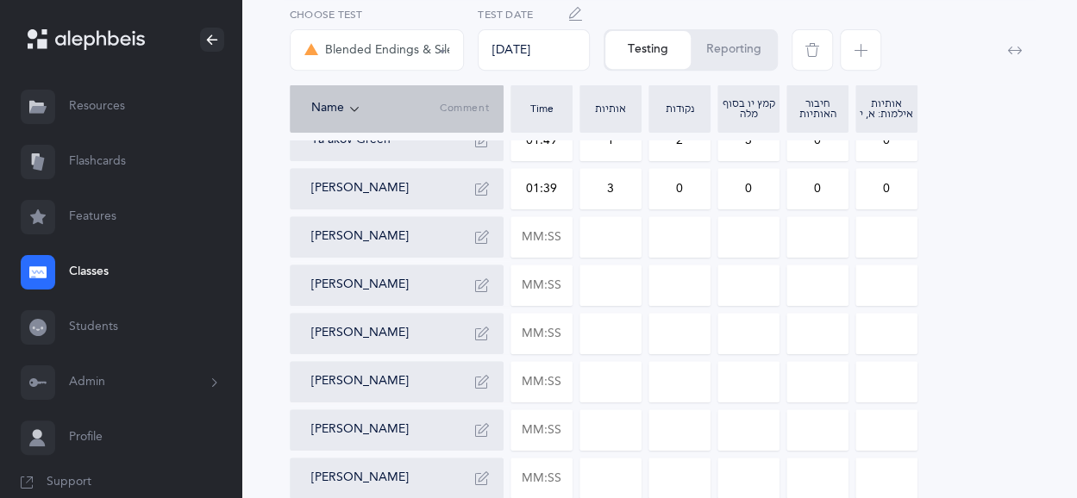
type input "3"
drag, startPoint x: 686, startPoint y: 191, endPoint x: 668, endPoint y: 191, distance: 18.1
click at [668, 191] on input "0" at bounding box center [679, 189] width 60 height 40
type input "3"
click at [812, 217] on input at bounding box center [817, 237] width 60 height 40
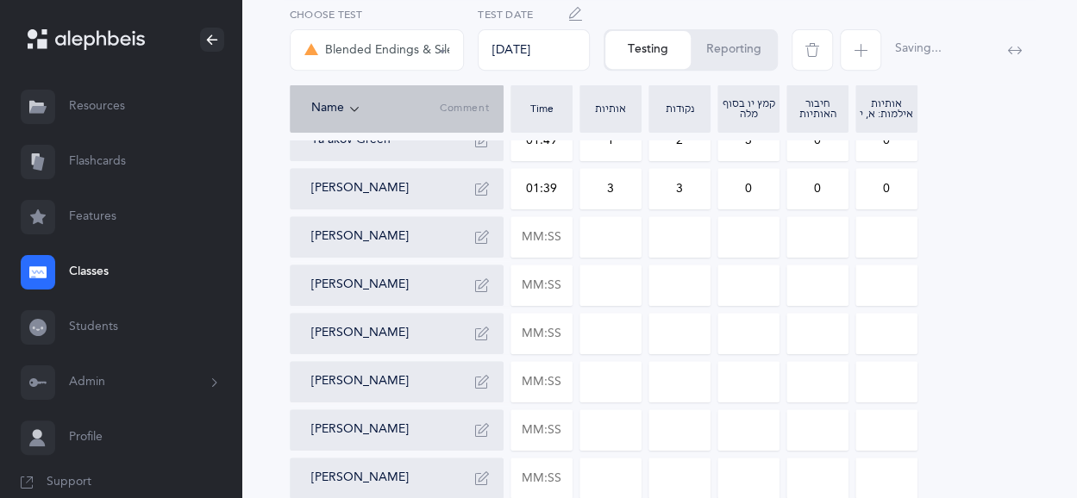
drag, startPoint x: 622, startPoint y: 193, endPoint x: 604, endPoint y: 189, distance: 18.6
click at [604, 189] on input "3" at bounding box center [610, 189] width 60 height 40
type input "2"
drag, startPoint x: 702, startPoint y: 190, endPoint x: 676, endPoint y: 192, distance: 26.0
click at [676, 192] on input "3" at bounding box center [679, 189] width 60 height 40
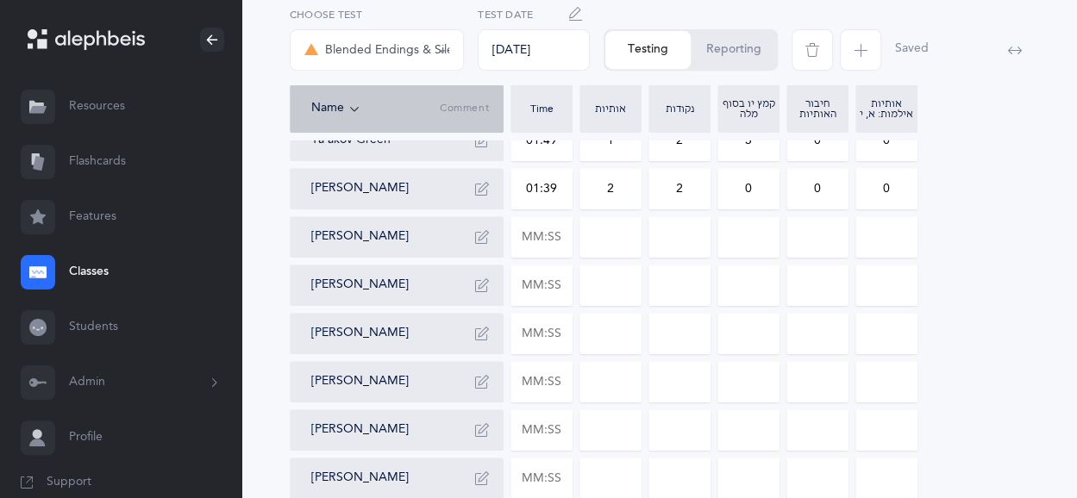
type input "2"
click at [747, 193] on input "0" at bounding box center [748, 189] width 60 height 40
type input "4"
click at [545, 233] on input "text" at bounding box center [541, 237] width 60 height 40
type input "01:35"
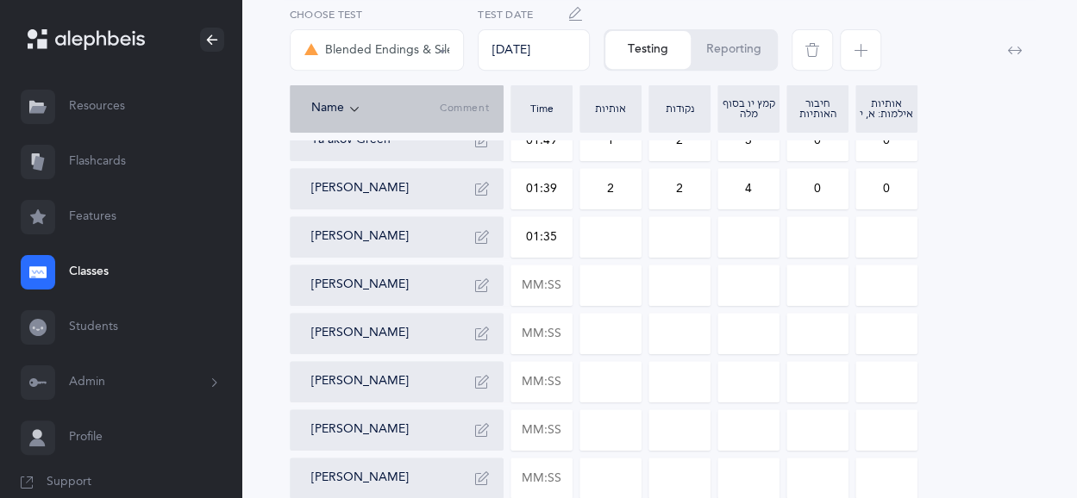
type input "0"
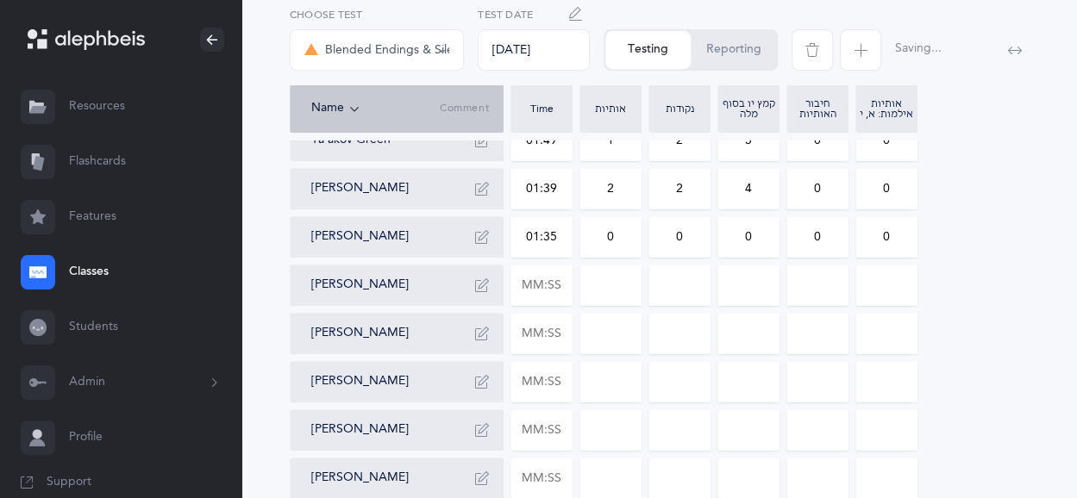
drag, startPoint x: 610, startPoint y: 246, endPoint x: 601, endPoint y: 241, distance: 10.4
click at [601, 241] on input "0" at bounding box center [610, 237] width 60 height 40
type input "2"
drag, startPoint x: 681, startPoint y: 238, endPoint x: 672, endPoint y: 236, distance: 9.6
click at [672, 236] on input "0" at bounding box center [679, 237] width 60 height 40
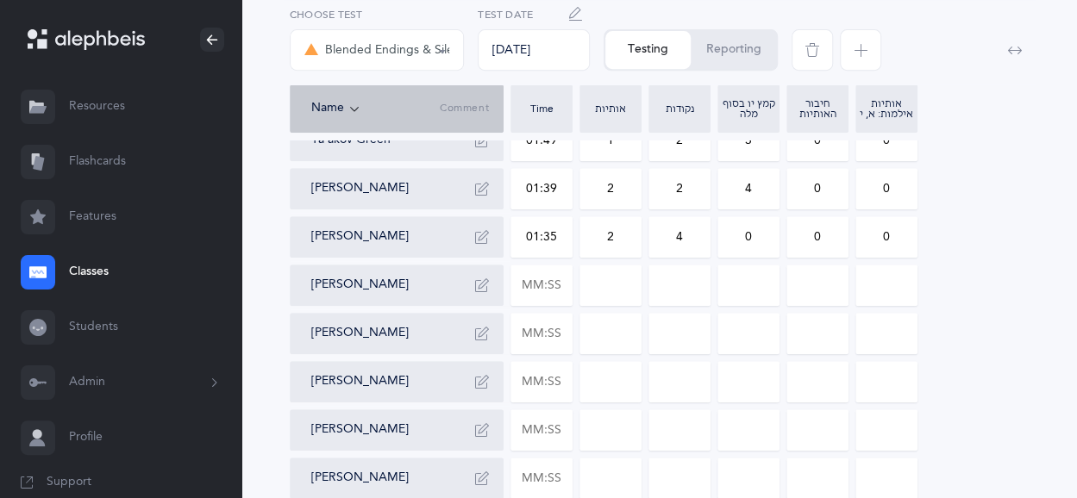
type input "4"
drag, startPoint x: 744, startPoint y: 239, endPoint x: 755, endPoint y: 239, distance: 11.2
click at [755, 239] on input "0" at bounding box center [748, 237] width 60 height 40
type input "3"
drag, startPoint x: 891, startPoint y: 235, endPoint x: 875, endPoint y: 235, distance: 16.4
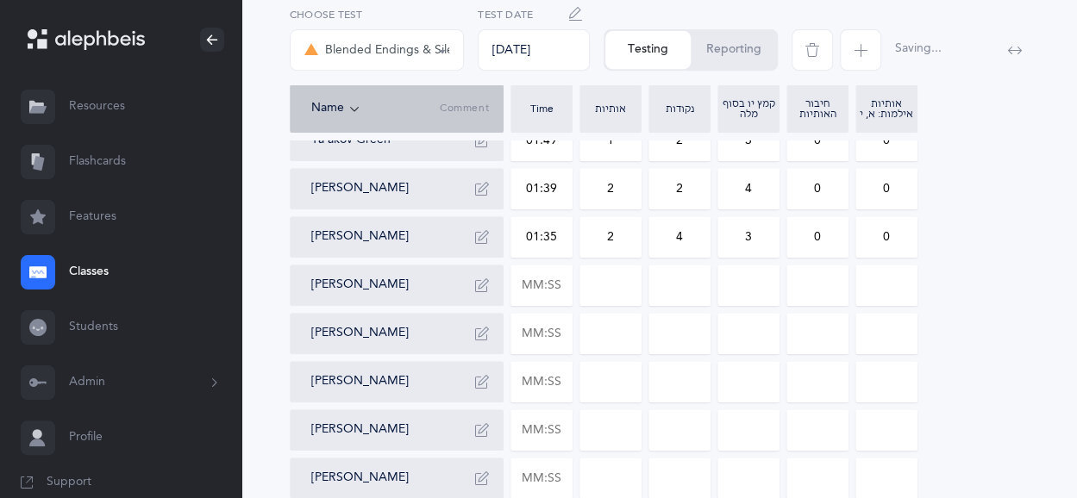
click at [875, 235] on input "0" at bounding box center [886, 237] width 60 height 40
type input "3"
click at [552, 295] on input "text" at bounding box center [541, 286] width 60 height 40
type input "00:57"
type input "0"
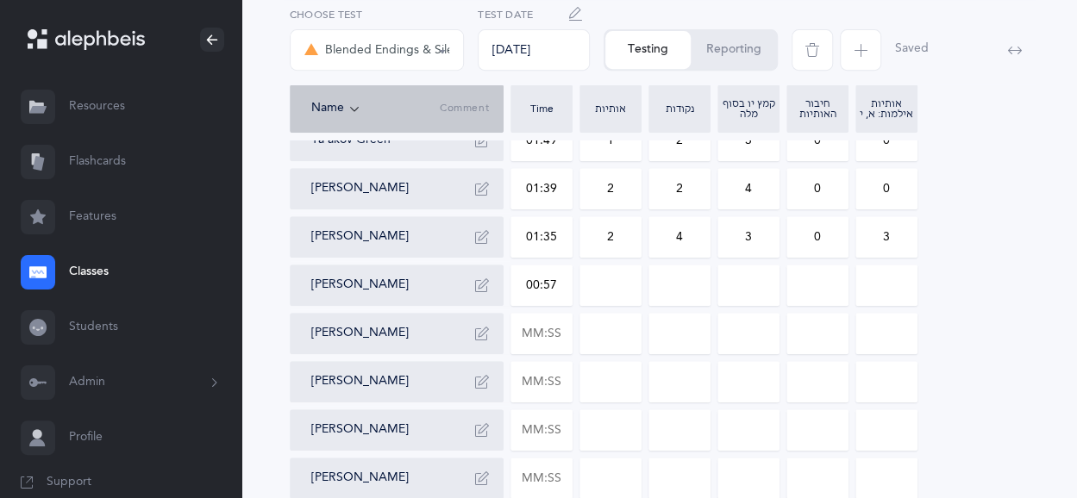
type input "0"
click at [597, 302] on input "0" at bounding box center [610, 286] width 60 height 40
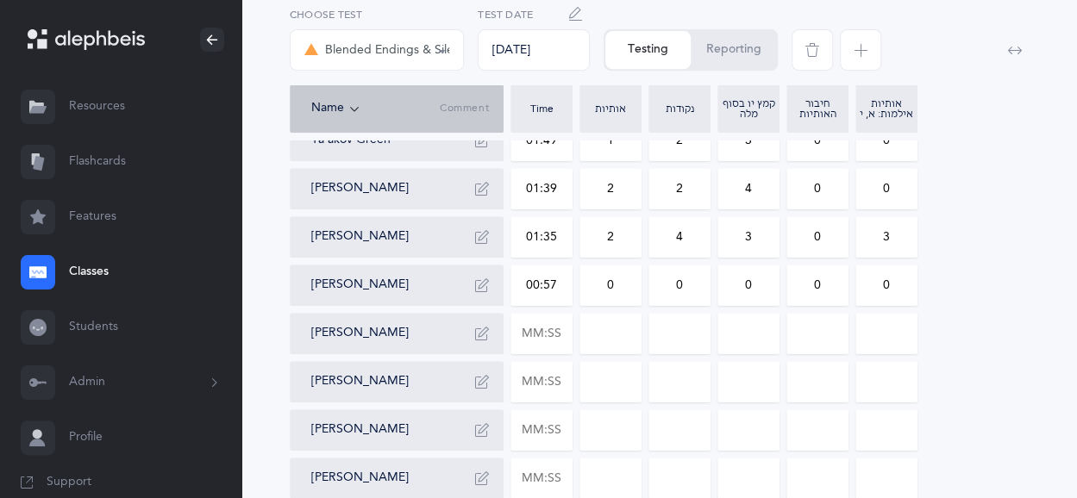
drag, startPoint x: 597, startPoint y: 300, endPoint x: 617, endPoint y: 294, distance: 20.7
click at [617, 294] on input "0" at bounding box center [610, 286] width 60 height 40
type input "5"
drag, startPoint x: 685, startPoint y: 289, endPoint x: 660, endPoint y: 285, distance: 25.2
click at [660, 285] on input "0" at bounding box center [679, 286] width 60 height 40
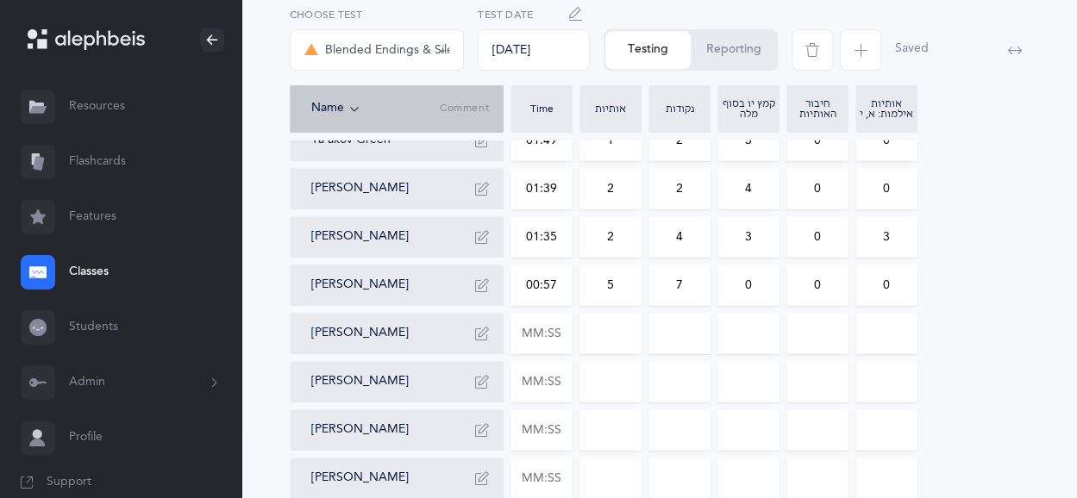
type input "7"
drag, startPoint x: 808, startPoint y: 282, endPoint x: 766, endPoint y: 280, distance: 41.4
click at [766, 280] on div "[PERSON_NAME] 02:12 5 1 0 0 0 [PERSON_NAME] 01:39 1 2 0 0 0 [PERSON_NAME] 01:27…" at bounding box center [659, 285] width 739 height 717
drag, startPoint x: 762, startPoint y: 282, endPoint x: 728, endPoint y: 282, distance: 34.5
click at [728, 282] on input "0" at bounding box center [748, 286] width 60 height 40
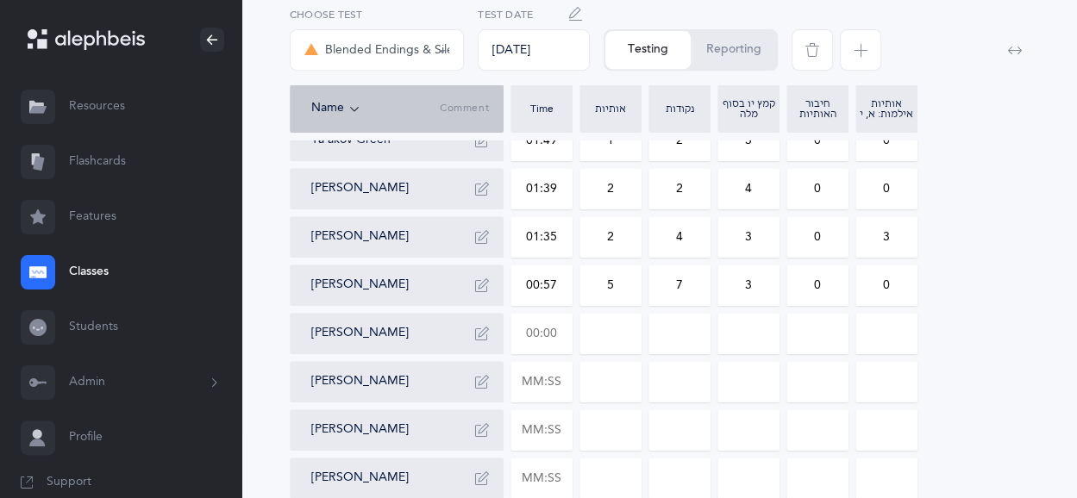
type input "3"
click at [558, 339] on input "text" at bounding box center [541, 334] width 60 height 40
type input "00:57"
type input "0"
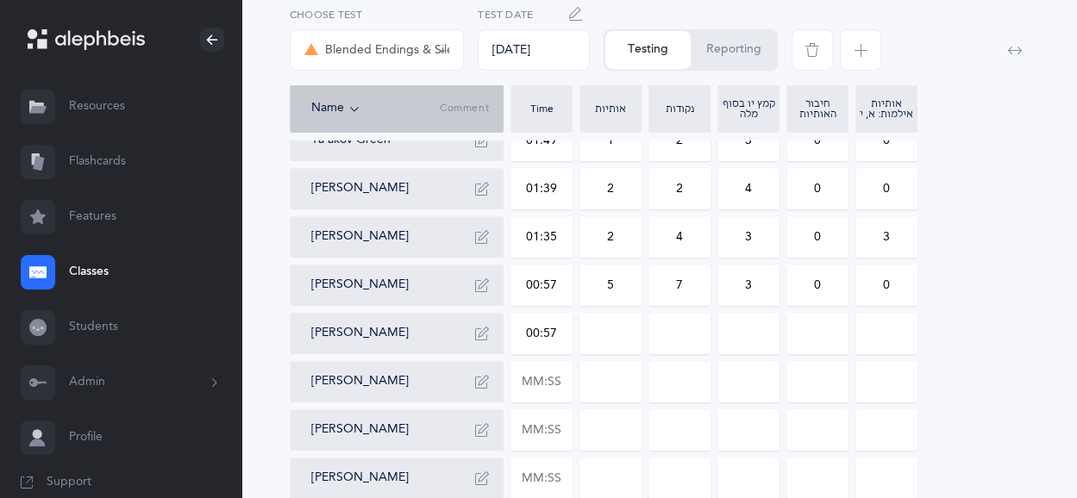
type input "0"
drag, startPoint x: 591, startPoint y: 334, endPoint x: 610, endPoint y: 335, distance: 19.0
click at [610, 335] on input "0" at bounding box center [610, 334] width 60 height 40
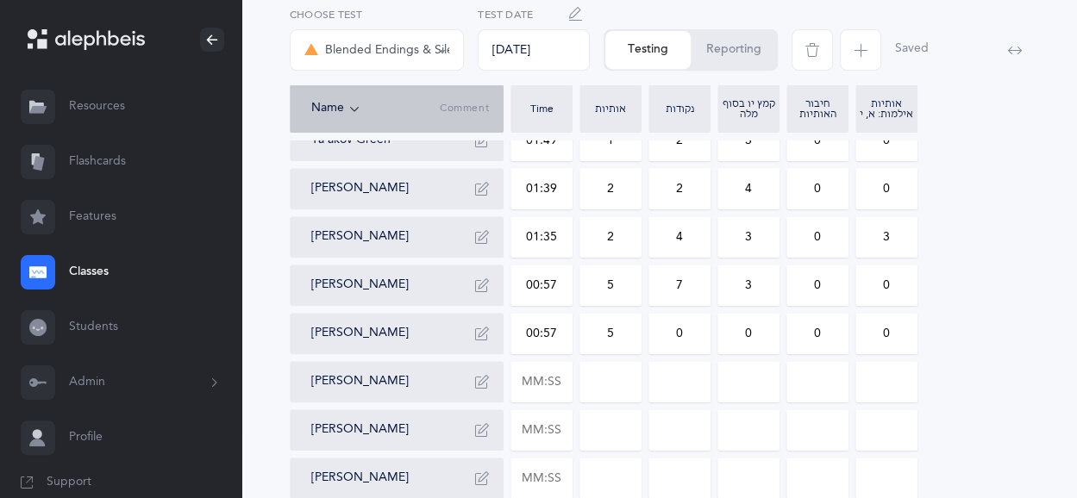
type input "5"
drag, startPoint x: 666, startPoint y: 320, endPoint x: 682, endPoint y: 323, distance: 16.7
click at [682, 323] on input "0" at bounding box center [679, 334] width 60 height 40
type input "7"
drag, startPoint x: 756, startPoint y: 326, endPoint x: 722, endPoint y: 334, distance: 35.3
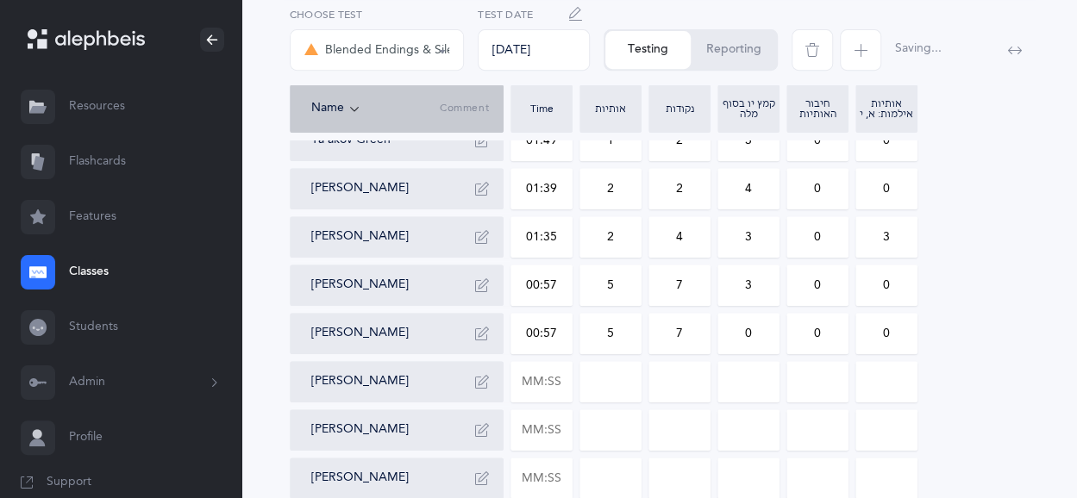
click at [722, 334] on input "0" at bounding box center [748, 334] width 60 height 40
type input "3"
drag, startPoint x: 753, startPoint y: 291, endPoint x: 724, endPoint y: 285, distance: 29.1
click at [724, 285] on input "3" at bounding box center [748, 286] width 60 height 40
drag, startPoint x: 695, startPoint y: 282, endPoint x: 666, endPoint y: 289, distance: 30.1
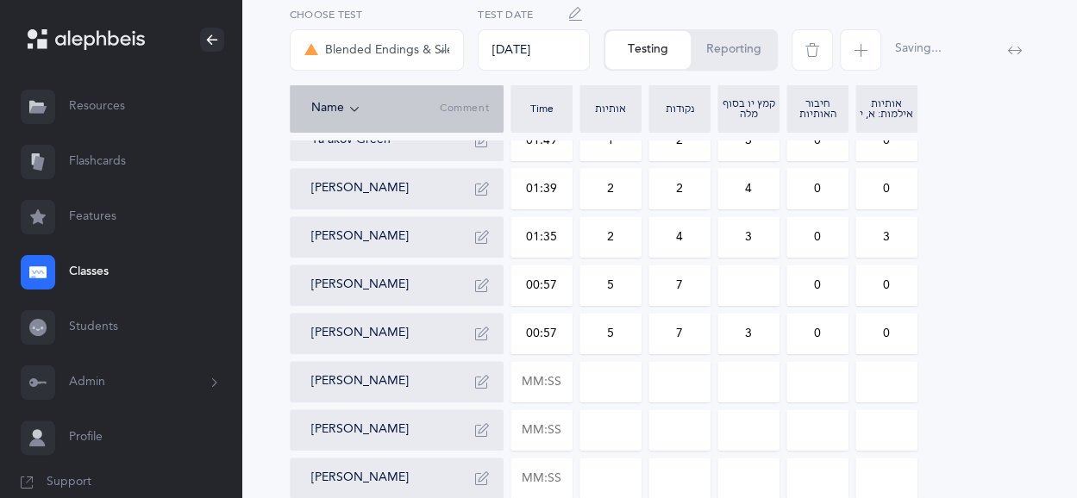
click at [666, 289] on input "7" at bounding box center [679, 286] width 60 height 40
drag, startPoint x: 616, startPoint y: 285, endPoint x: 602, endPoint y: 285, distance: 13.8
click at [602, 285] on input "5" at bounding box center [610, 286] width 60 height 40
drag, startPoint x: 562, startPoint y: 286, endPoint x: 507, endPoint y: 289, distance: 55.2
click at [507, 289] on div "[PERSON_NAME] 02:12 5 1 0 0 0 [PERSON_NAME] 01:39 1 2 0 0 0 [PERSON_NAME] 01:27…" at bounding box center [659, 285] width 739 height 717
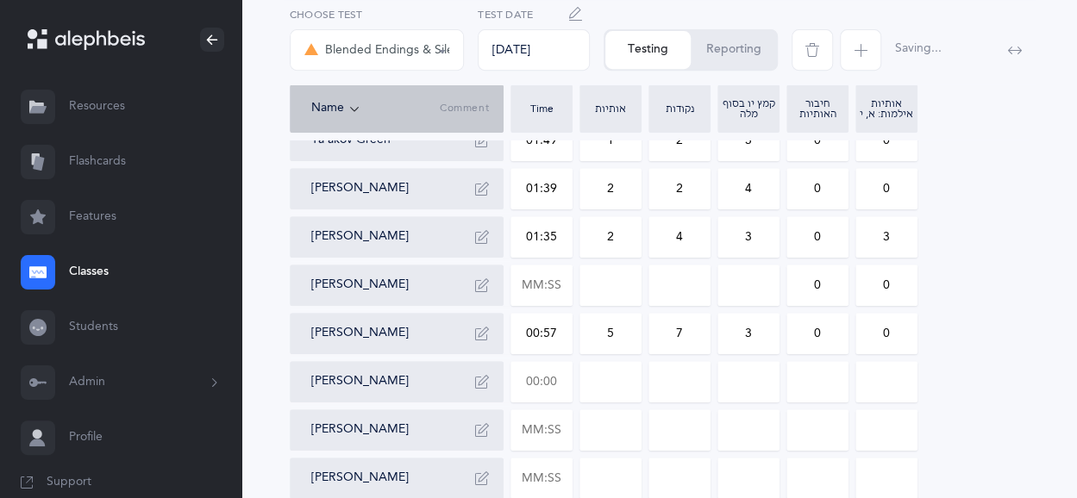
click at [528, 396] on input "text" at bounding box center [541, 382] width 60 height 40
type input "01:06"
type input "0"
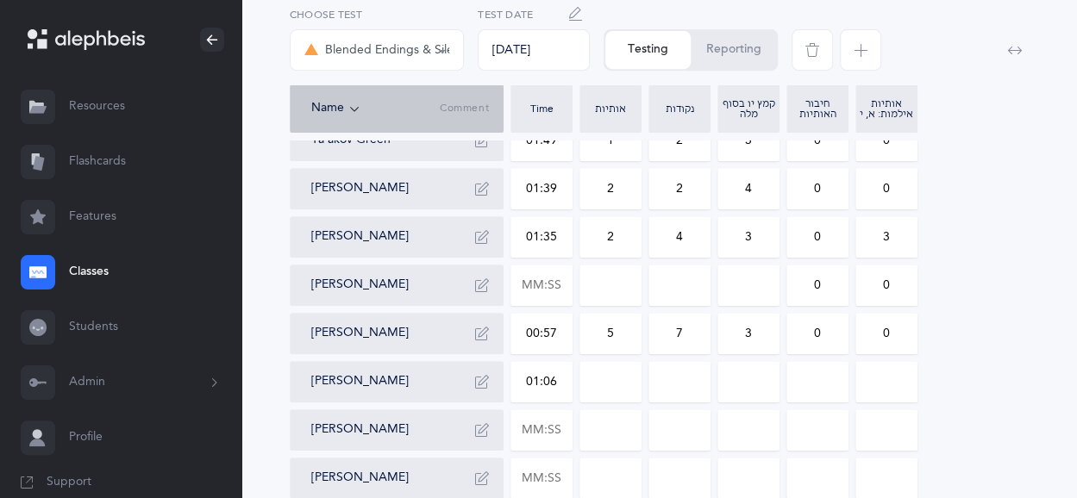
type input "0"
drag, startPoint x: 589, startPoint y: 395, endPoint x: 627, endPoint y: 387, distance: 38.7
click at [627, 387] on input "0" at bounding box center [610, 382] width 60 height 40
type input "3"
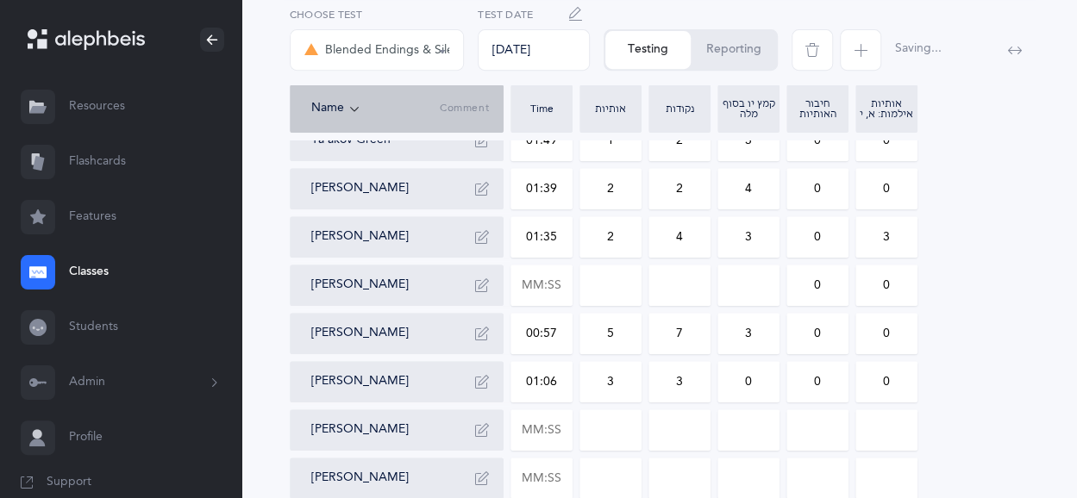
drag, startPoint x: 693, startPoint y: 381, endPoint x: 676, endPoint y: 381, distance: 17.2
click at [676, 381] on input "3" at bounding box center [679, 382] width 60 height 40
type input "3"
drag, startPoint x: 880, startPoint y: 385, endPoint x: 931, endPoint y: 386, distance: 50.9
click at [931, 386] on div "[PERSON_NAME] 02:12 5 1 0 0 0 [PERSON_NAME] 01:39 1 2 0 0 0 [PERSON_NAME] 01:27…" at bounding box center [659, 285] width 739 height 717
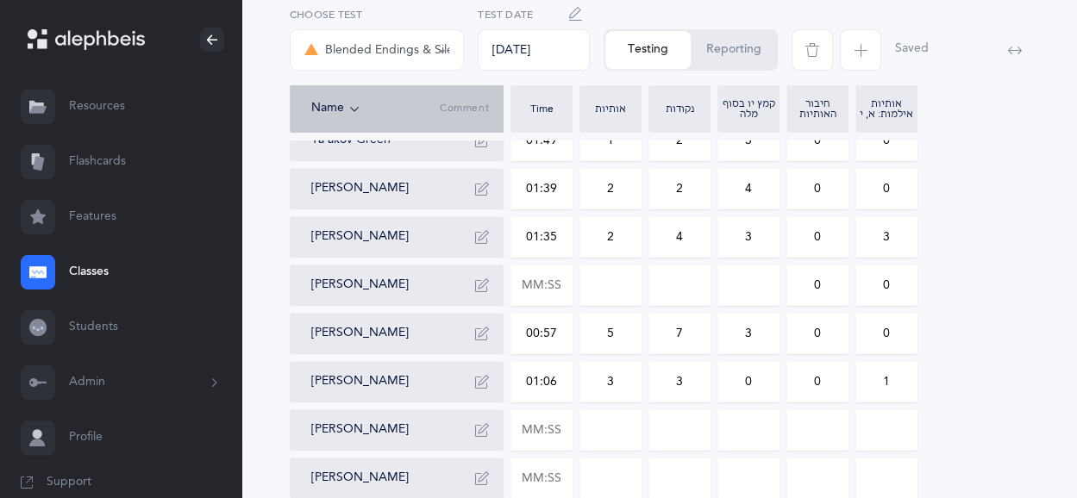
type input "1"
drag, startPoint x: 742, startPoint y: 391, endPoint x: 766, endPoint y: 390, distance: 23.3
click at [766, 390] on input "0" at bounding box center [748, 382] width 60 height 40
type input "4"
click at [528, 439] on input "text" at bounding box center [541, 430] width 60 height 40
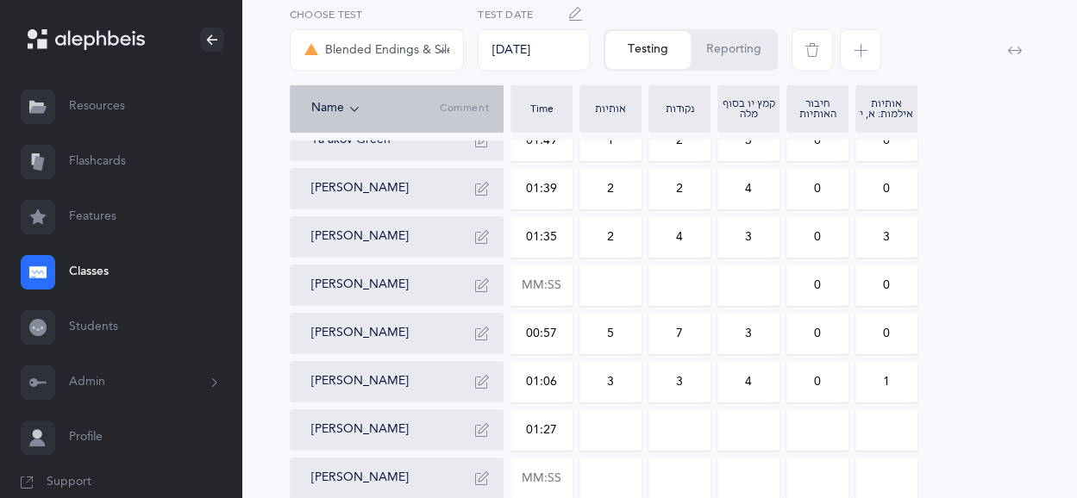
type input "01:27"
type input "0"
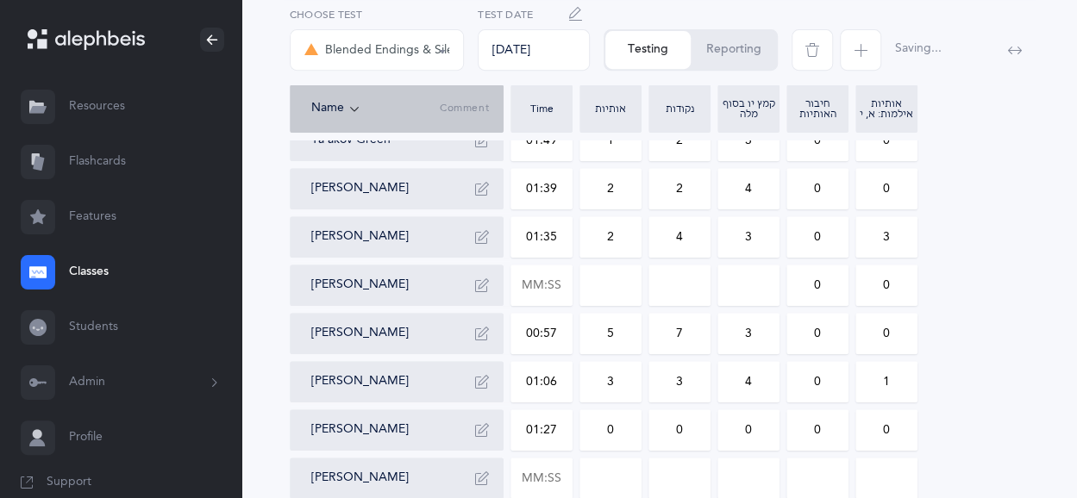
click at [588, 440] on input "0" at bounding box center [610, 430] width 60 height 40
drag, startPoint x: 684, startPoint y: 425, endPoint x: 661, endPoint y: 425, distance: 22.4
click at [661, 425] on input "0" at bounding box center [679, 430] width 60 height 40
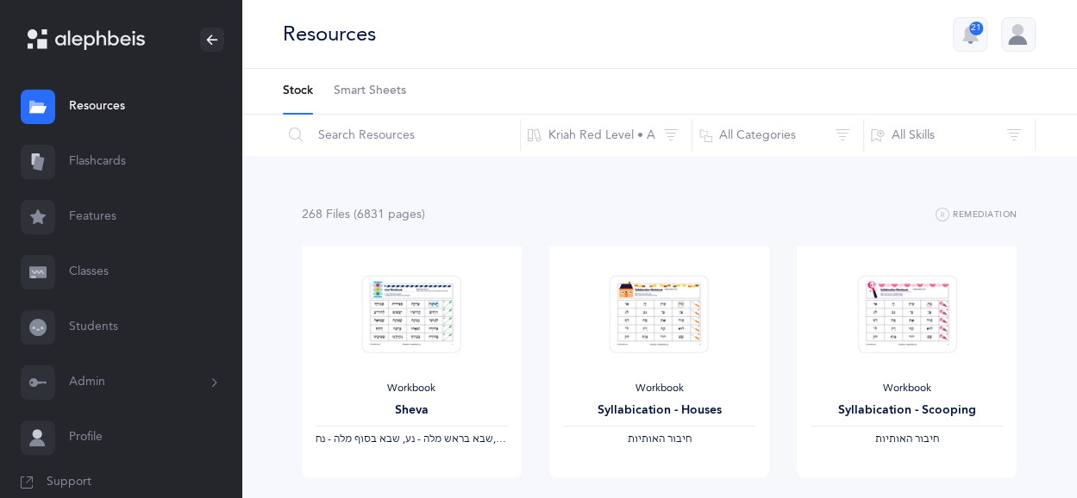
click at [91, 283] on link "Classes" at bounding box center [120, 272] width 241 height 55
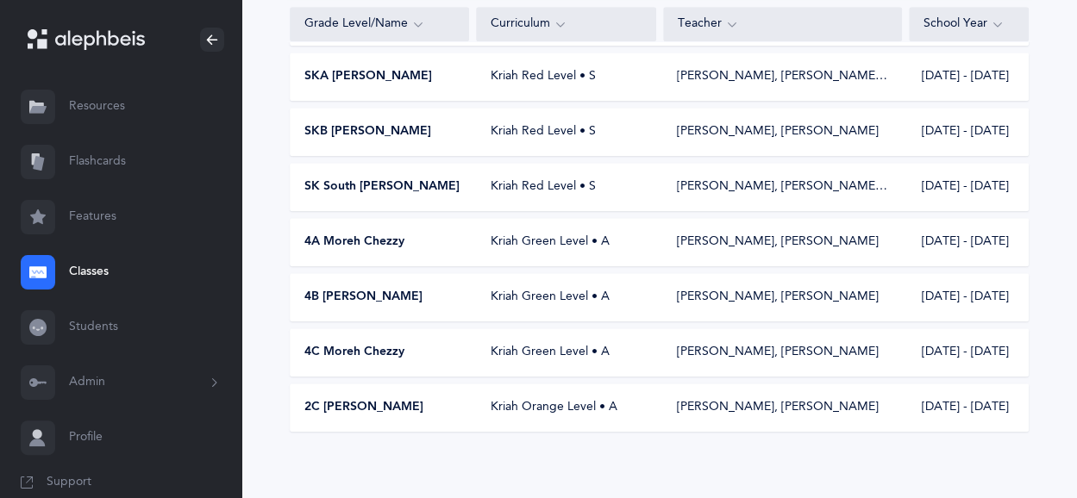
scroll to position [628, 0]
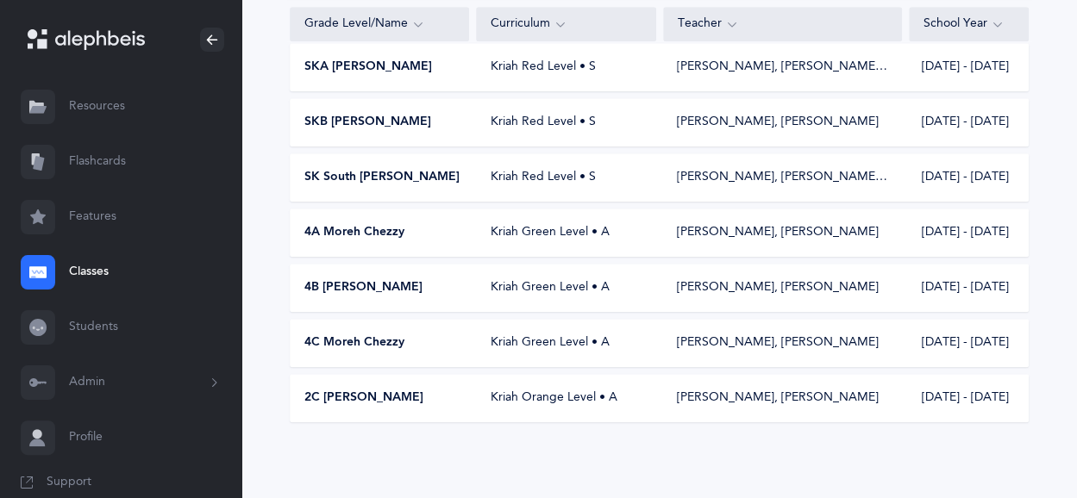
click at [350, 398] on span "2C [PERSON_NAME]" at bounding box center [363, 398] width 119 height 17
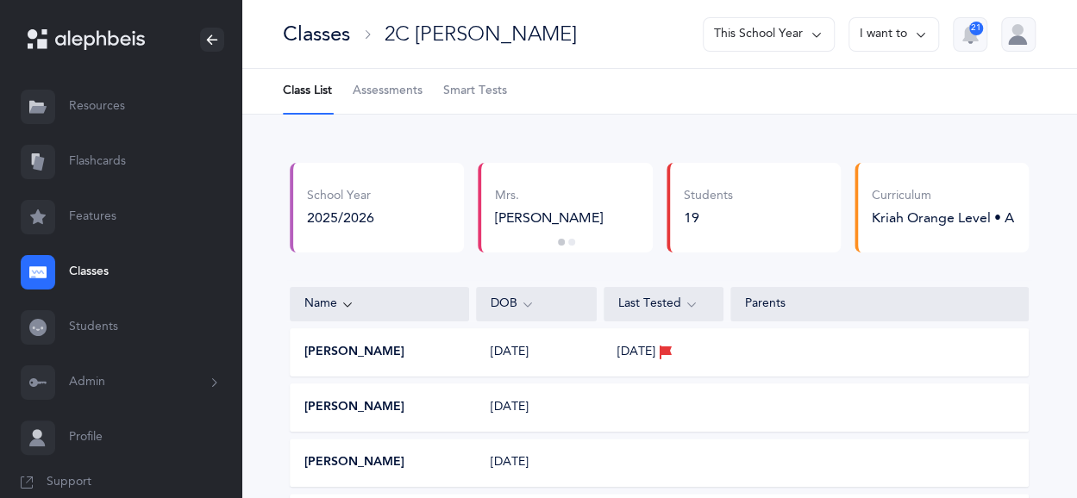
click at [391, 92] on span "Assessments" at bounding box center [388, 91] width 70 height 17
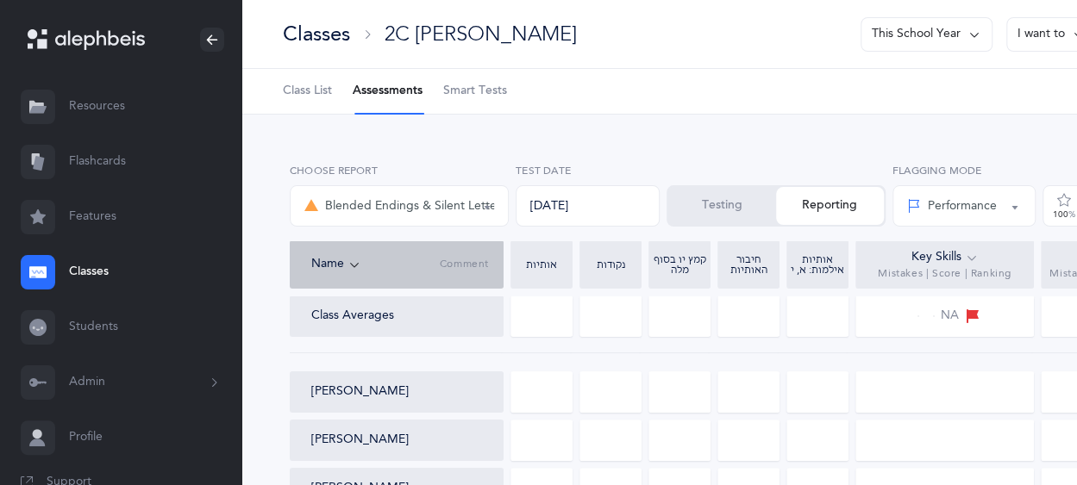
click at [702, 215] on button "Testing" at bounding box center [722, 206] width 108 height 38
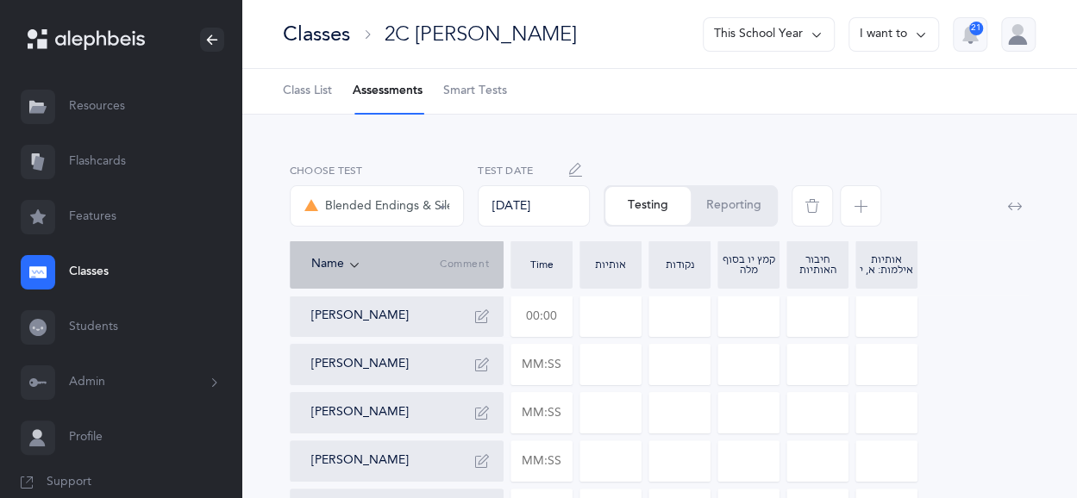
click at [550, 316] on input "text" at bounding box center [541, 317] width 60 height 40
click at [550, 316] on input "00:20" at bounding box center [541, 317] width 60 height 40
drag, startPoint x: 566, startPoint y: 314, endPoint x: 505, endPoint y: 328, distance: 61.9
type input "02:44"
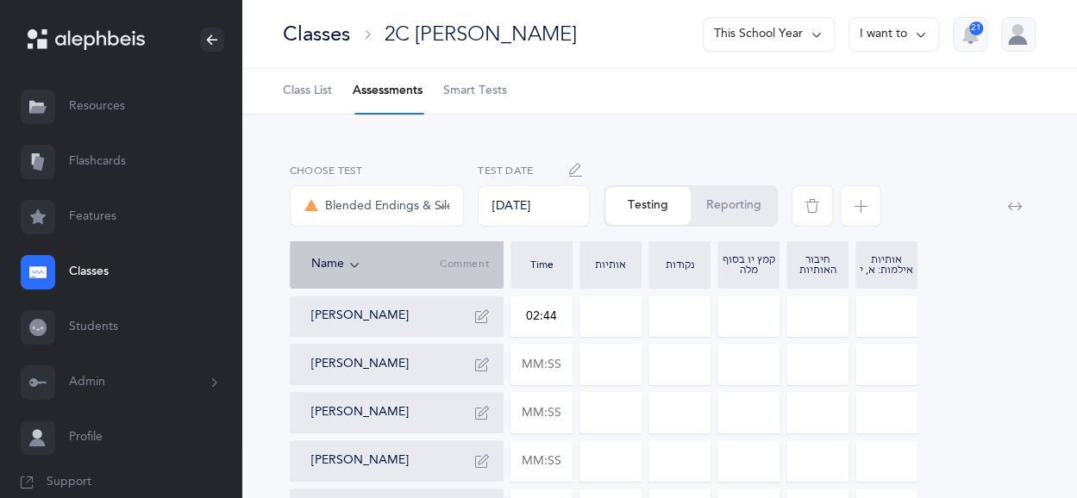
type input "0"
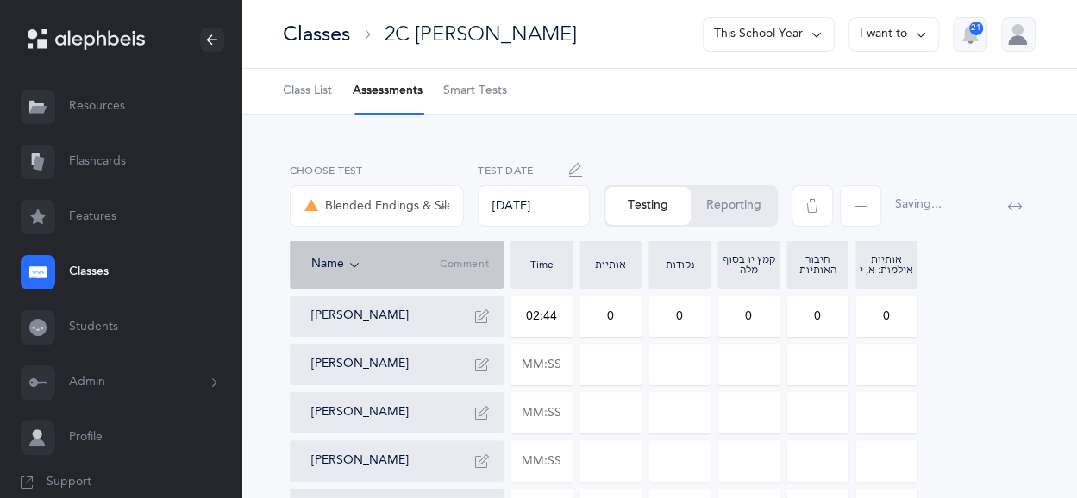
click at [610, 311] on input "0" at bounding box center [610, 317] width 60 height 40
drag, startPoint x: 610, startPoint y: 314, endPoint x: 604, endPoint y: 322, distance: 10.5
click at [604, 322] on input "0" at bounding box center [610, 317] width 60 height 40
type input "9"
click at [676, 318] on input "0" at bounding box center [679, 317] width 60 height 40
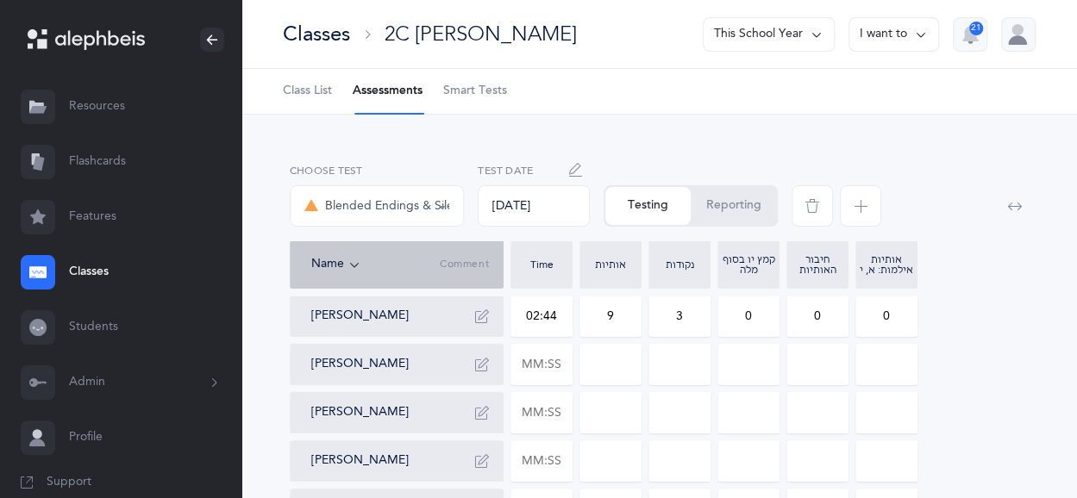
type input "3"
drag, startPoint x: 760, startPoint y: 318, endPoint x: 744, endPoint y: 320, distance: 15.6
click at [744, 320] on input "0" at bounding box center [748, 317] width 60 height 40
type input "4"
drag, startPoint x: 872, startPoint y: 317, endPoint x: 898, endPoint y: 316, distance: 26.7
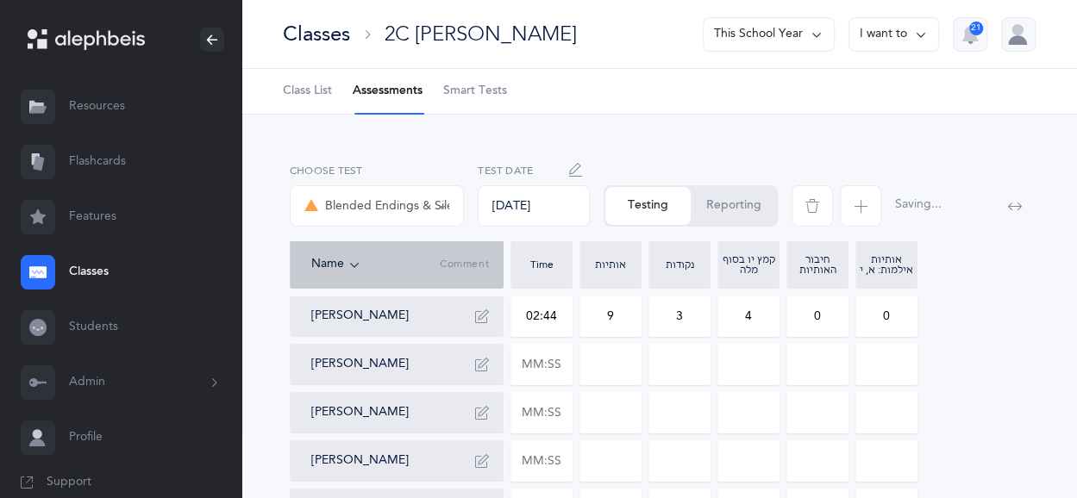
click at [898, 316] on input "0" at bounding box center [886, 317] width 60 height 40
type input "2"
click at [553, 371] on input "text" at bounding box center [541, 365] width 60 height 40
type input "02:25"
type input "0"
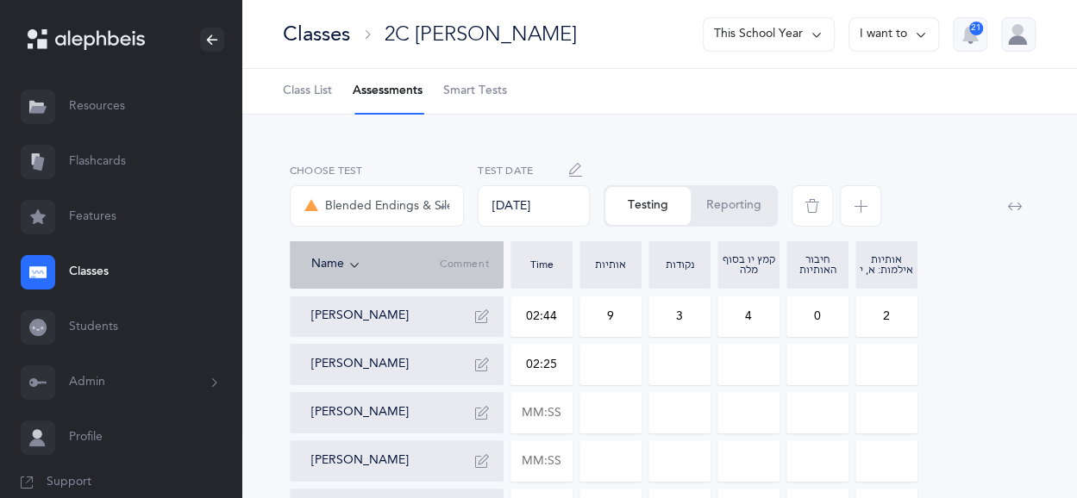
type input "0"
drag, startPoint x: 585, startPoint y: 370, endPoint x: 615, endPoint y: 370, distance: 30.2
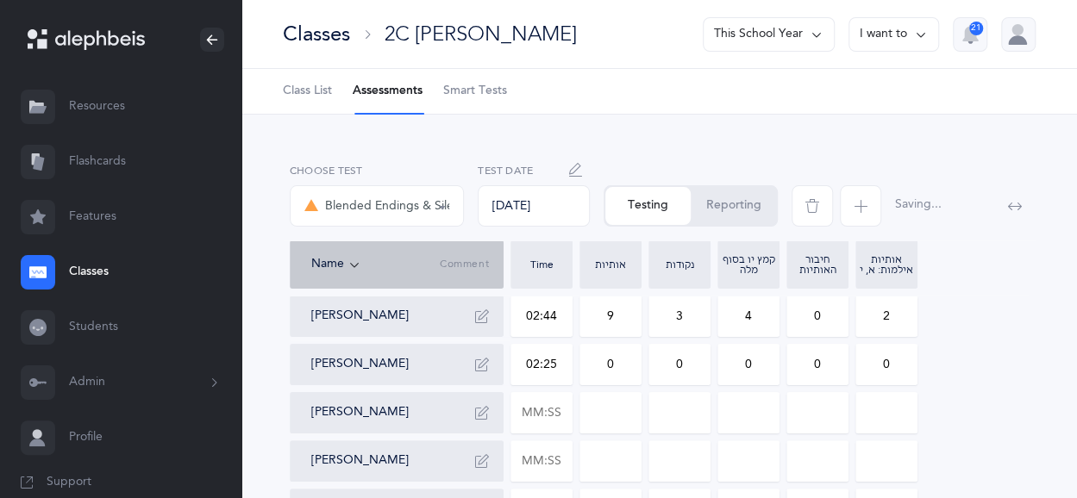
click at [615, 370] on input "0" at bounding box center [610, 365] width 60 height 40
type input "6"
drag, startPoint x: 691, startPoint y: 366, endPoint x: 665, endPoint y: 366, distance: 25.9
click at [665, 366] on input "0" at bounding box center [679, 365] width 60 height 40
type input "1"
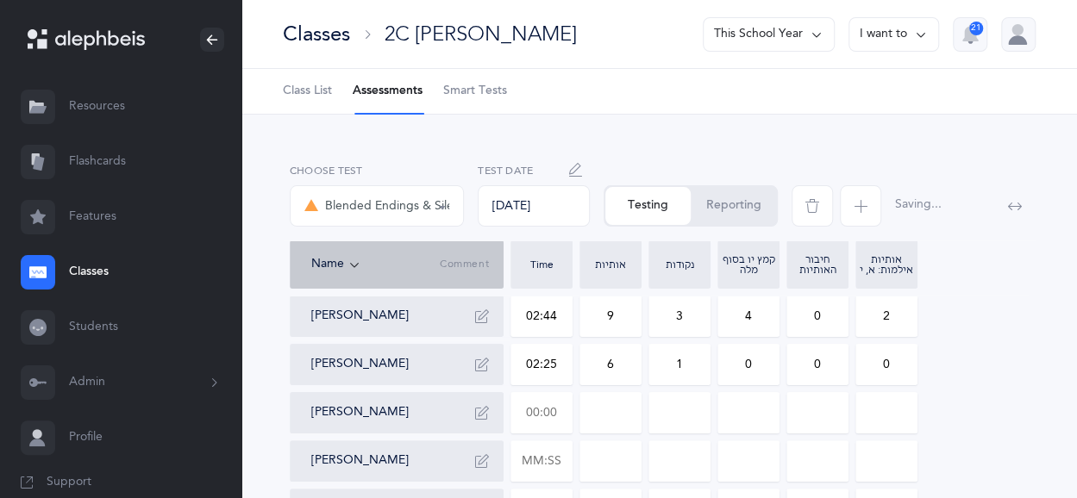
click at [538, 423] on input "text" at bounding box center [541, 413] width 60 height 40
type input "00:45"
type input "0"
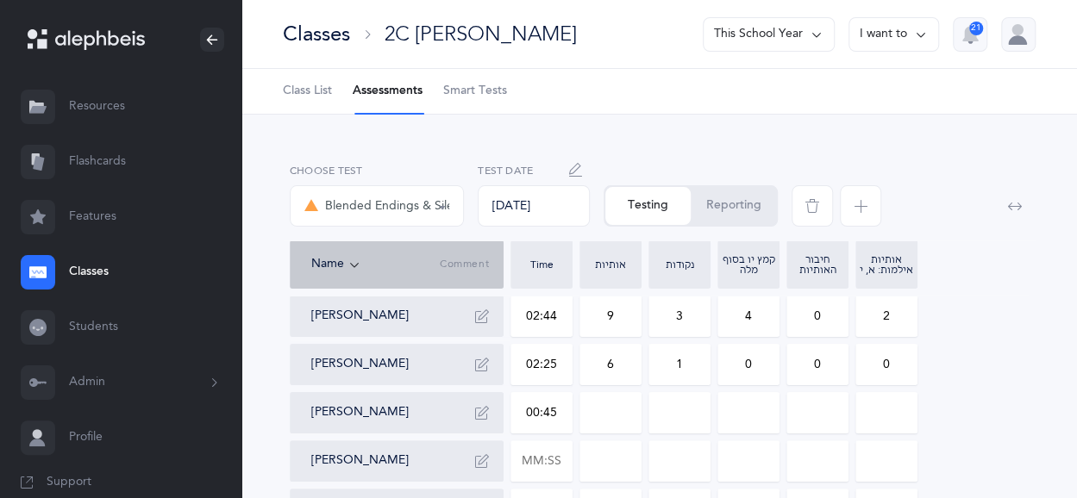
type input "0"
drag, startPoint x: 621, startPoint y: 423, endPoint x: 597, endPoint y: 415, distance: 24.8
click at [597, 415] on input "0" at bounding box center [610, 413] width 60 height 40
drag, startPoint x: 682, startPoint y: 410, endPoint x: 666, endPoint y: 411, distance: 15.6
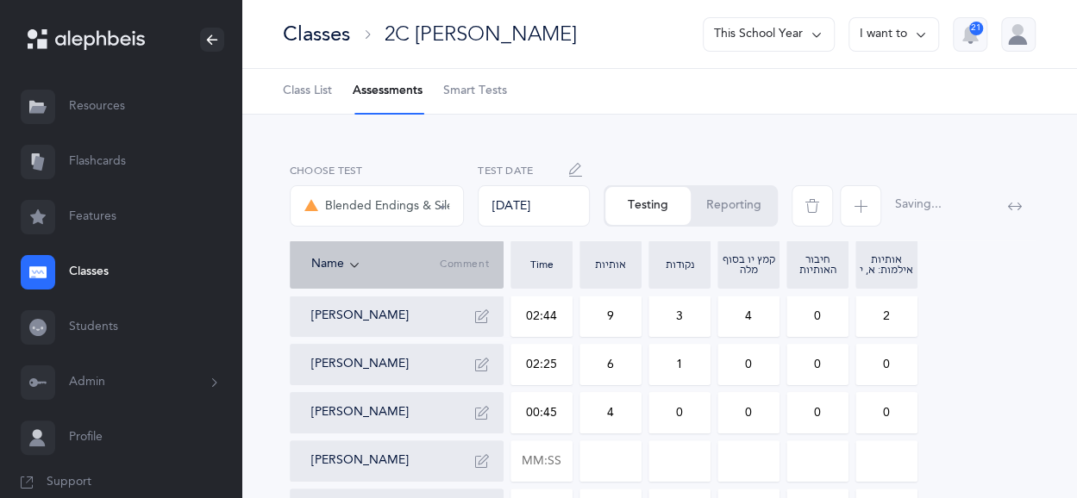
click at [666, 411] on input "0" at bounding box center [679, 413] width 60 height 40
drag, startPoint x: 621, startPoint y: 415, endPoint x: 591, endPoint y: 416, distance: 29.3
click at [591, 416] on input "4" at bounding box center [610, 413] width 60 height 40
type input "2"
drag, startPoint x: 700, startPoint y: 418, endPoint x: 665, endPoint y: 418, distance: 35.3
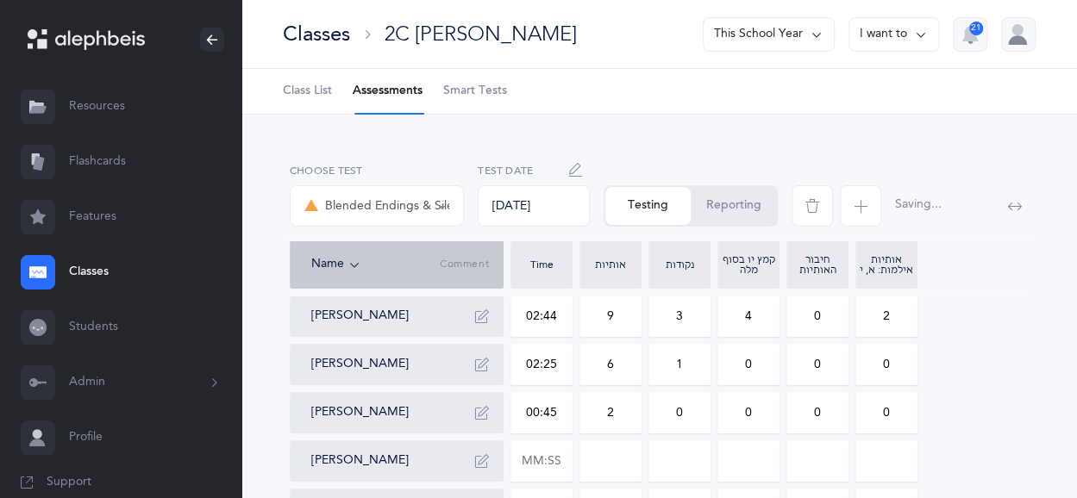
click at [665, 418] on input "0" at bounding box center [679, 413] width 60 height 40
type input "4"
click at [528, 464] on input "text" at bounding box center [541, 461] width 60 height 40
type input "00:35"
type input "0"
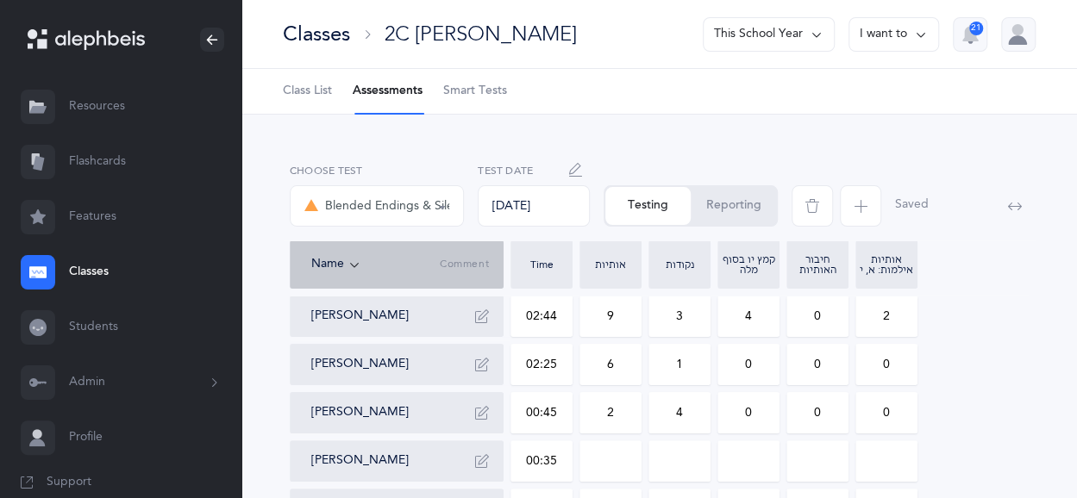
type input "0"
click at [591, 468] on input "0" at bounding box center [610, 461] width 60 height 40
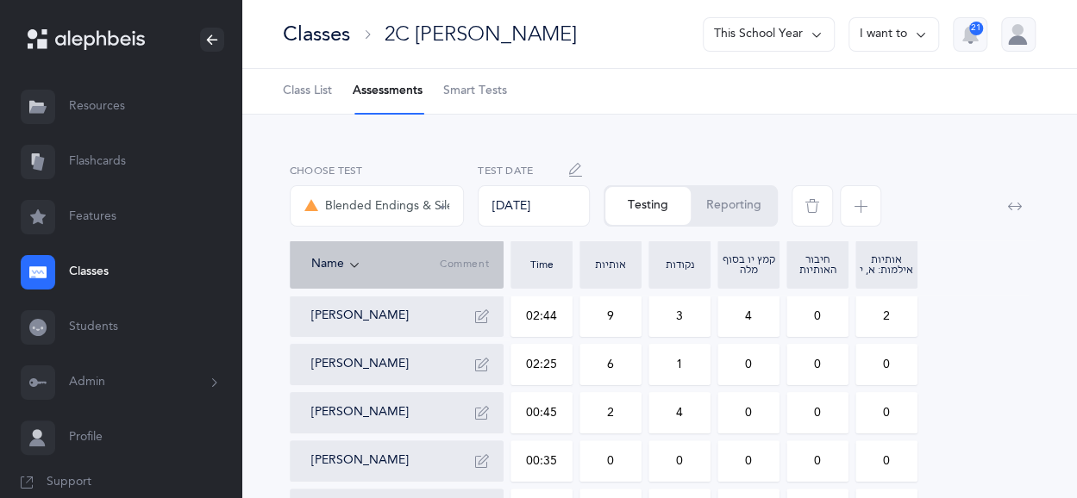
drag, startPoint x: 605, startPoint y: 467, endPoint x: 626, endPoint y: 465, distance: 20.9
click at [626, 465] on input "0" at bounding box center [610, 461] width 60 height 40
type input "1"
drag, startPoint x: 691, startPoint y: 460, endPoint x: 664, endPoint y: 460, distance: 27.6
click at [664, 460] on input "0" at bounding box center [679, 461] width 60 height 40
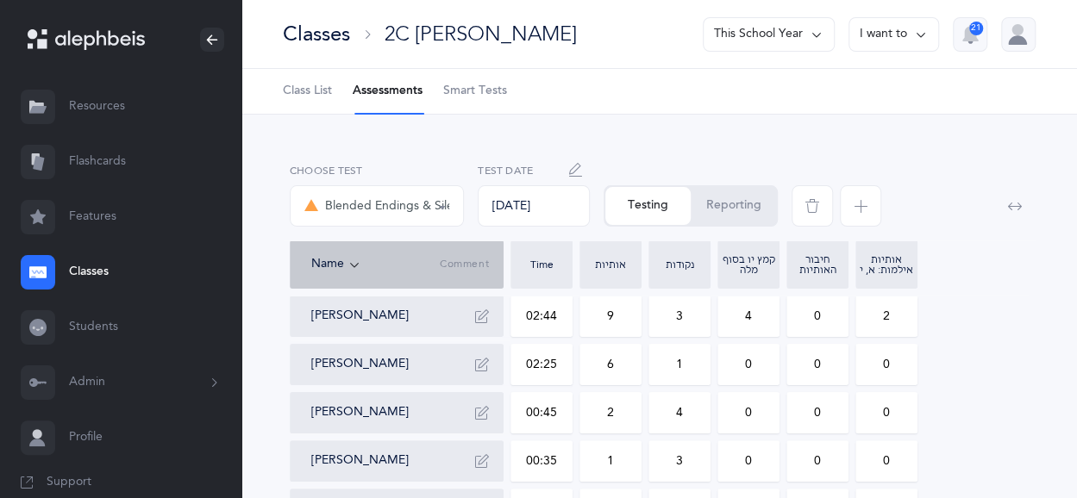
type input "3"
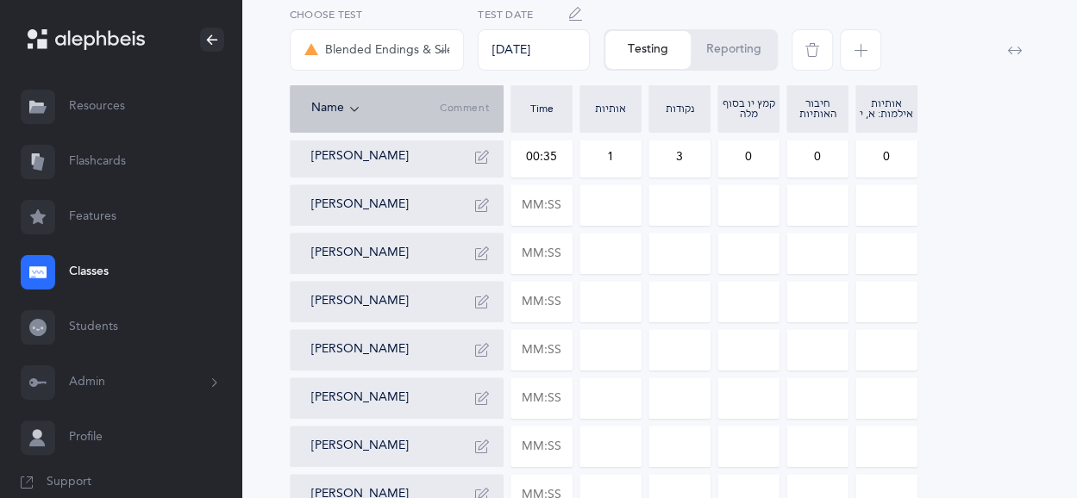
scroll to position [306, 0]
click at [536, 204] on input "text" at bounding box center [541, 204] width 60 height 40
type input "03:14"
type input "0"
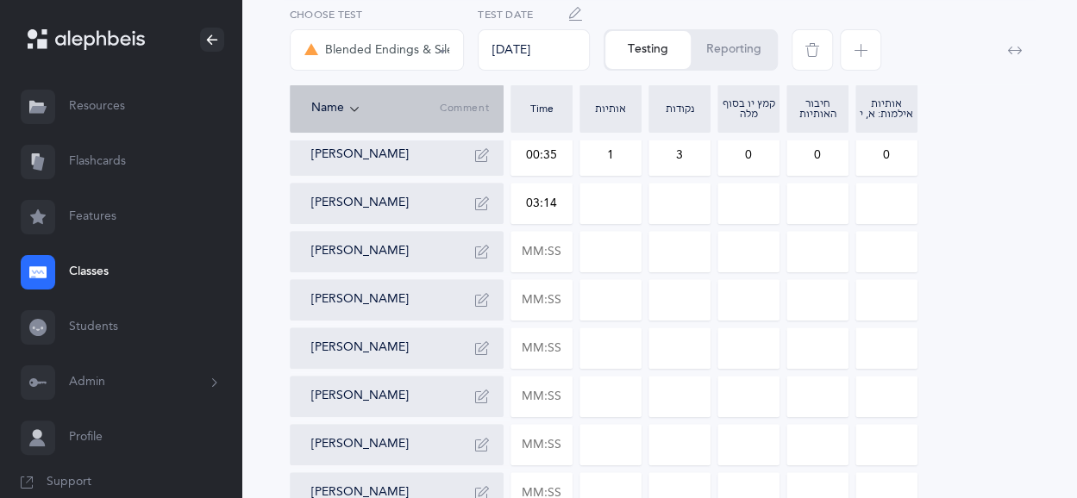
type input "0"
drag, startPoint x: 613, startPoint y: 197, endPoint x: 598, endPoint y: 201, distance: 15.1
click at [598, 201] on input "0" at bounding box center [610, 204] width 60 height 40
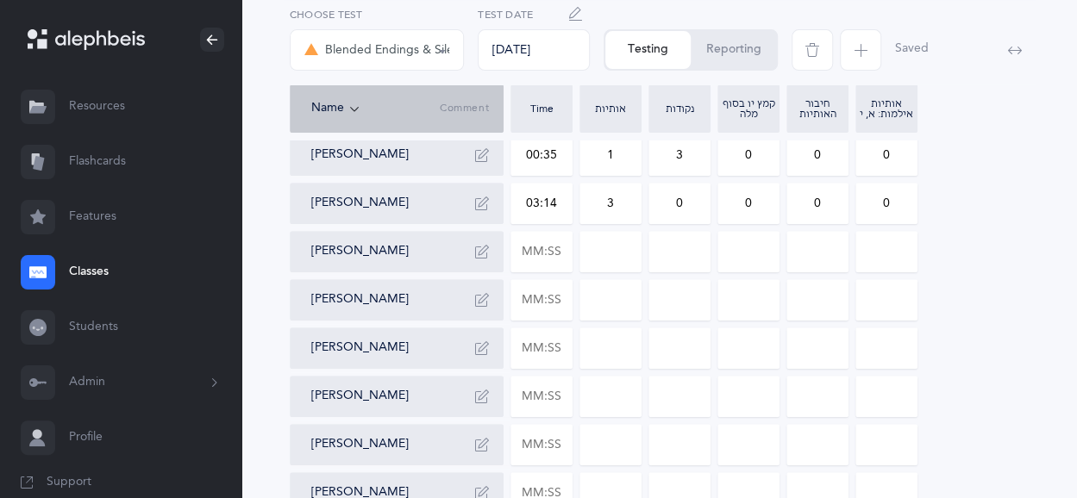
type input "3"
drag, startPoint x: 673, startPoint y: 201, endPoint x: 690, endPoint y: 202, distance: 16.4
click at [690, 202] on input "3" at bounding box center [679, 204] width 60 height 40
type input "3"
drag, startPoint x: 736, startPoint y: 199, endPoint x: 752, endPoint y: 203, distance: 15.9
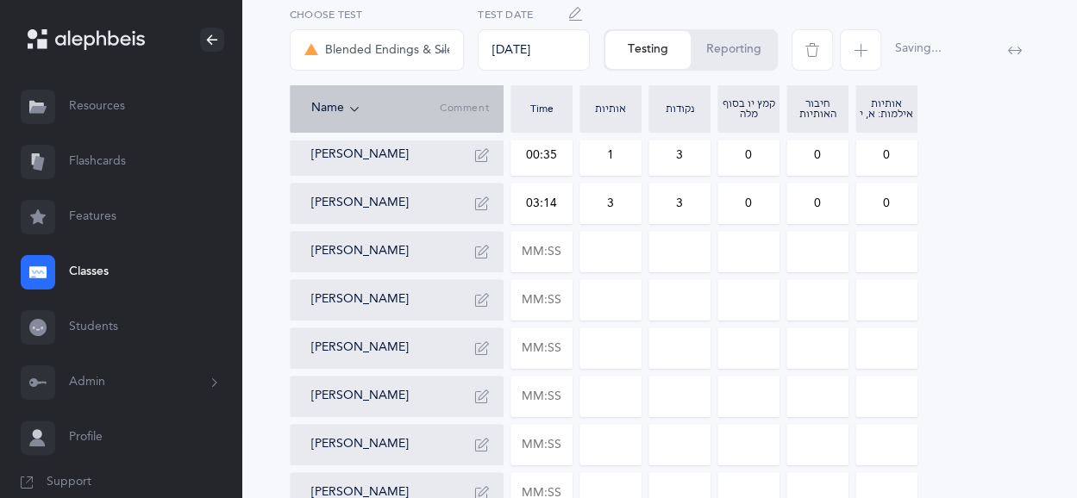
click at [752, 203] on input "0" at bounding box center [748, 204] width 60 height 40
type input "2"
click at [551, 253] on input "text" at bounding box center [541, 252] width 60 height 40
type input "03:02"
type input "0"
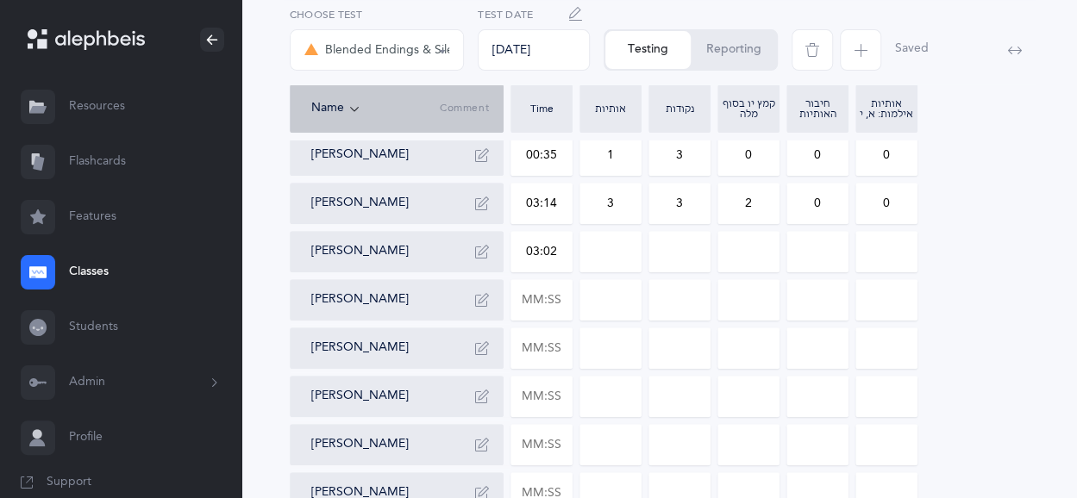
type input "0"
drag, startPoint x: 603, startPoint y: 256, endPoint x: 614, endPoint y: 256, distance: 11.2
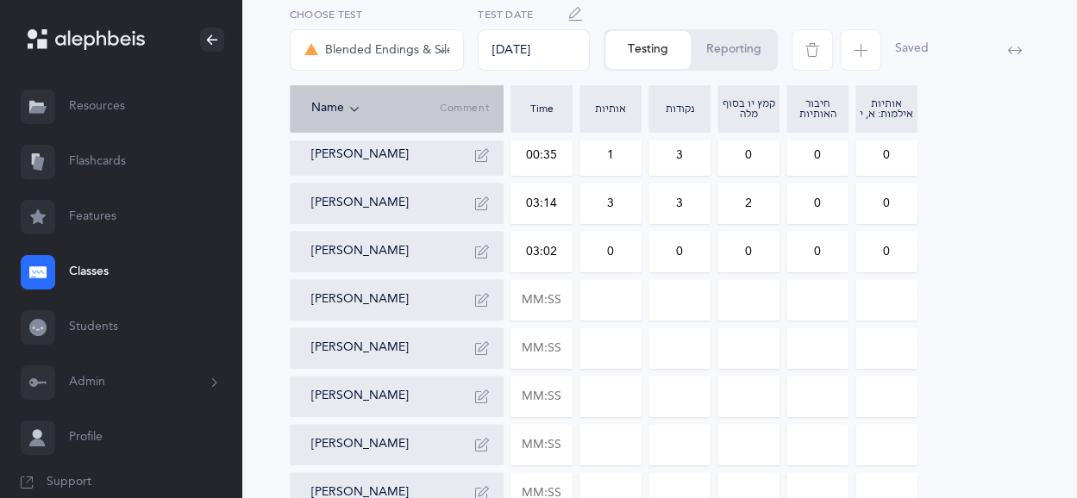
click at [614, 256] on input "0" at bounding box center [610, 252] width 60 height 40
type input "9"
drag, startPoint x: 688, startPoint y: 254, endPoint x: 670, endPoint y: 254, distance: 18.1
click at [670, 254] on input "0" at bounding box center [679, 252] width 60 height 40
type input "4"
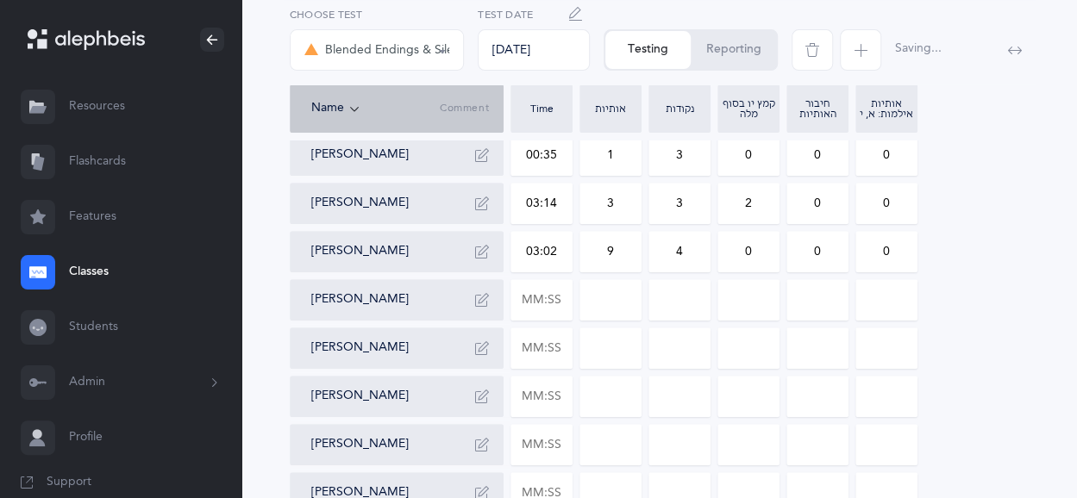
drag, startPoint x: 559, startPoint y: 254, endPoint x: 528, endPoint y: 249, distance: 31.5
click at [528, 249] on input "03:02" at bounding box center [541, 252] width 60 height 40
type input "01:57"
drag, startPoint x: 597, startPoint y: 255, endPoint x: 619, endPoint y: 253, distance: 21.7
click at [619, 253] on input "9" at bounding box center [610, 252] width 60 height 40
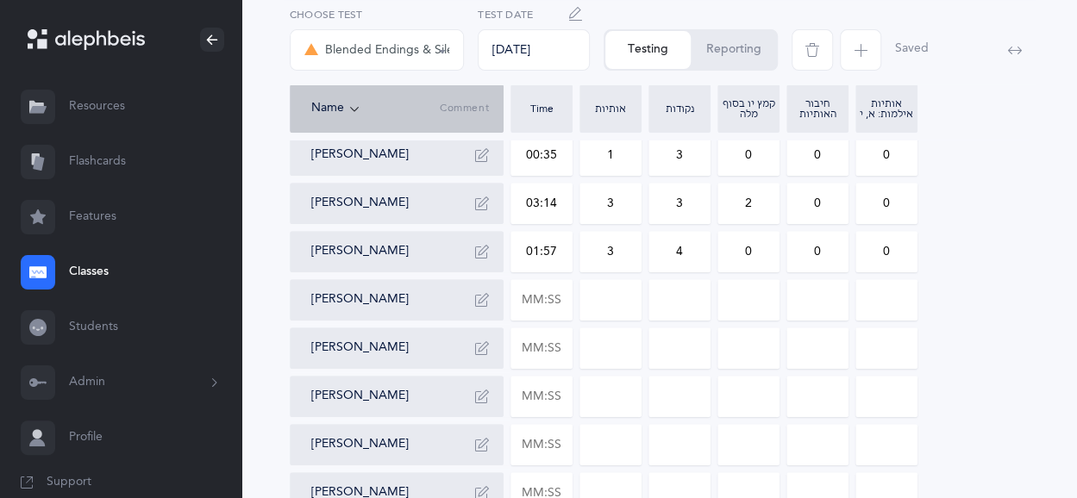
type input "3"
drag, startPoint x: 652, startPoint y: 251, endPoint x: 680, endPoint y: 251, distance: 28.5
click at [680, 251] on input "4" at bounding box center [679, 252] width 60 height 40
type input "2"
drag, startPoint x: 752, startPoint y: 255, endPoint x: 741, endPoint y: 253, distance: 10.5
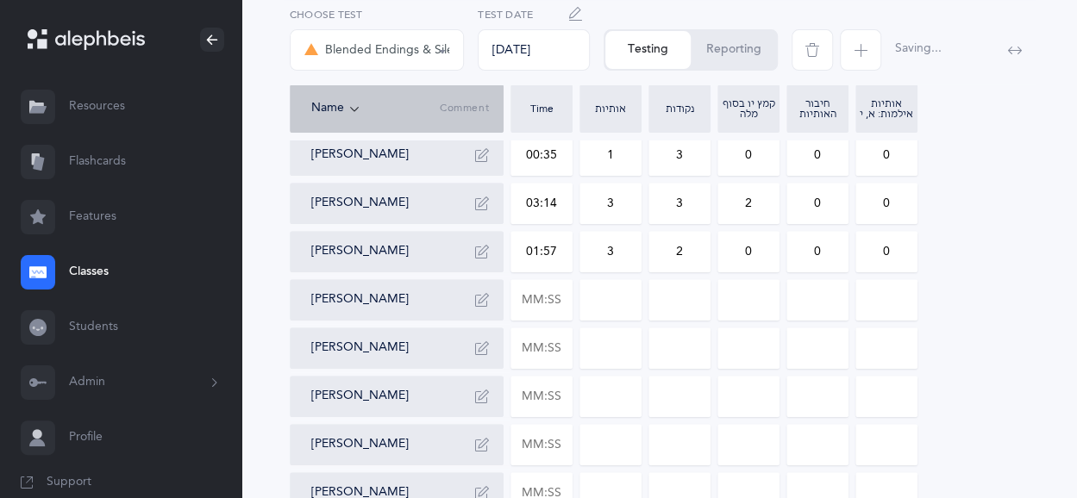
click at [741, 253] on input "0" at bounding box center [748, 252] width 60 height 40
type input "4"
click at [566, 304] on input "text" at bounding box center [541, 300] width 60 height 40
type input "01:06"
type input "0"
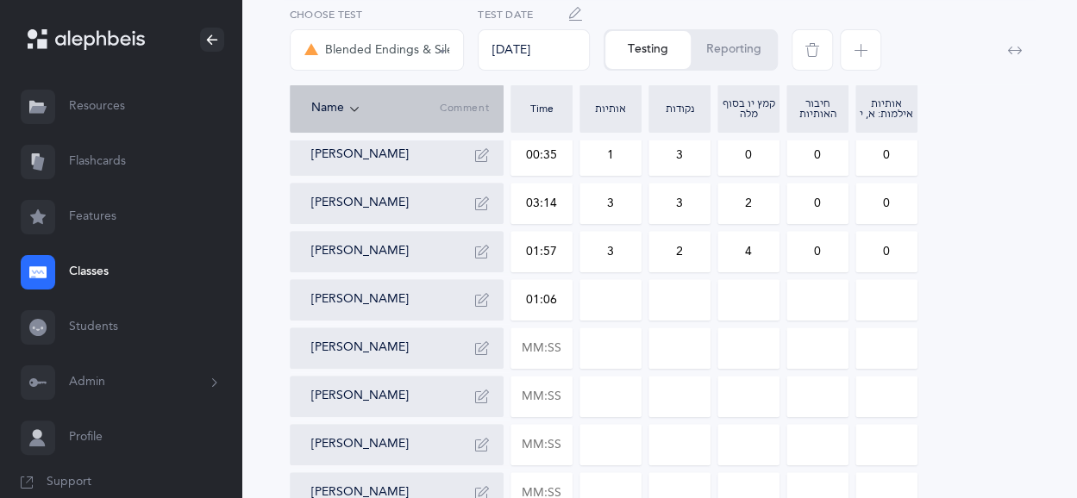
type input "0"
drag, startPoint x: 599, startPoint y: 296, endPoint x: 616, endPoint y: 297, distance: 17.3
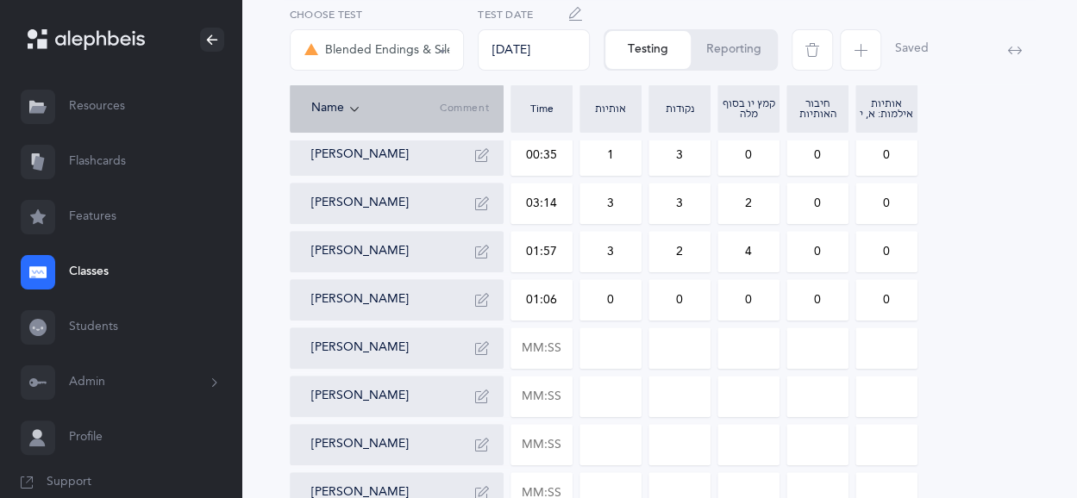
click at [616, 297] on input "0" at bounding box center [610, 300] width 60 height 40
drag, startPoint x: 631, startPoint y: 301, endPoint x: 594, endPoint y: 299, distance: 37.1
click at [594, 299] on input "01" at bounding box center [610, 300] width 60 height 40
type input "1"
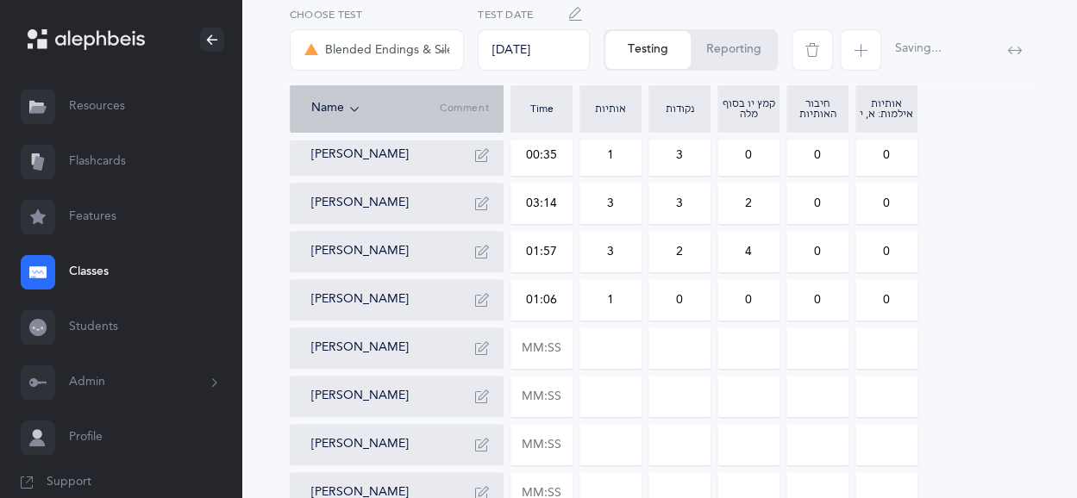
drag, startPoint x: 681, startPoint y: 303, endPoint x: 661, endPoint y: 299, distance: 20.3
click at [661, 299] on input "0" at bounding box center [679, 300] width 60 height 40
type input "1"
click at [516, 345] on input "text" at bounding box center [541, 348] width 60 height 40
type input "01:06"
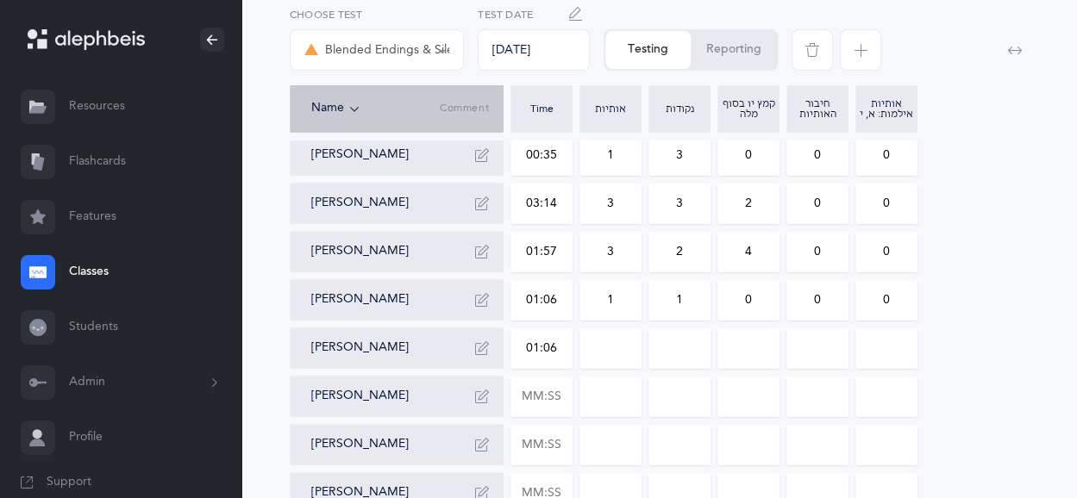
type input "0"
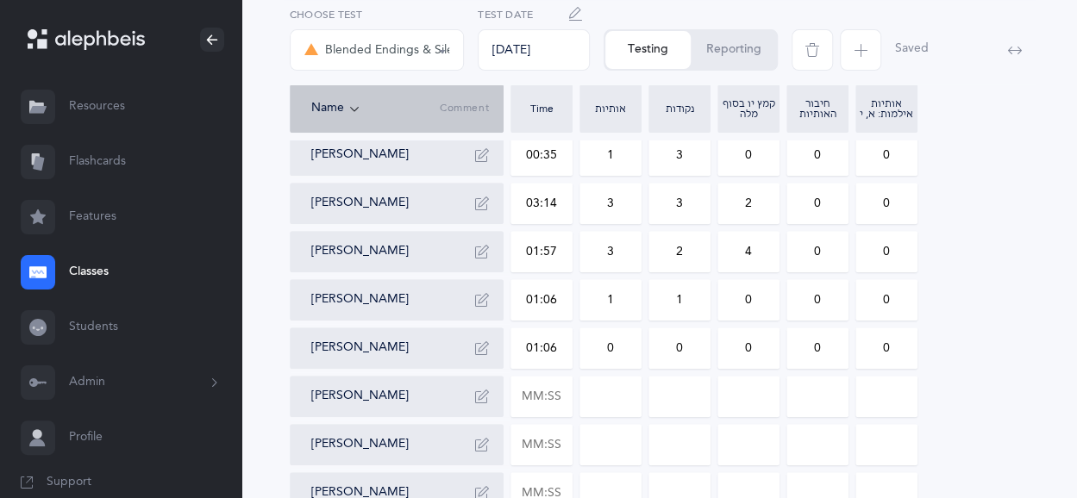
drag, startPoint x: 598, startPoint y: 350, endPoint x: 615, endPoint y: 349, distance: 16.4
click at [615, 349] on input "0" at bounding box center [610, 348] width 60 height 40
type input "2"
drag, startPoint x: 687, startPoint y: 358, endPoint x: 678, endPoint y: 353, distance: 10.8
click at [678, 353] on input "0" at bounding box center [679, 348] width 60 height 40
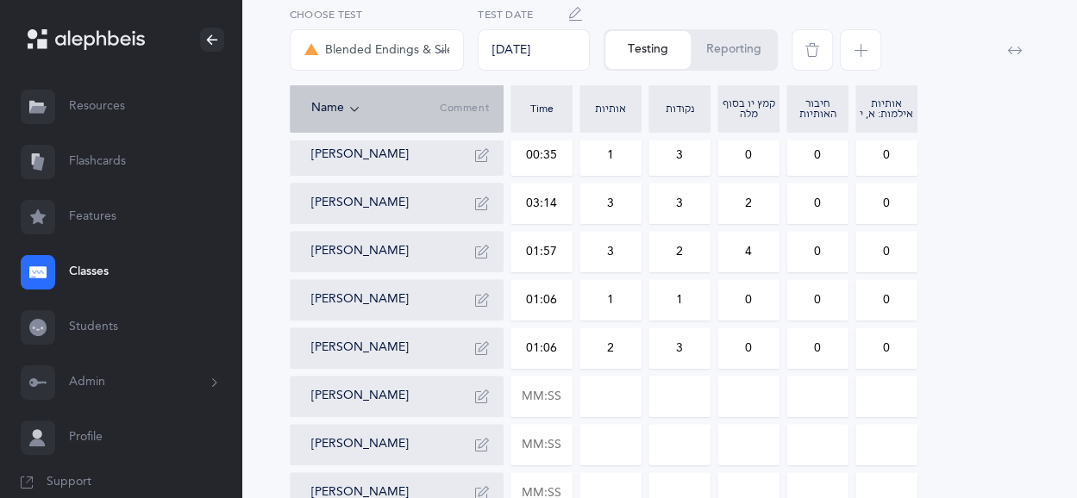
type input "3"
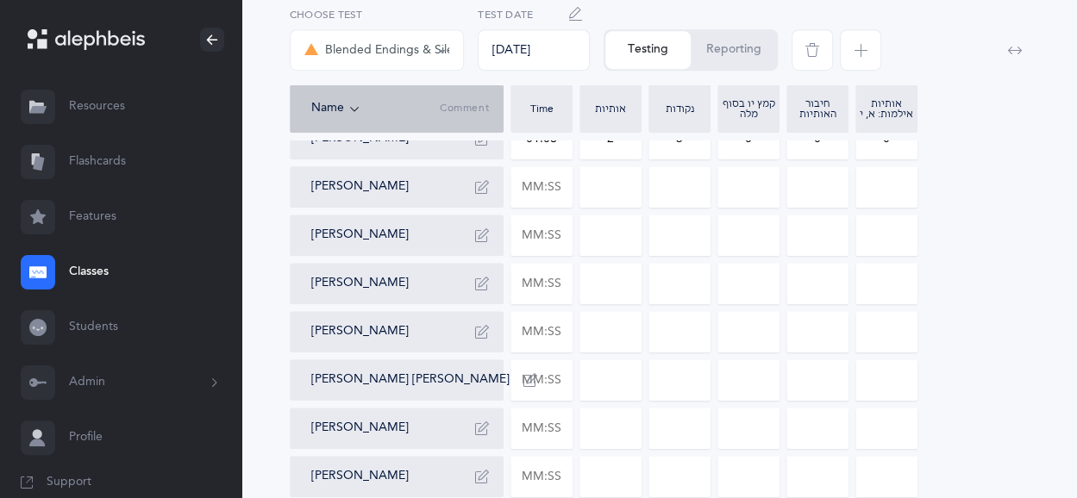
scroll to position [517, 0]
click at [547, 196] on input "text" at bounding box center [541, 186] width 60 height 40
type input "01:22"
type input "0"
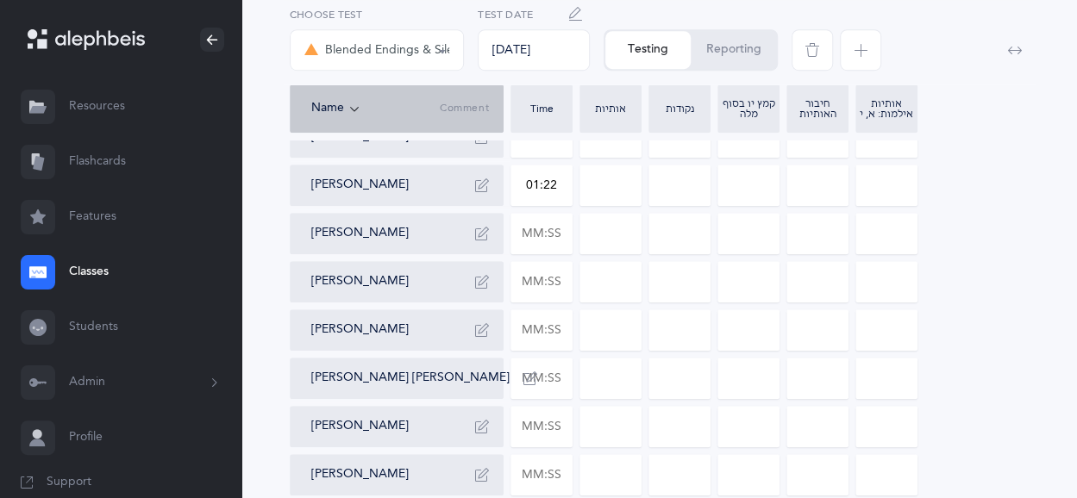
type input "0"
drag, startPoint x: 593, startPoint y: 190, endPoint x: 613, endPoint y: 190, distance: 19.8
click at [613, 190] on input "0" at bounding box center [610, 186] width 60 height 40
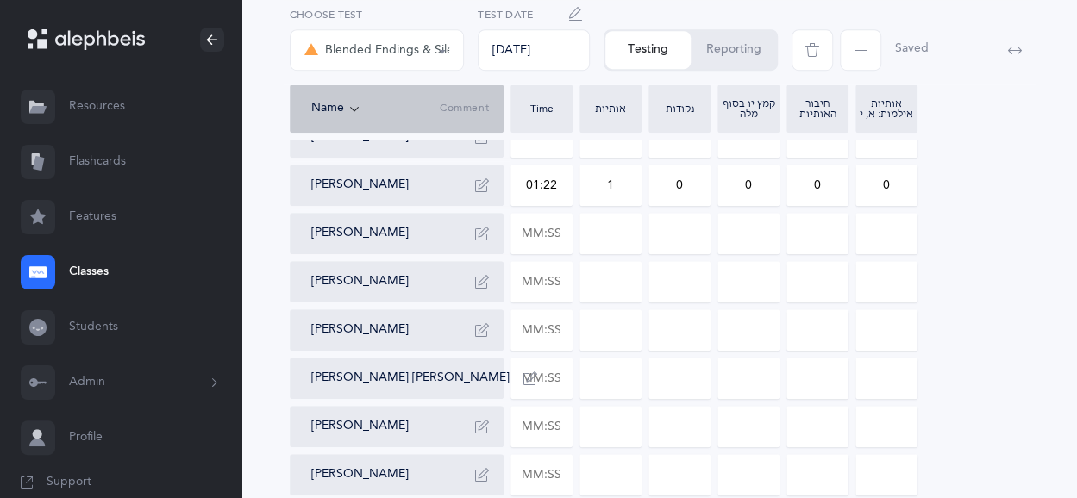
type input "1"
drag, startPoint x: 669, startPoint y: 191, endPoint x: 683, endPoint y: 190, distance: 13.8
click at [683, 190] on input "0" at bounding box center [679, 186] width 60 height 40
type input "1"
click at [522, 232] on input "text" at bounding box center [541, 234] width 60 height 40
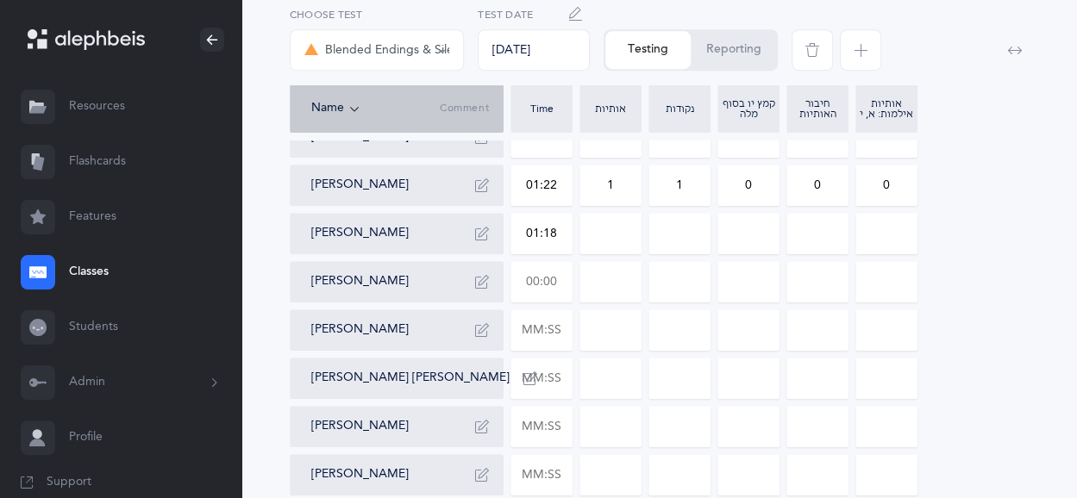
type input "01:18"
type input "0"
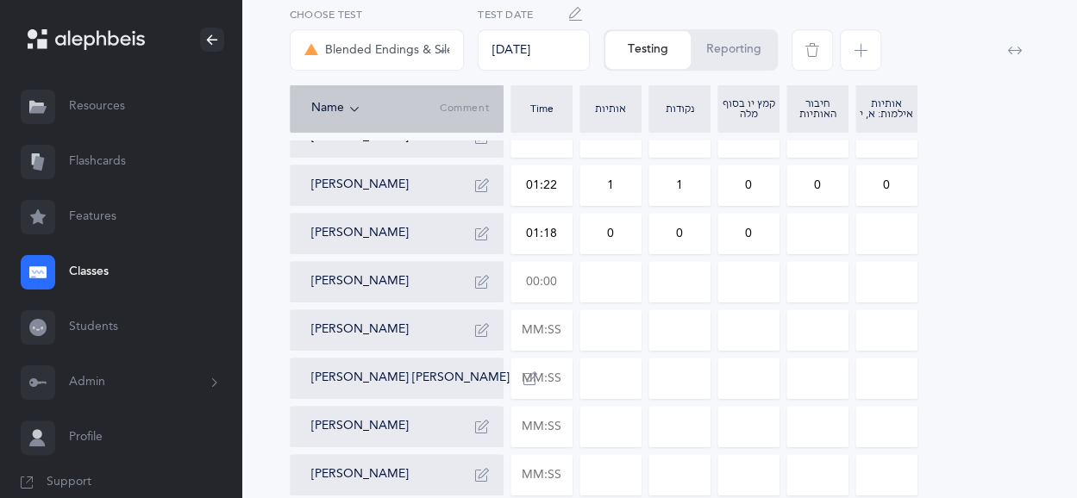
type input "0"
click at [517, 285] on input "text" at bounding box center [541, 282] width 60 height 40
drag, startPoint x: 559, startPoint y: 278, endPoint x: 528, endPoint y: 280, distance: 31.1
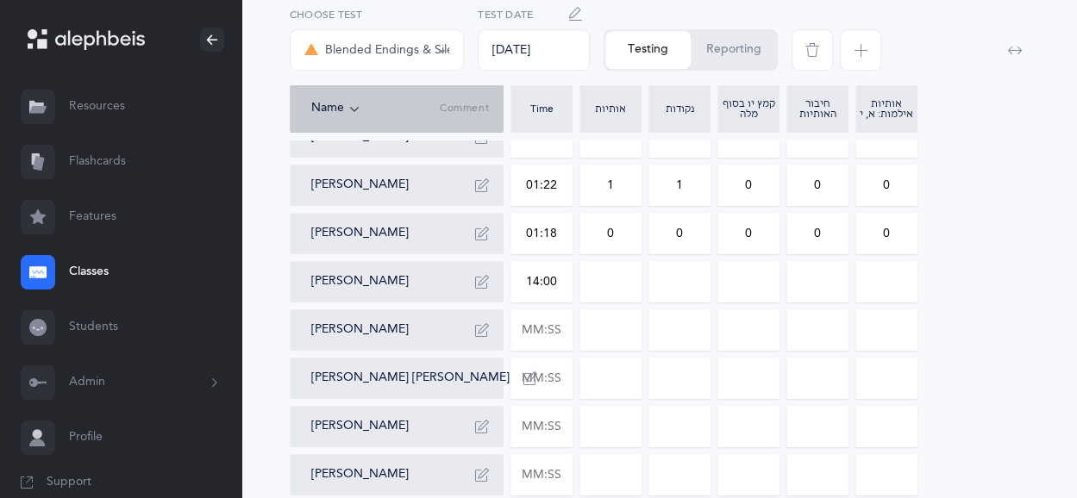
click at [528, 280] on input "14:00" at bounding box center [541, 282] width 60 height 40
type input "01:45"
type input "0"
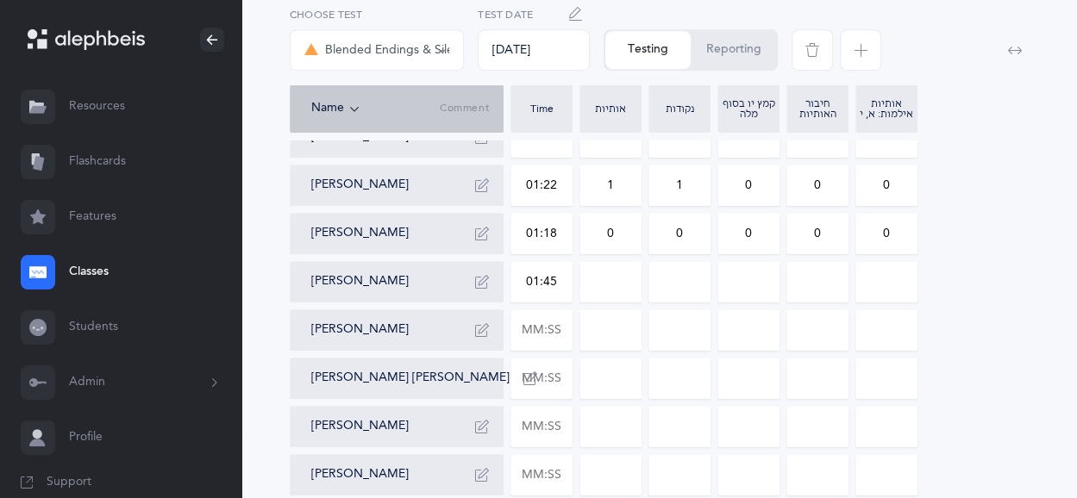
type input "0"
click at [619, 275] on input "0" at bounding box center [610, 282] width 60 height 40
drag, startPoint x: 619, startPoint y: 275, endPoint x: 595, endPoint y: 278, distance: 24.3
click at [595, 278] on input "0" at bounding box center [610, 282] width 60 height 40
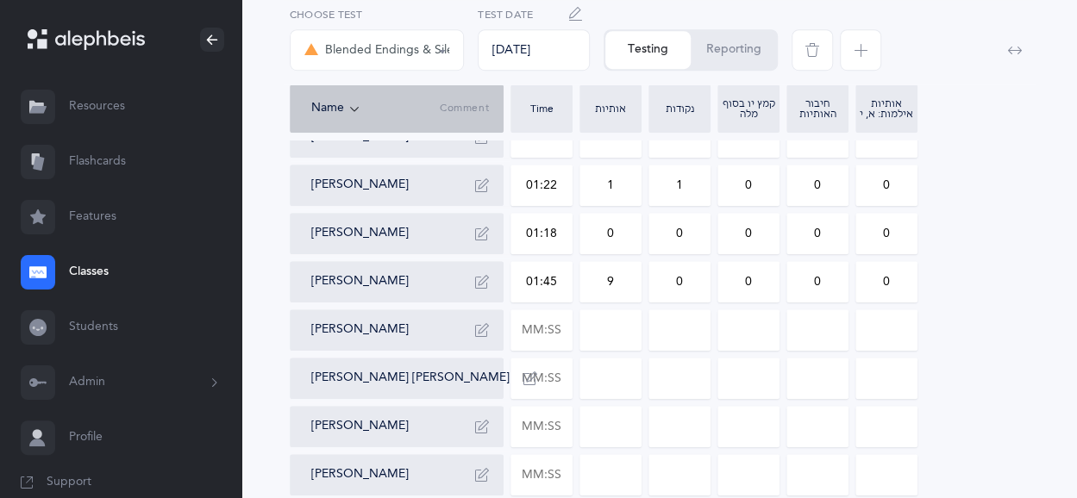
type input "9"
drag, startPoint x: 687, startPoint y: 291, endPoint x: 672, endPoint y: 287, distance: 15.3
click at [672, 287] on input "0" at bounding box center [679, 282] width 60 height 40
type input "13"
drag, startPoint x: 557, startPoint y: 284, endPoint x: 510, endPoint y: 276, distance: 48.0
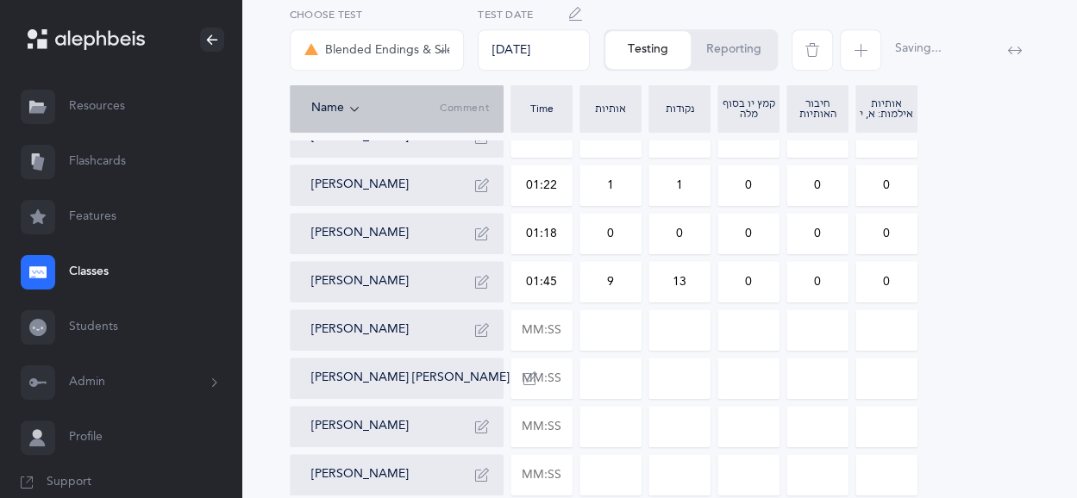
click at [510, 276] on div "Mateo Abrams 02:44 9 3 4 0 2 Aryeh Barell 02:25 6 1 0 0 0 Eric Benbihy 00:45 2 …" at bounding box center [659, 233] width 739 height 910
type input "00:59"
drag, startPoint x: 616, startPoint y: 291, endPoint x: 601, endPoint y: 283, distance: 17.4
click at [601, 283] on input "9" at bounding box center [610, 282] width 60 height 40
type input "3"
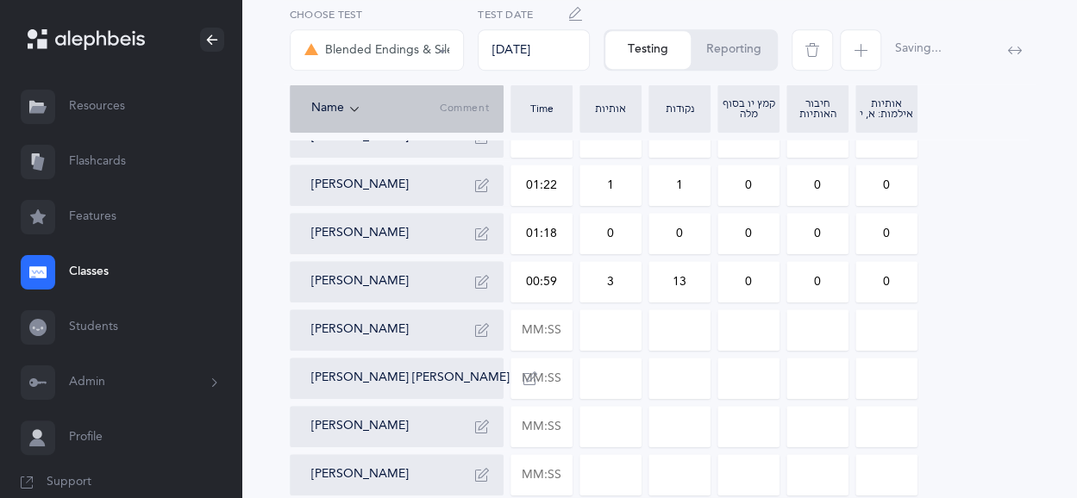
drag, startPoint x: 672, startPoint y: 282, endPoint x: 697, endPoint y: 282, distance: 24.1
click at [697, 282] on input "13" at bounding box center [679, 282] width 60 height 40
type input "2"
drag, startPoint x: 760, startPoint y: 282, endPoint x: 740, endPoint y: 281, distance: 20.7
click at [740, 281] on input "0" at bounding box center [748, 282] width 60 height 40
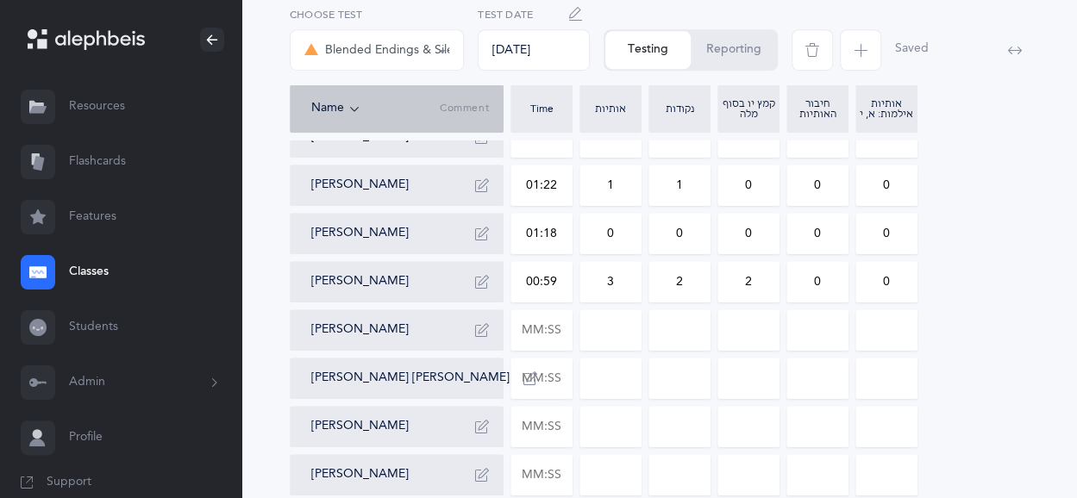
type input "2"
click at [819, 283] on input "0" at bounding box center [817, 282] width 60 height 40
type input "2"
click at [511, 335] on input "text" at bounding box center [541, 330] width 60 height 40
type input "01:28"
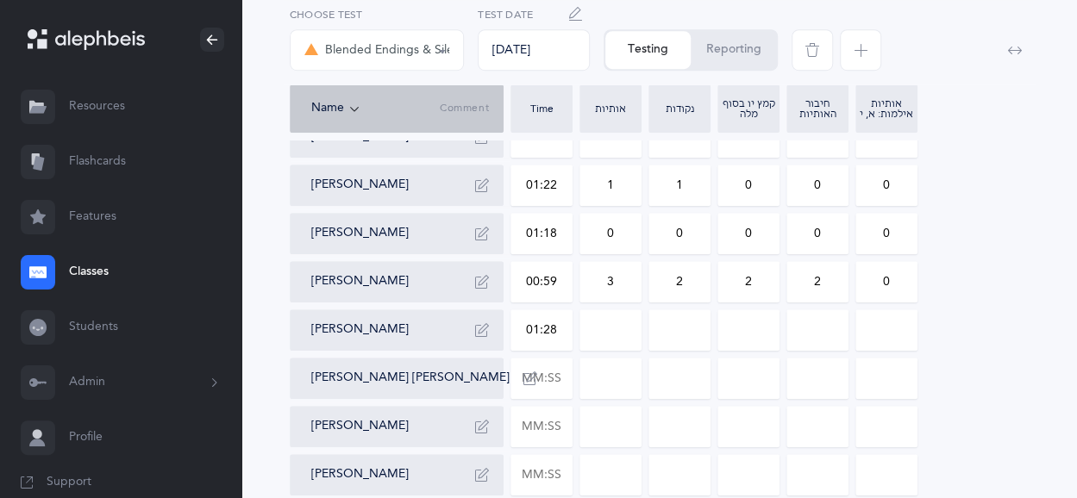
type input "0"
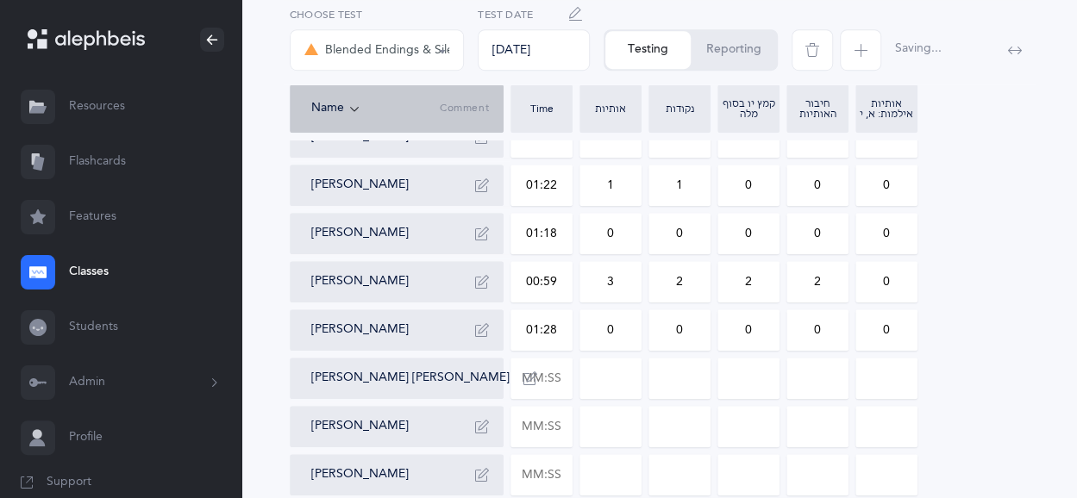
click at [593, 323] on input "0" at bounding box center [610, 330] width 60 height 40
drag, startPoint x: 672, startPoint y: 328, endPoint x: 696, endPoint y: 330, distance: 23.4
click at [696, 330] on input "0" at bounding box center [679, 330] width 60 height 40
type input "1"
click at [557, 375] on input "text" at bounding box center [541, 379] width 60 height 40
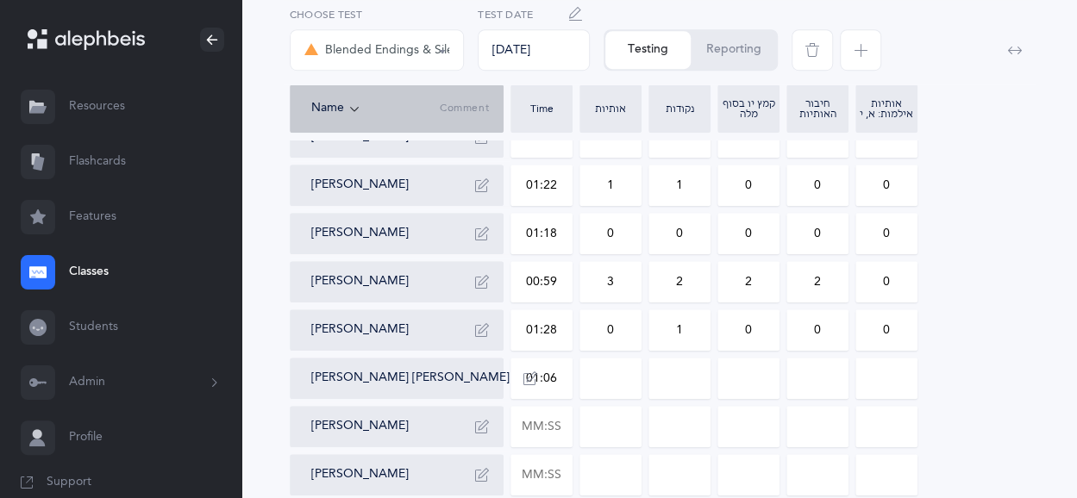
type input "01:06"
type input "0"
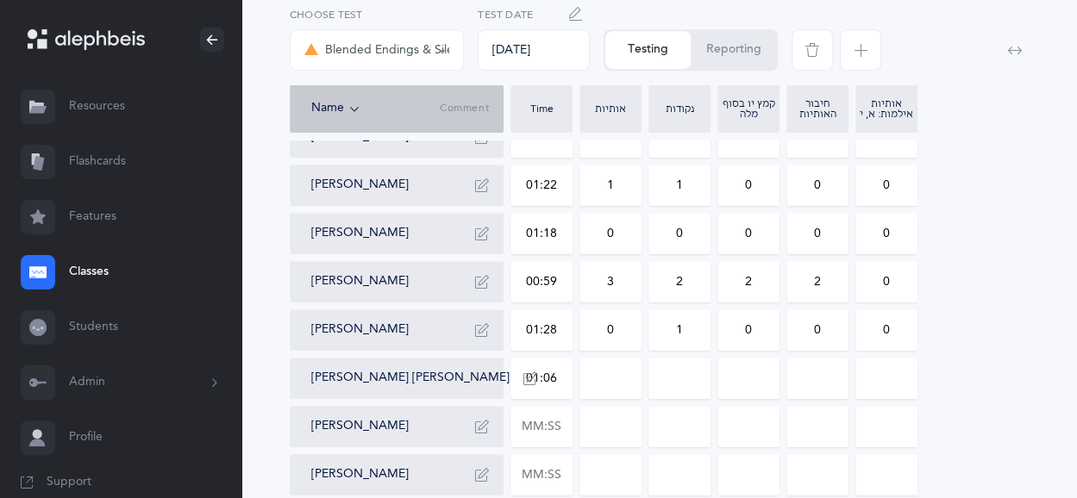
type input "0"
drag, startPoint x: 600, startPoint y: 395, endPoint x: 616, endPoint y: 385, distance: 18.2
click at [616, 385] on input "0" at bounding box center [610, 379] width 60 height 40
type input "2"
drag, startPoint x: 654, startPoint y: 385, endPoint x: 681, endPoint y: 386, distance: 27.6
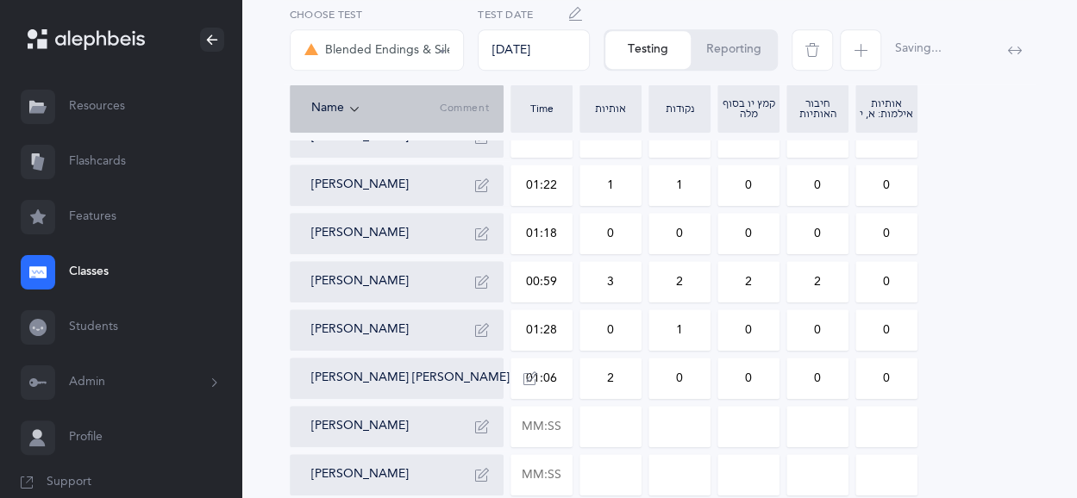
click at [681, 386] on input "0" at bounding box center [679, 379] width 60 height 40
type input "6"
drag, startPoint x: 811, startPoint y: 380, endPoint x: 822, endPoint y: 380, distance: 10.3
click at [822, 380] on input "0" at bounding box center [817, 379] width 60 height 40
type input "1"
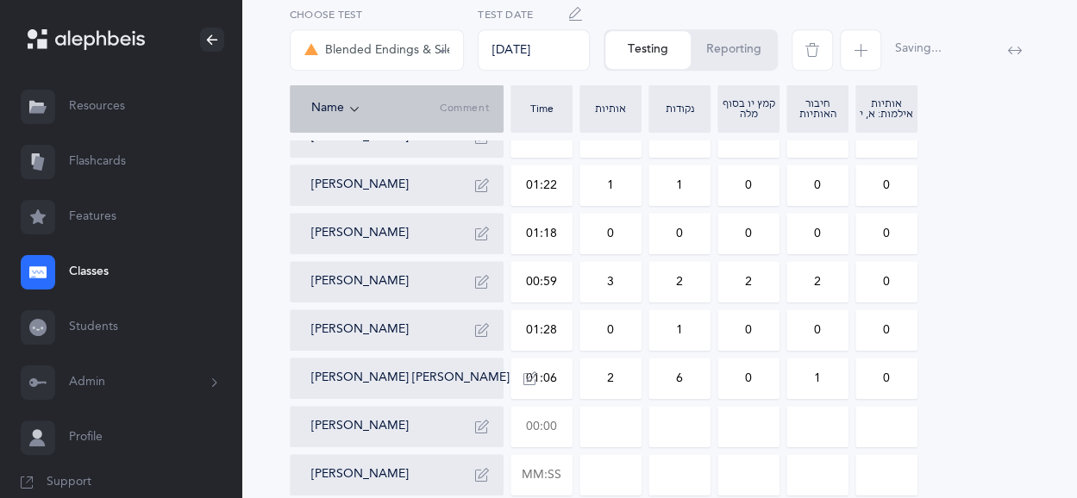
click at [545, 431] on input "text" at bounding box center [541, 427] width 60 height 40
type input "01:42"
type input "0"
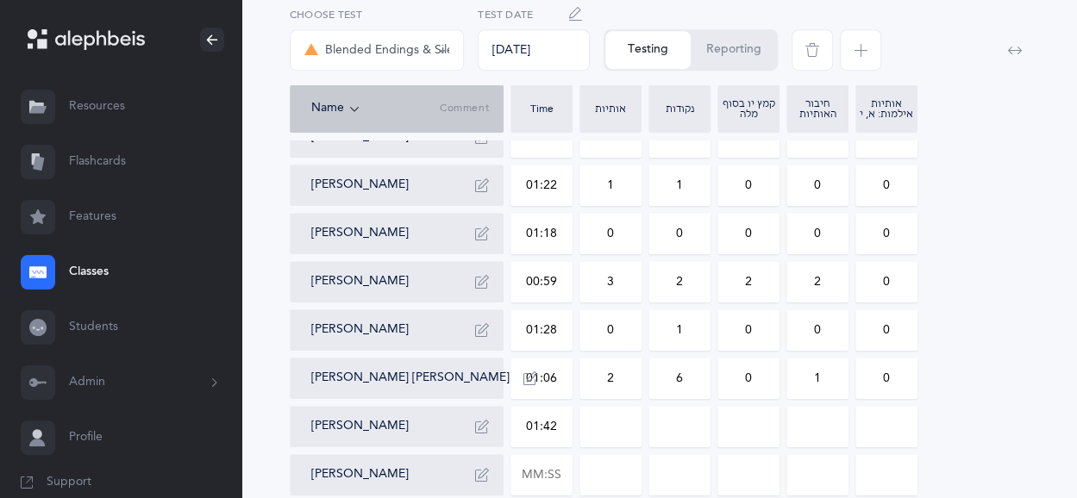
type input "0"
drag, startPoint x: 680, startPoint y: 431, endPoint x: 662, endPoint y: 431, distance: 18.1
click at [662, 431] on input "0" at bounding box center [679, 427] width 60 height 40
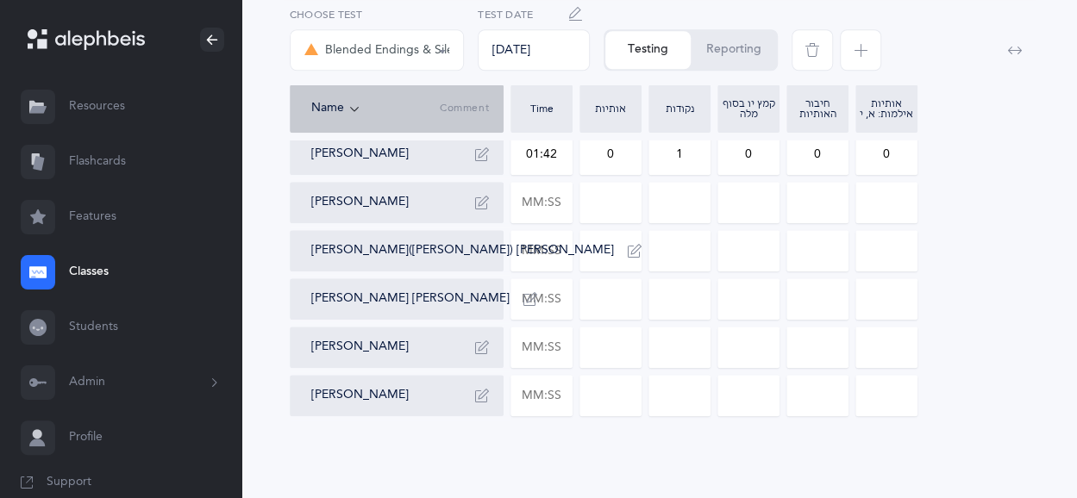
scroll to position [790, 0]
type input "1"
click at [552, 197] on input "text" at bounding box center [541, 203] width 60 height 40
type input "01:10"
type input "0"
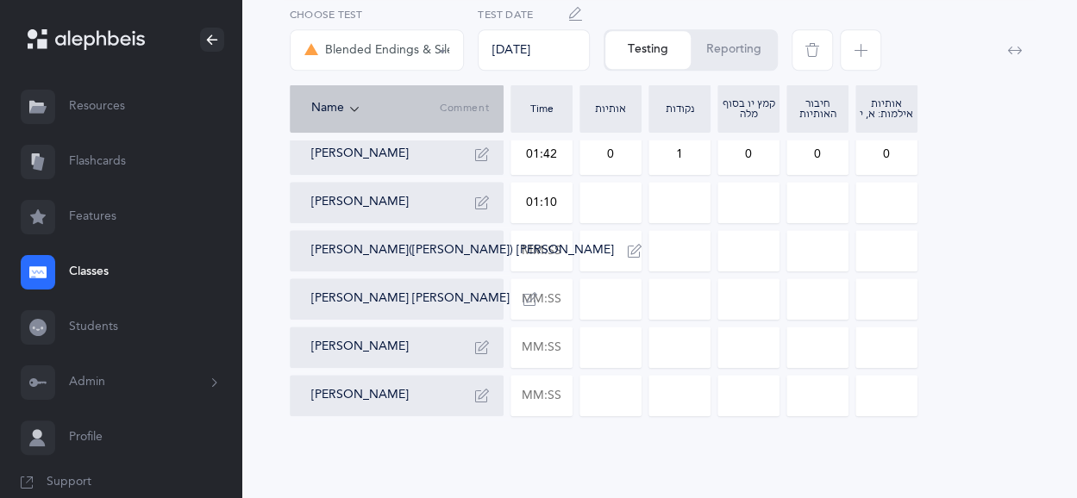
type input "0"
drag, startPoint x: 594, startPoint y: 201, endPoint x: 616, endPoint y: 204, distance: 21.8
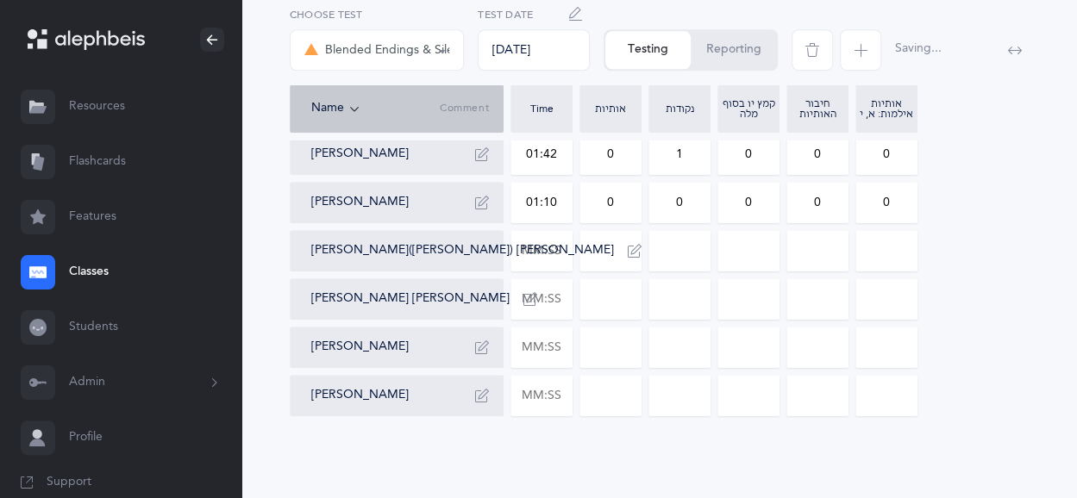
click at [616, 204] on input "0" at bounding box center [610, 203] width 60 height 40
type input "2"
drag, startPoint x: 670, startPoint y: 201, endPoint x: 690, endPoint y: 202, distance: 19.8
click at [690, 202] on input "0" at bounding box center [679, 203] width 60 height 40
type input "1"
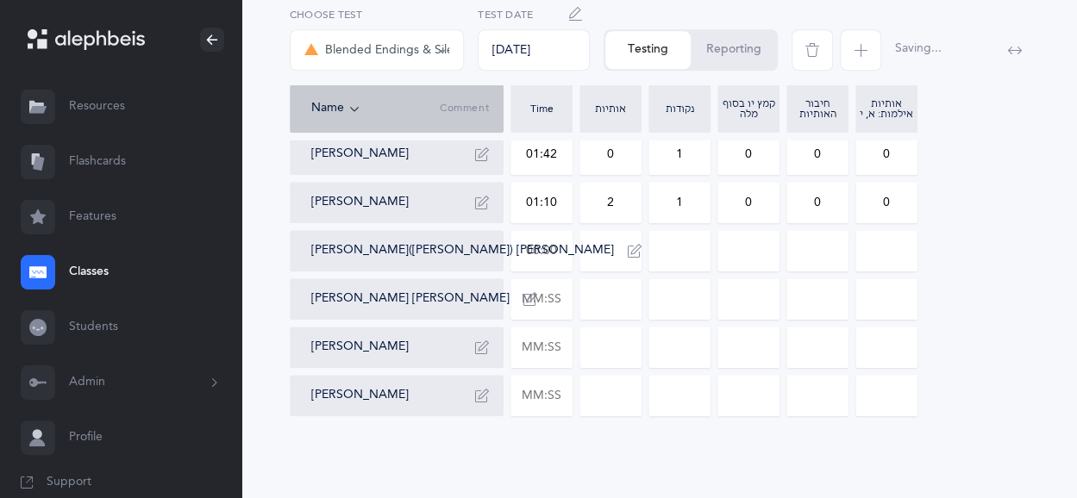
click at [541, 260] on input "text" at bounding box center [541, 251] width 60 height 40
type input "02:11"
type input "0"
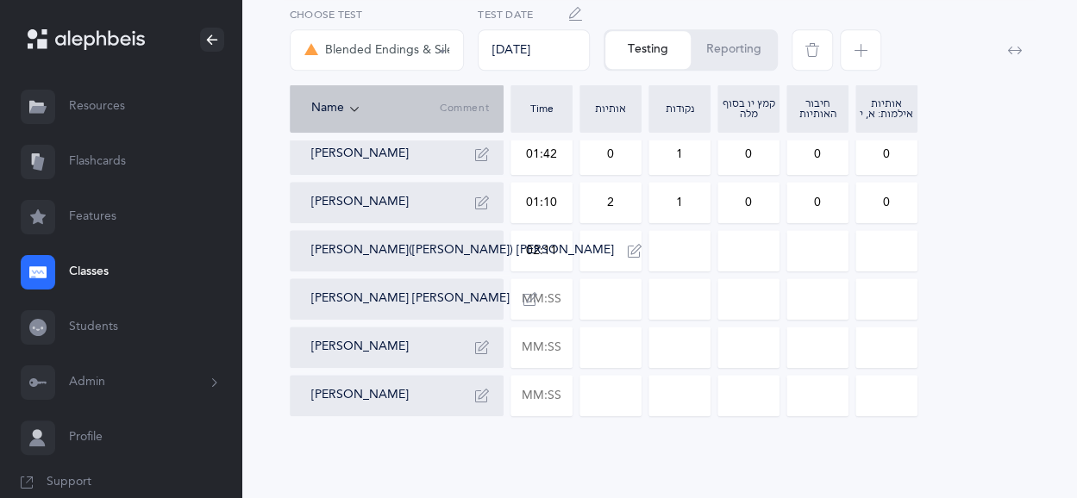
type input "0"
drag, startPoint x: 606, startPoint y: 247, endPoint x: 616, endPoint y: 247, distance: 9.5
click at [616, 247] on input "0" at bounding box center [610, 251] width 60 height 40
type input "8"
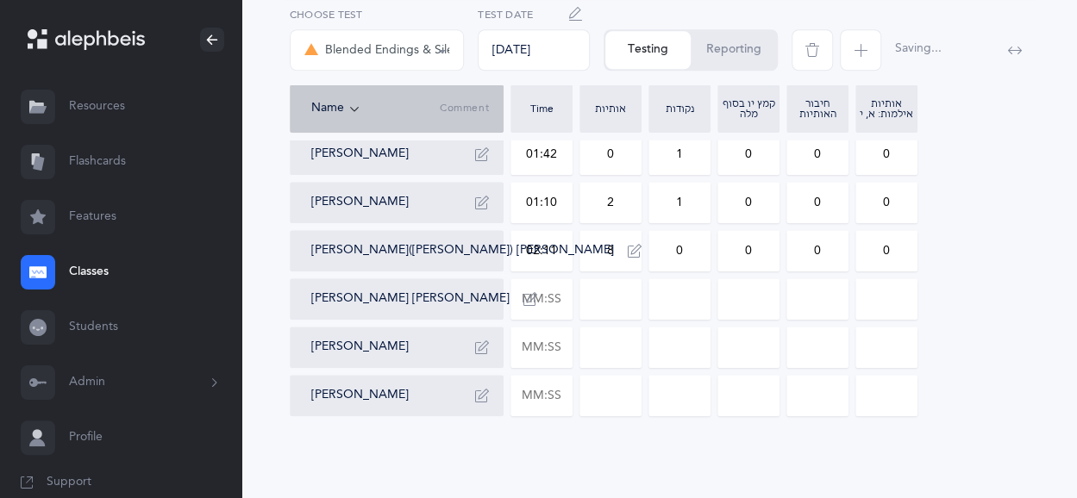
click at [675, 247] on input "0" at bounding box center [679, 251] width 60 height 40
type input "2"
drag, startPoint x: 795, startPoint y: 257, endPoint x: 833, endPoint y: 251, distance: 38.4
click at [833, 251] on input "0" at bounding box center [817, 251] width 60 height 40
type input "4"
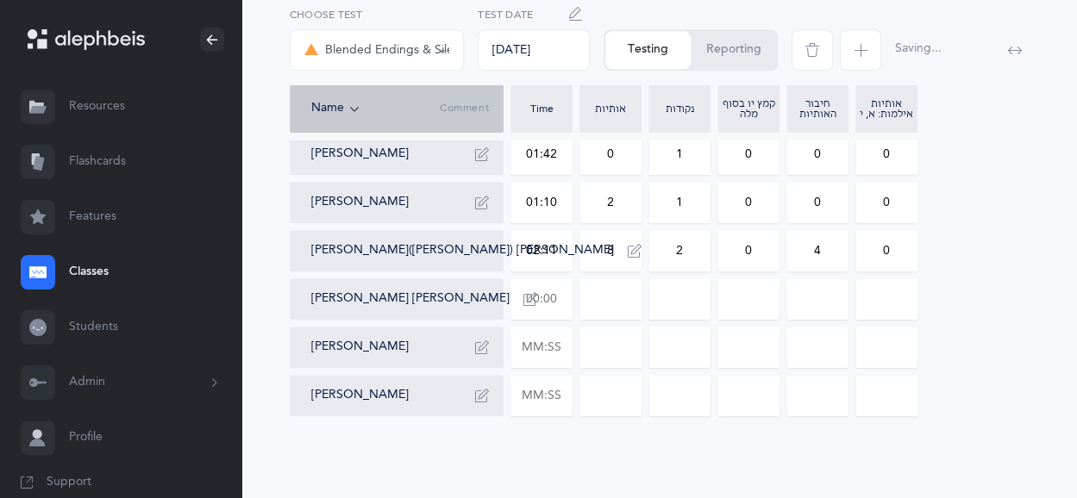
click at [552, 310] on input "text" at bounding box center [541, 299] width 60 height 40
type input "01:50"
type input "0"
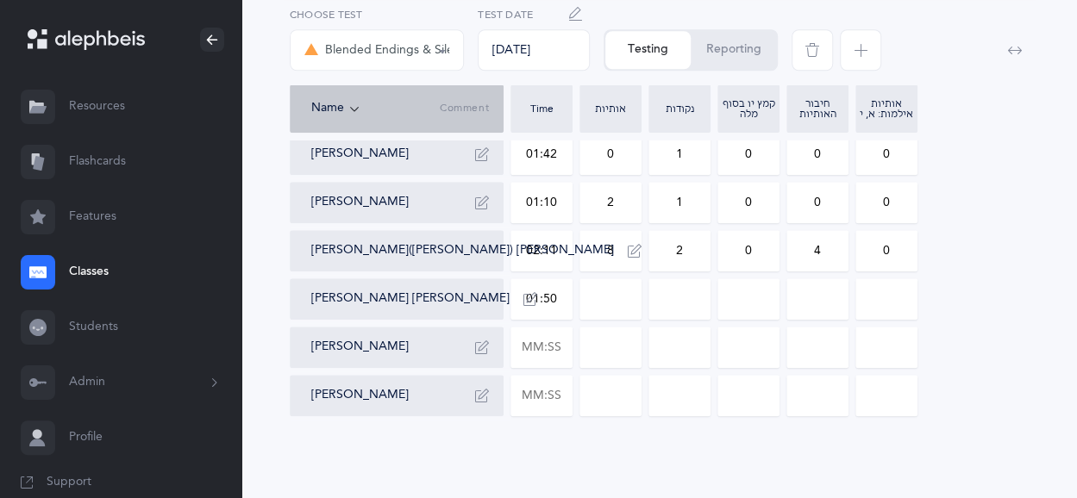
type input "0"
drag, startPoint x: 622, startPoint y: 296, endPoint x: 609, endPoint y: 297, distance: 13.9
click at [609, 297] on input "0" at bounding box center [610, 299] width 60 height 40
type input "1"
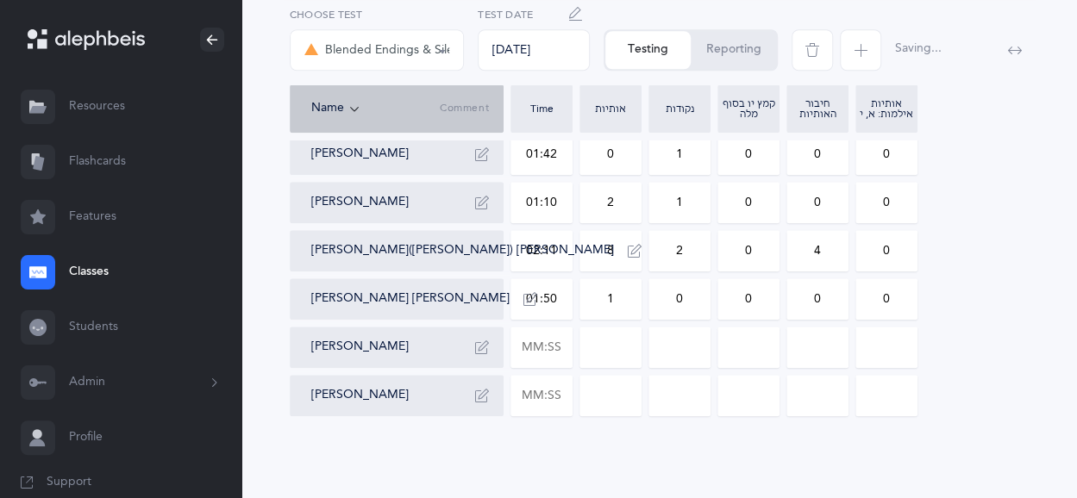
drag, startPoint x: 672, startPoint y: 299, endPoint x: 690, endPoint y: 299, distance: 17.2
click at [690, 299] on input "0" at bounding box center [679, 299] width 60 height 40
type input "3"
drag, startPoint x: 791, startPoint y: 308, endPoint x: 819, endPoint y: 305, distance: 27.7
click at [819, 305] on input "0" at bounding box center [817, 299] width 60 height 40
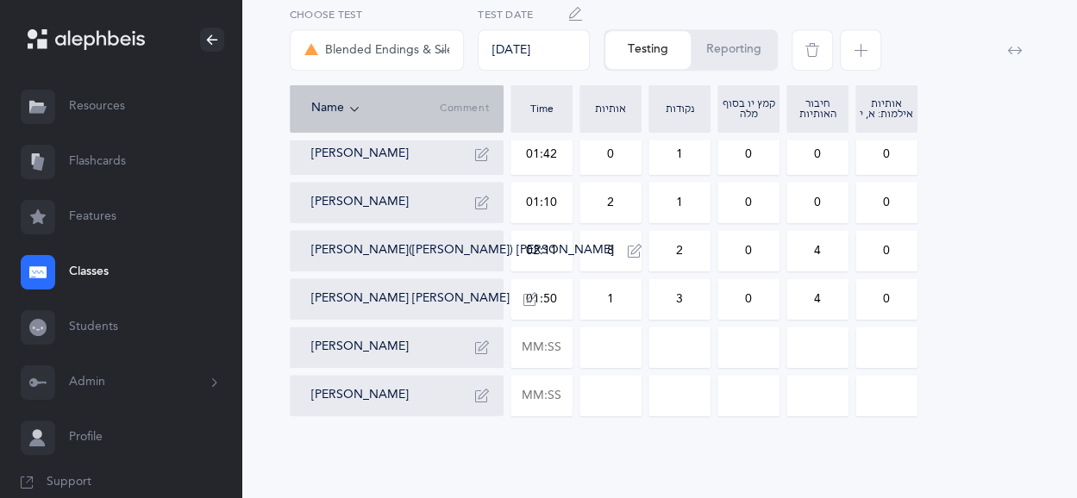
type input "4"
click at [547, 351] on input "text" at bounding box center [541, 348] width 60 height 40
type input "01:00"
type input "0"
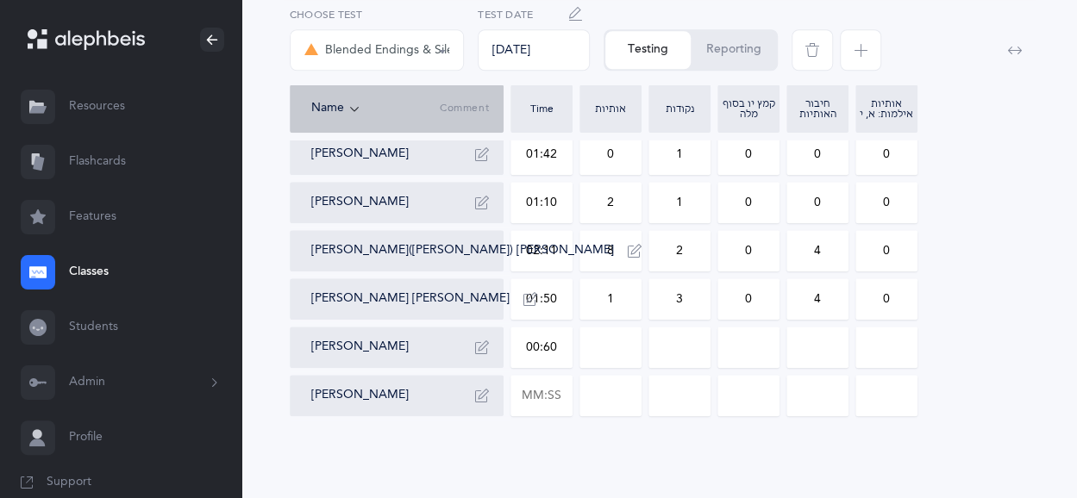
type input "0"
click at [616, 345] on input "0" at bounding box center [610, 348] width 60 height 40
drag, startPoint x: 616, startPoint y: 345, endPoint x: 591, endPoint y: 345, distance: 25.0
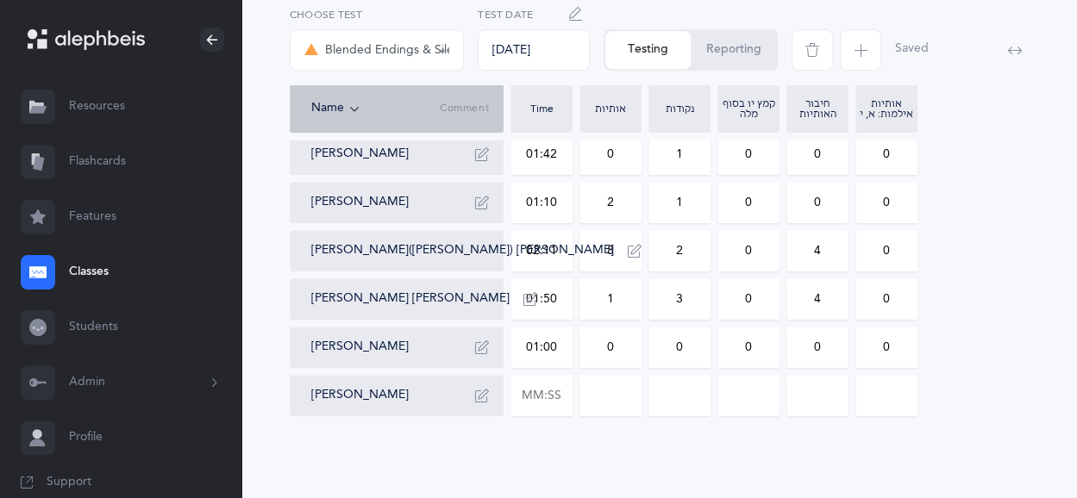
click at [591, 345] on input "0" at bounding box center [610, 348] width 60 height 40
type input "8"
drag, startPoint x: 684, startPoint y: 346, endPoint x: 666, endPoint y: 348, distance: 17.4
click at [666, 348] on input "0" at bounding box center [679, 348] width 60 height 40
type input "2"
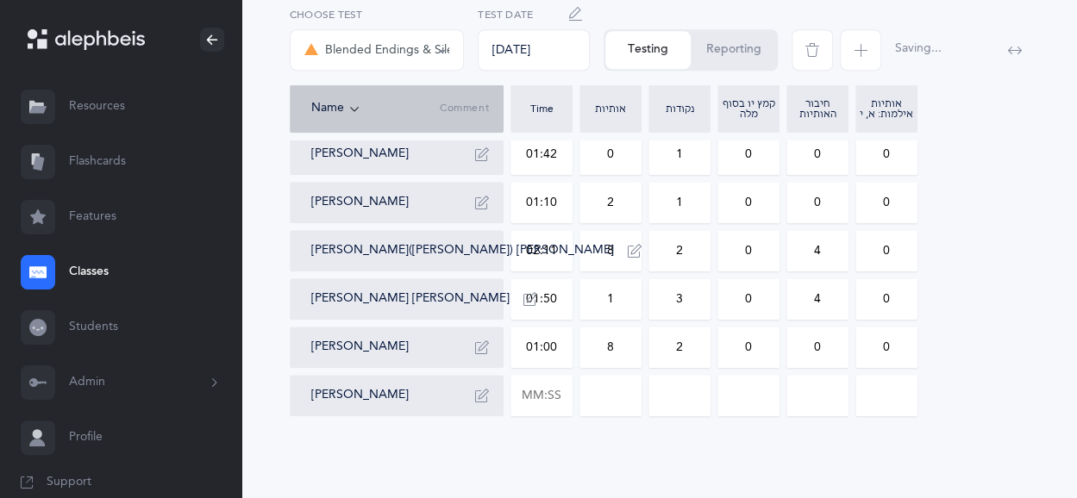
drag, startPoint x: 797, startPoint y: 345, endPoint x: 824, endPoint y: 345, distance: 27.6
click at [824, 345] on input "0" at bounding box center [817, 348] width 60 height 40
type input "4"
click at [536, 401] on input "text" at bounding box center [541, 396] width 60 height 40
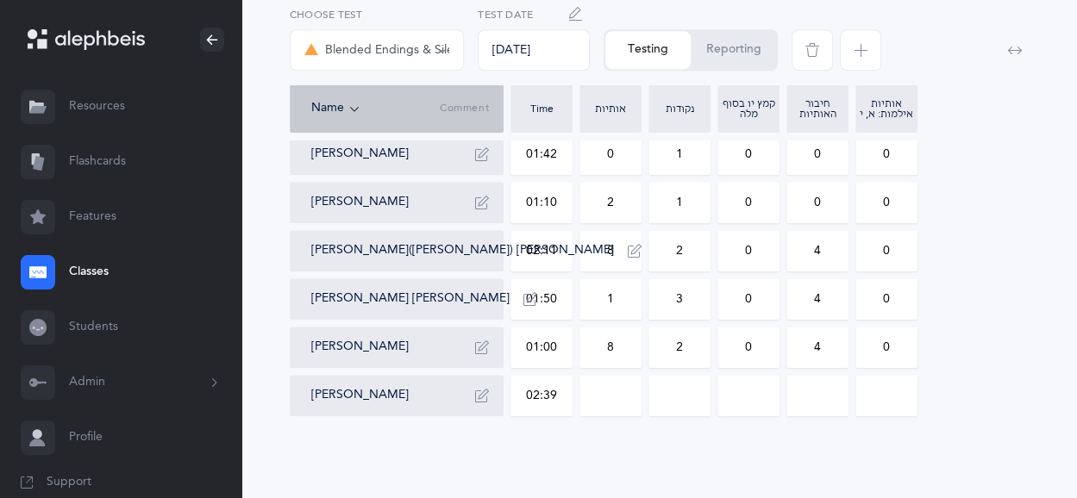
type input "02:39"
type input "0"
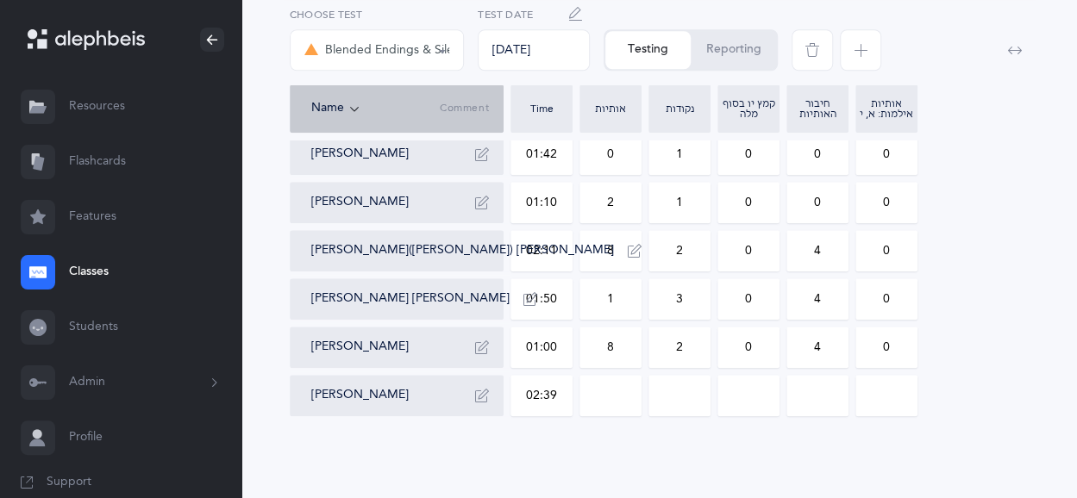
type input "0"
drag, startPoint x: 591, startPoint y: 401, endPoint x: 630, endPoint y: 395, distance: 39.3
click at [630, 395] on input "0" at bounding box center [610, 396] width 60 height 40
type input "1"
drag, startPoint x: 659, startPoint y: 397, endPoint x: 691, endPoint y: 397, distance: 31.9
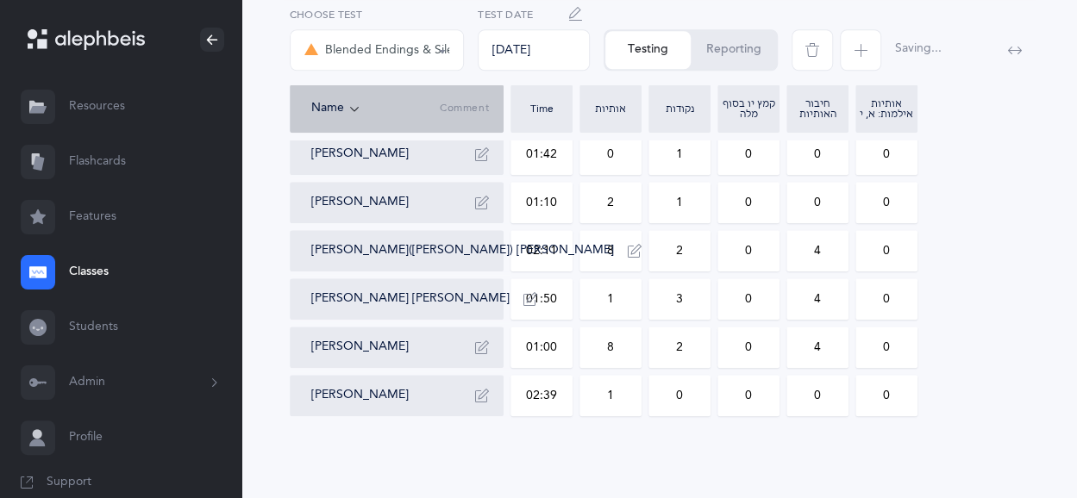
click at [691, 397] on input "0" at bounding box center [679, 396] width 60 height 40
type input "5"
drag, startPoint x: 743, startPoint y: 409, endPoint x: 757, endPoint y: 406, distance: 14.0
click at [757, 406] on input "0" at bounding box center [748, 396] width 60 height 40
type input "2"
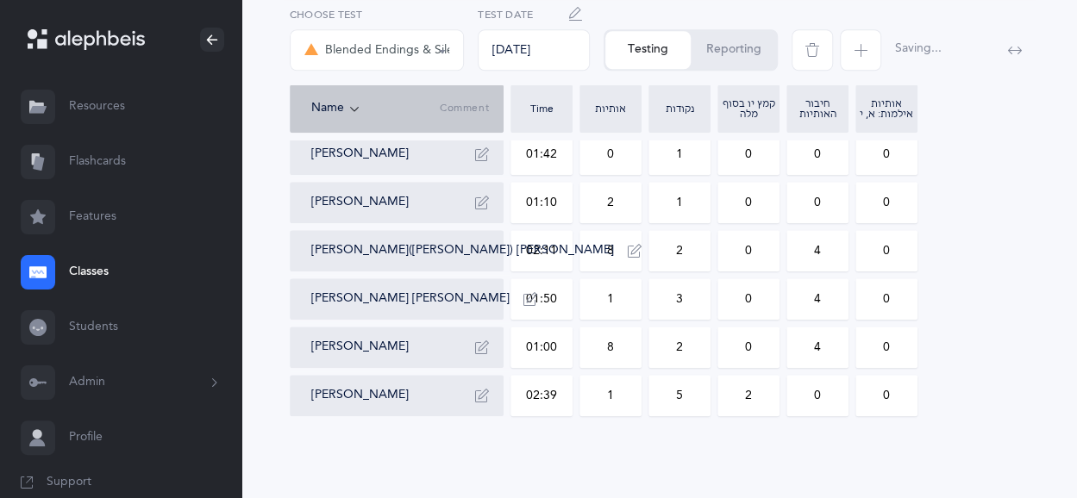
drag, startPoint x: 807, startPoint y: 397, endPoint x: 829, endPoint y: 398, distance: 21.6
click at [829, 398] on input "0" at bounding box center [817, 396] width 60 height 40
drag, startPoint x: 864, startPoint y: 403, endPoint x: 900, endPoint y: 396, distance: 36.9
click at [900, 396] on input "0" at bounding box center [886, 396] width 60 height 40
type input "1"
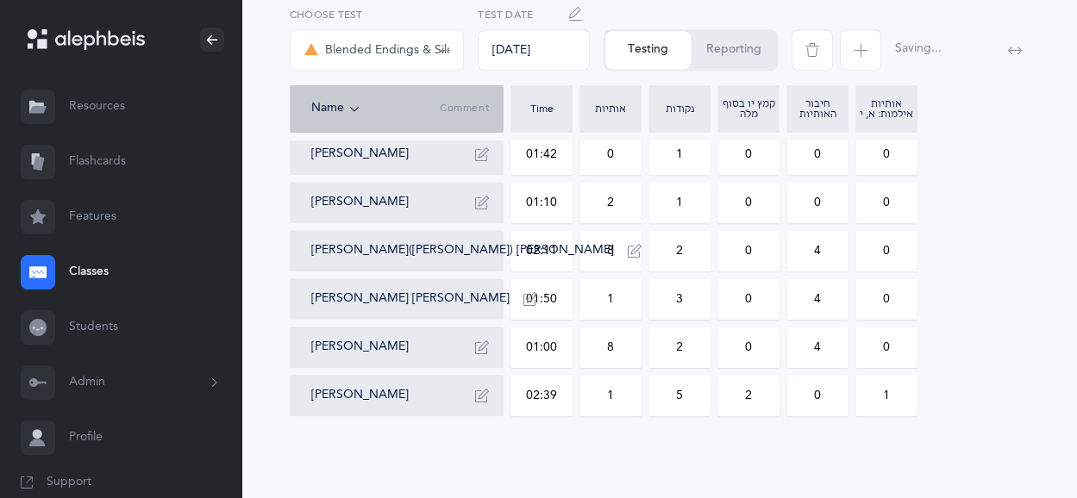
drag, startPoint x: 822, startPoint y: 300, endPoint x: 811, endPoint y: 300, distance: 11.2
click at [811, 300] on input "4" at bounding box center [817, 299] width 60 height 40
type input "0"
drag, startPoint x: 748, startPoint y: 304, endPoint x: 731, endPoint y: 304, distance: 17.2
click at [731, 304] on input "0" at bounding box center [748, 299] width 60 height 40
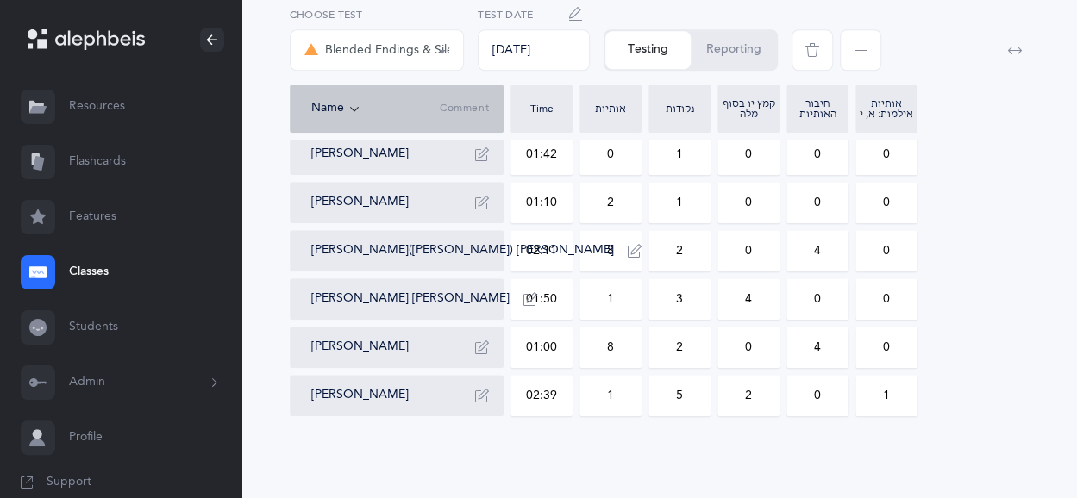
type input "4"
drag, startPoint x: 762, startPoint y: 260, endPoint x: 740, endPoint y: 254, distance: 23.0
click at [740, 254] on input "0" at bounding box center [748, 251] width 60 height 40
type input "4"
click at [819, 249] on input "4" at bounding box center [817, 251] width 60 height 40
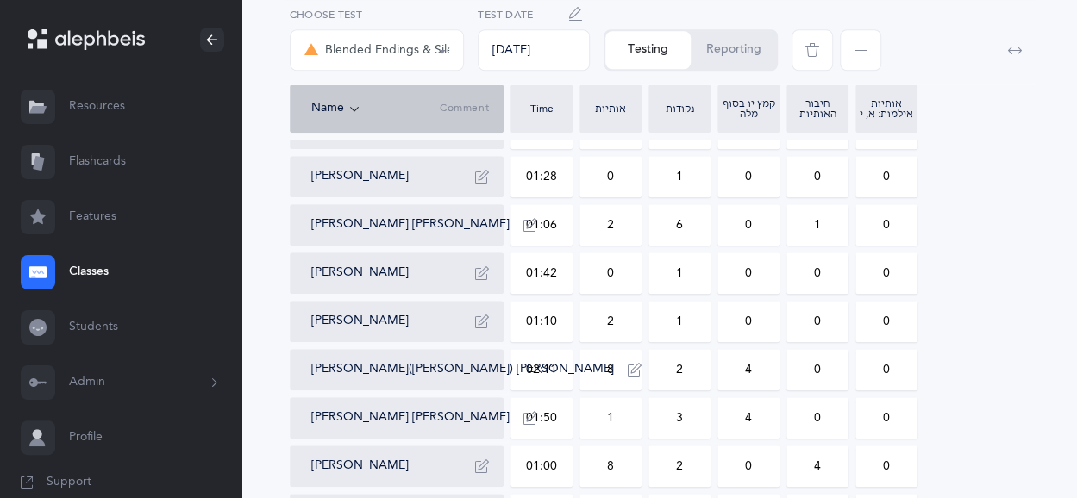
scroll to position [662, 0]
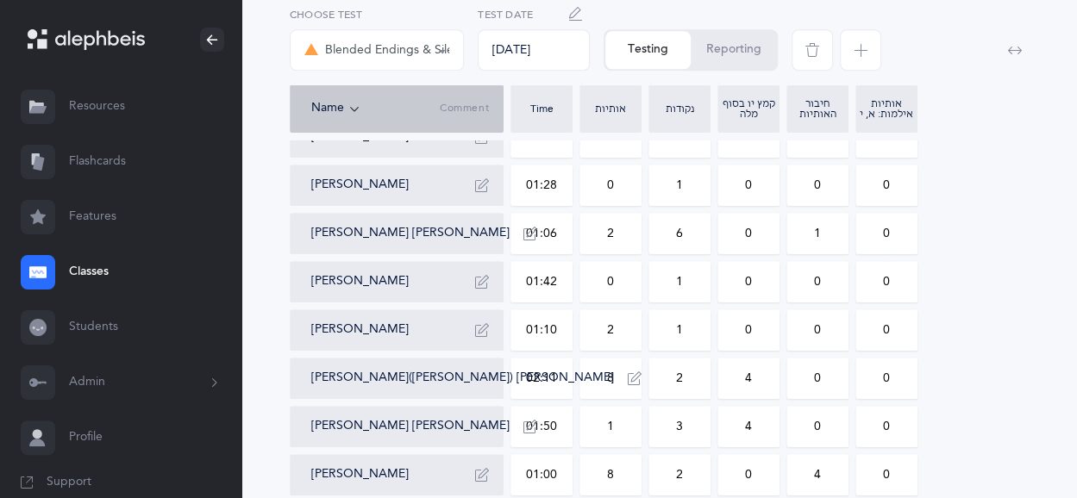
type input "0"
drag, startPoint x: 766, startPoint y: 234, endPoint x: 724, endPoint y: 235, distance: 41.4
click at [724, 235] on input "0" at bounding box center [748, 234] width 60 height 40
type input "1"
drag, startPoint x: 807, startPoint y: 243, endPoint x: 817, endPoint y: 243, distance: 10.3
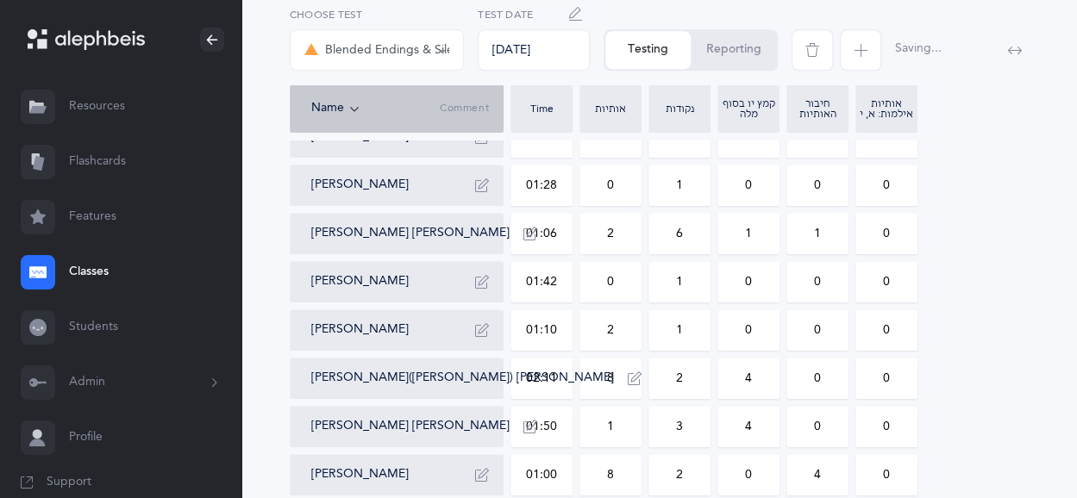
click at [817, 243] on input "1" at bounding box center [817, 234] width 60 height 40
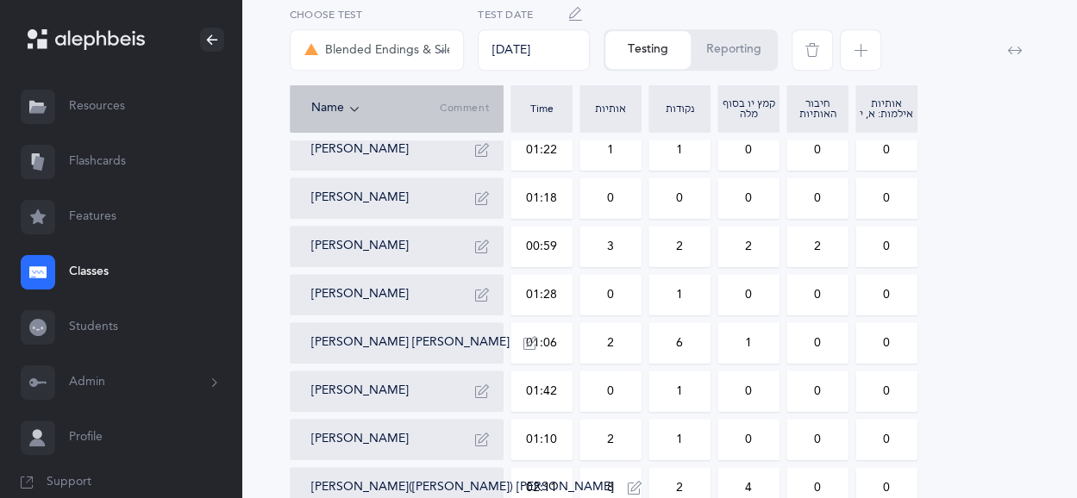
scroll to position [551, 0]
type input "0"
drag, startPoint x: 810, startPoint y: 256, endPoint x: 824, endPoint y: 255, distance: 13.8
click at [824, 255] on input "2" at bounding box center [817, 248] width 60 height 40
type input "0"
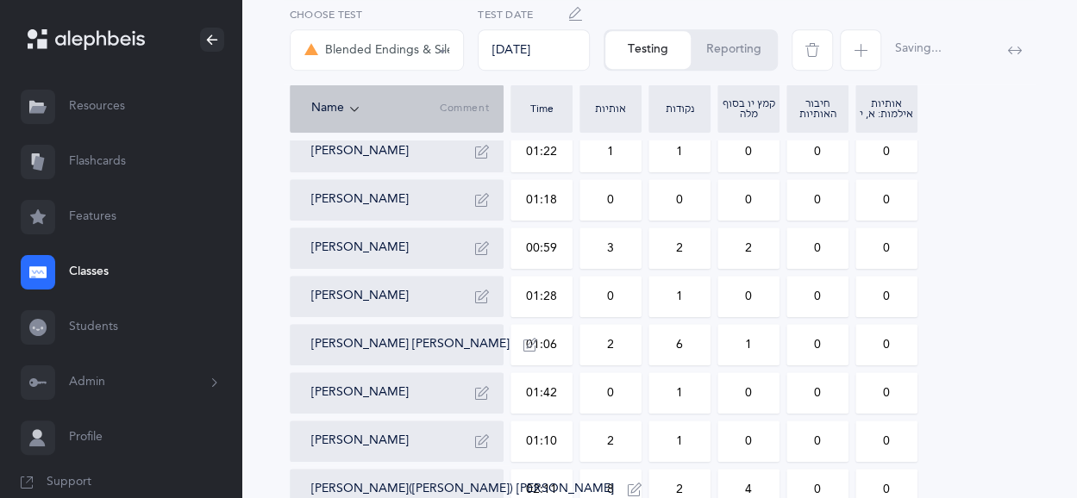
drag, startPoint x: 874, startPoint y: 249, endPoint x: 897, endPoint y: 251, distance: 23.3
click at [897, 251] on input "0" at bounding box center [886, 248] width 60 height 40
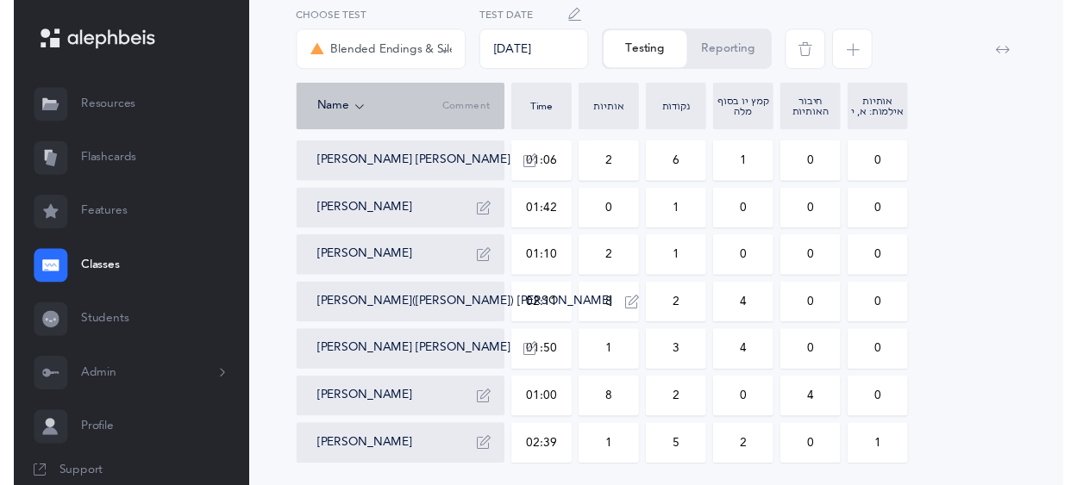
scroll to position [790, 0]
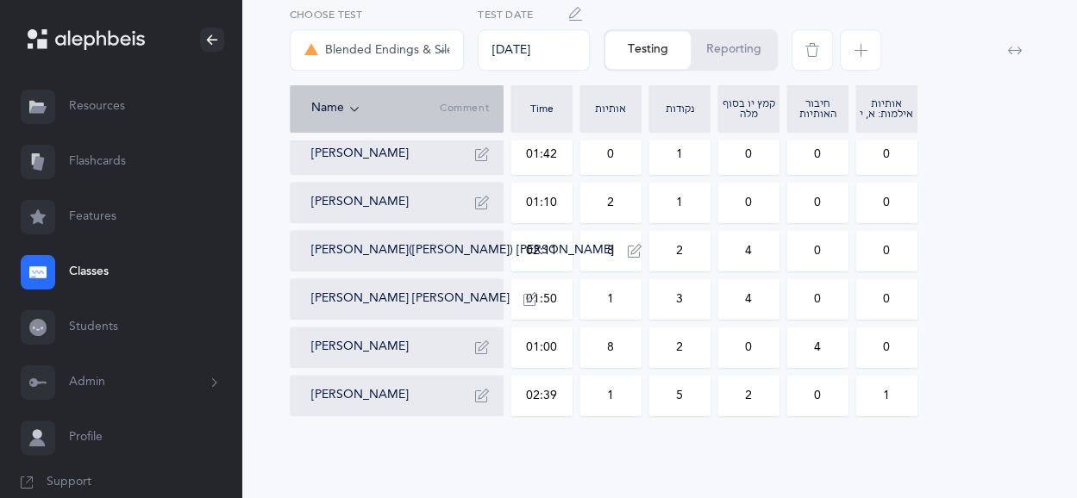
type input "2"
drag, startPoint x: 755, startPoint y: 346, endPoint x: 745, endPoint y: 345, distance: 10.4
click at [745, 345] on input "0" at bounding box center [748, 348] width 60 height 40
type input "4"
drag, startPoint x: 825, startPoint y: 348, endPoint x: 813, endPoint y: 348, distance: 12.1
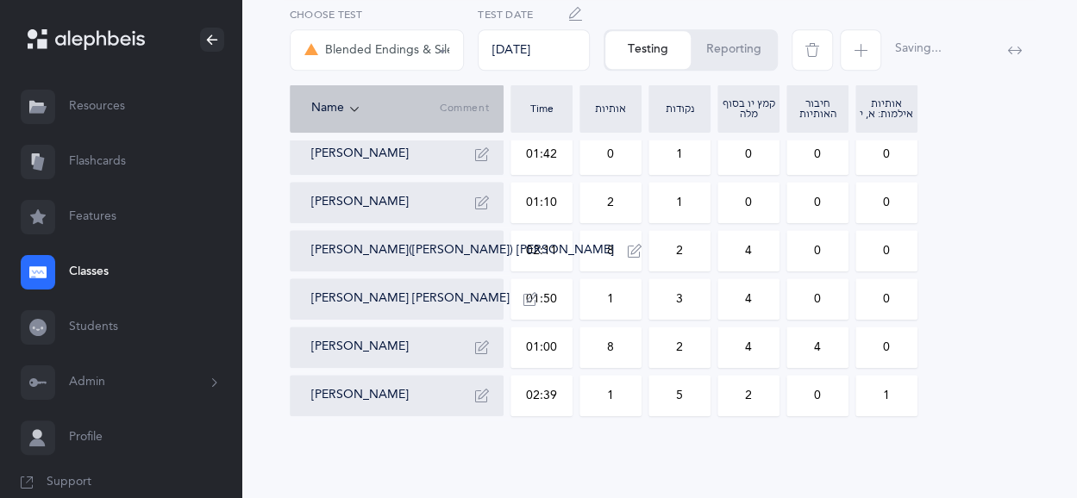
click at [813, 348] on input "4" at bounding box center [817, 348] width 60 height 40
type input "0"
click at [735, 59] on button "Reporting" at bounding box center [733, 50] width 85 height 38
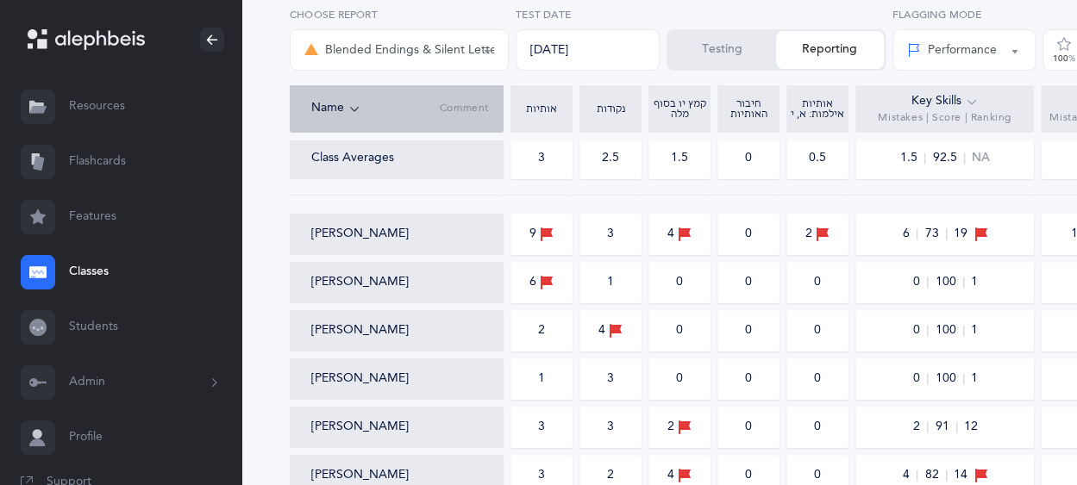
scroll to position [156, 0]
click at [95, 265] on link "Classes" at bounding box center [120, 272] width 241 height 55
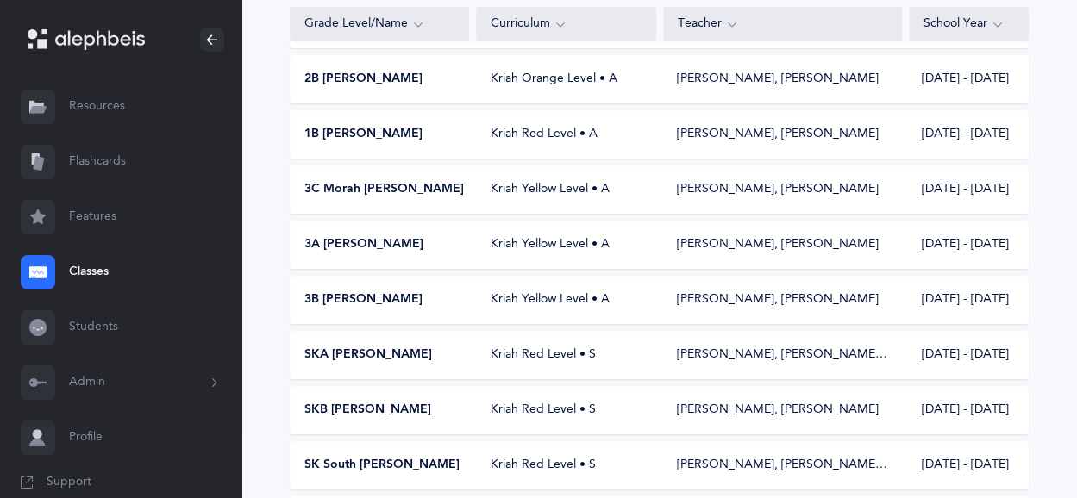
scroll to position [303, 0]
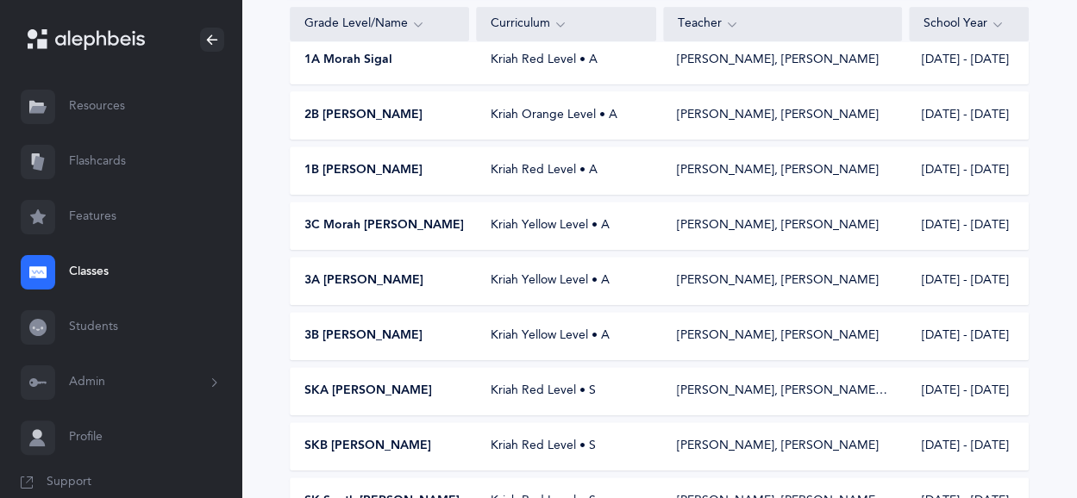
click at [374, 111] on span "2B [PERSON_NAME]" at bounding box center [363, 115] width 118 height 17
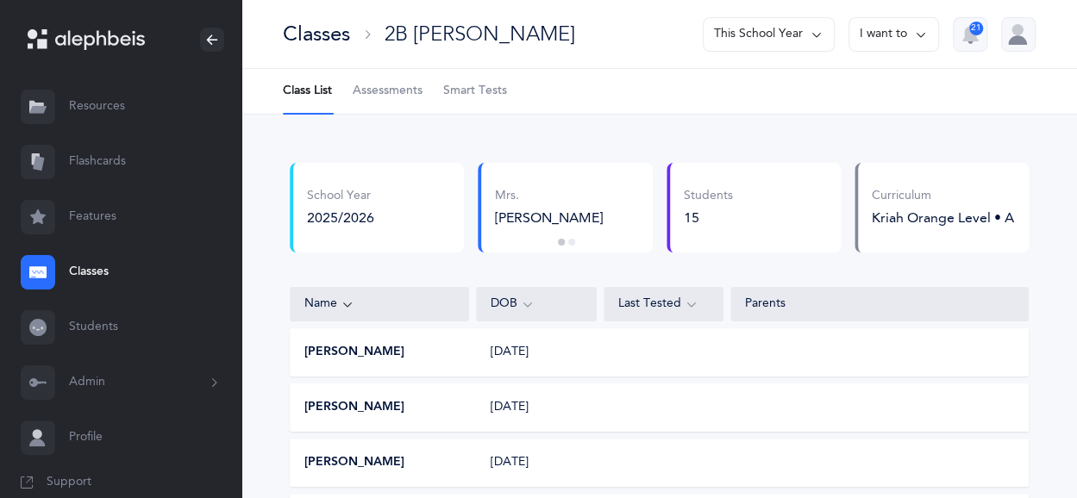
click at [416, 83] on span "Assessments" at bounding box center [388, 91] width 70 height 17
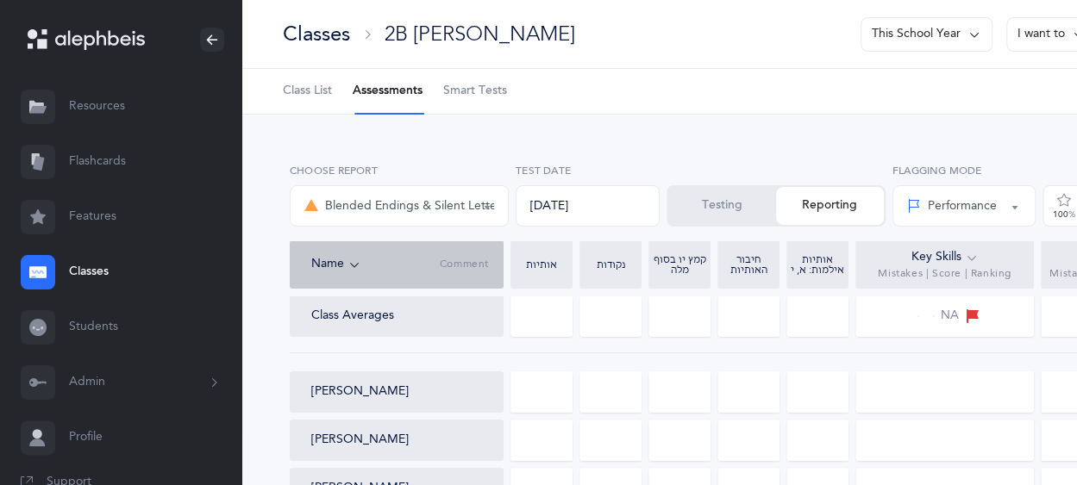
click at [716, 202] on button "Testing" at bounding box center [722, 206] width 108 height 38
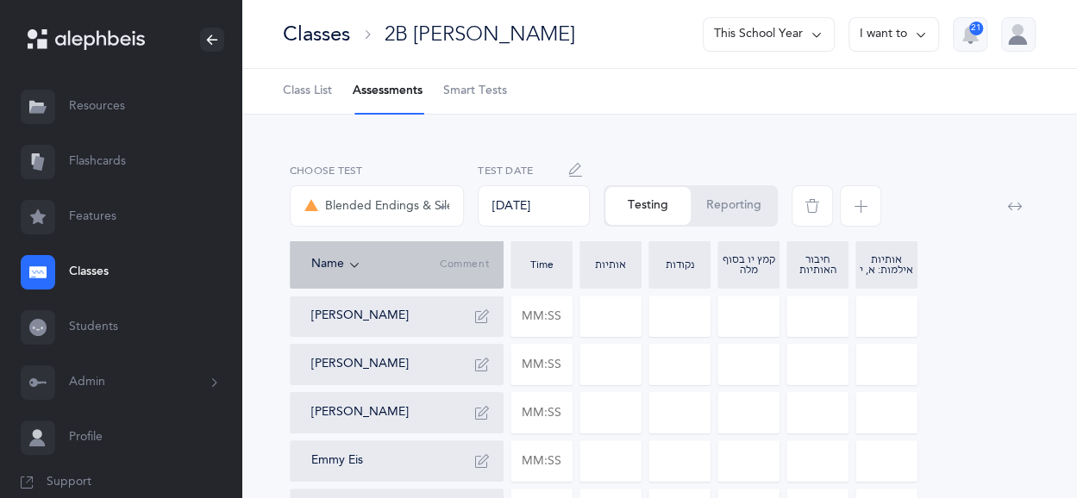
click at [859, 204] on icon "button" at bounding box center [861, 206] width 14 height 14
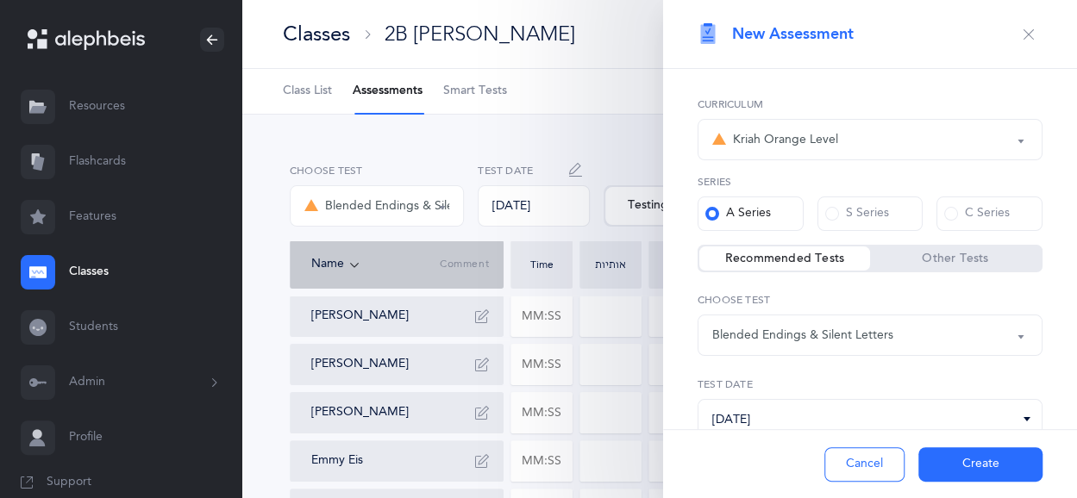
click at [959, 258] on label "Other Tests" at bounding box center [955, 258] width 171 height 17
click at [0, 0] on input "Other Tests" at bounding box center [0, 0] width 0 height 0
click at [1010, 327] on div "Skilled Endings L2 (A) Short" at bounding box center [870, 335] width 316 height 29
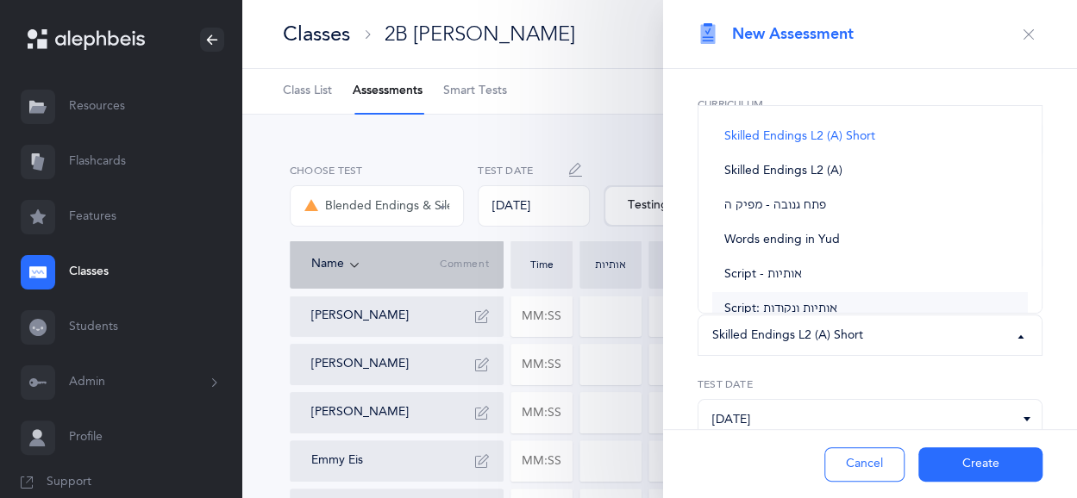
click at [874, 293] on link "Script: אותיות ונקודות" at bounding box center [870, 309] width 316 height 34
select select "37"
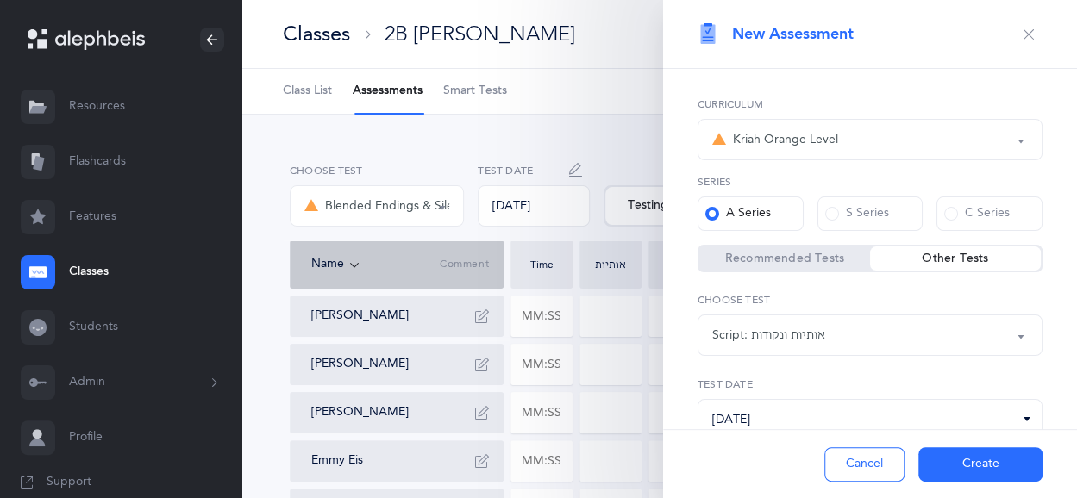
click at [964, 459] on button "Create" at bounding box center [980, 464] width 124 height 34
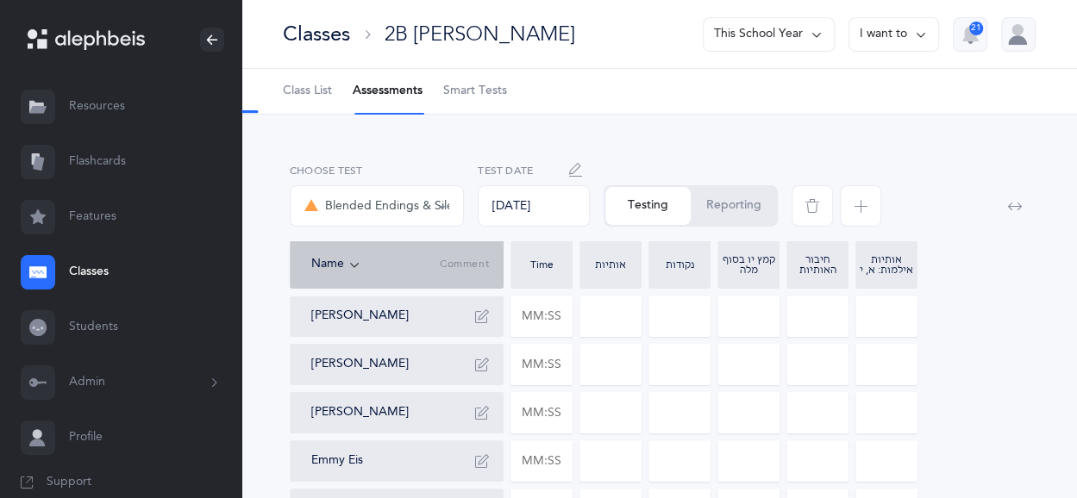
select select "37"
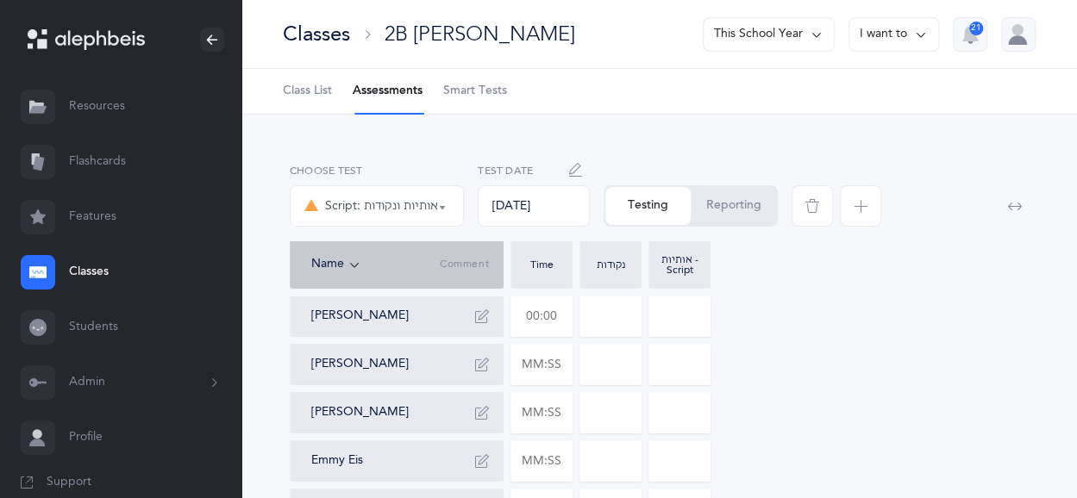
click at [527, 312] on input "text" at bounding box center [541, 317] width 60 height 40
type input "01:52"
type input "0"
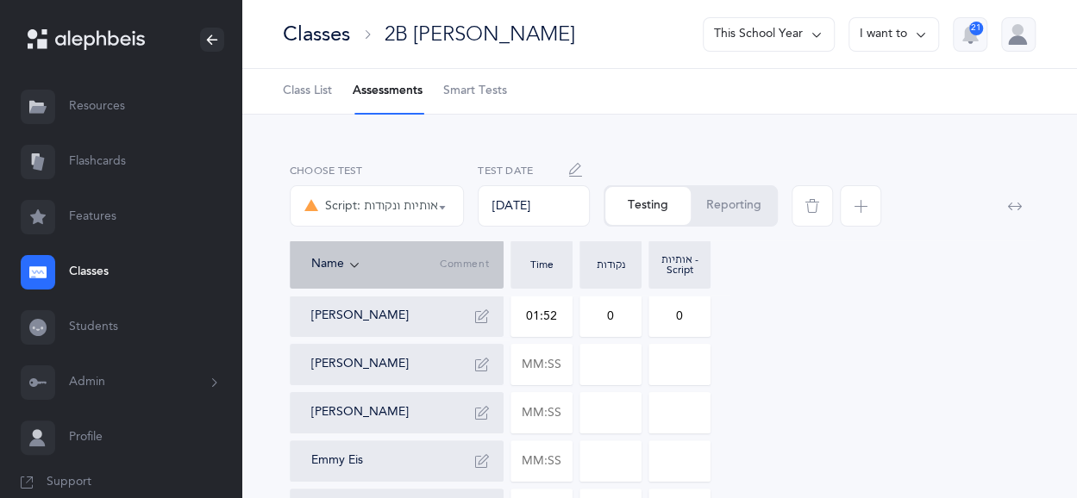
drag, startPoint x: 600, startPoint y: 315, endPoint x: 621, endPoint y: 316, distance: 20.8
click at [621, 316] on input "0" at bounding box center [610, 317] width 60 height 40
type input "4"
drag, startPoint x: 696, startPoint y: 323, endPoint x: 672, endPoint y: 322, distance: 24.2
click at [672, 322] on input "0" at bounding box center [679, 317] width 60 height 40
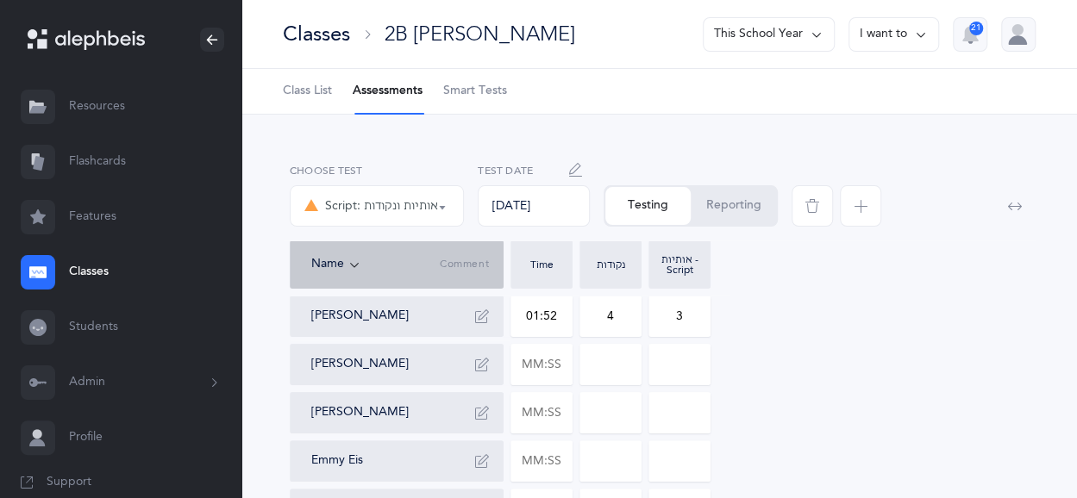
type input "3"
click at [543, 358] on input "text" at bounding box center [541, 365] width 60 height 40
type input "01:34"
type input "0"
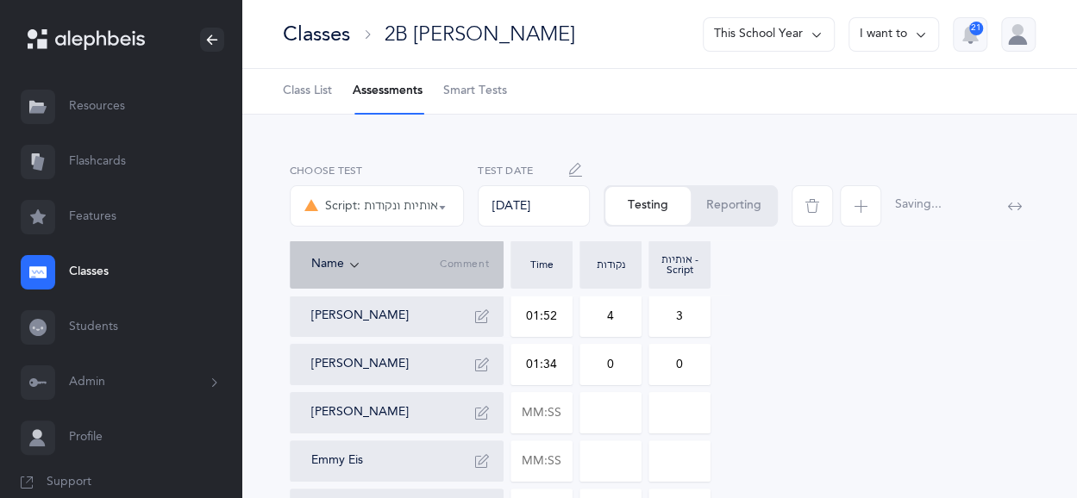
click at [611, 358] on input "0" at bounding box center [610, 365] width 60 height 40
type input "2"
drag, startPoint x: 697, startPoint y: 370, endPoint x: 672, endPoint y: 366, distance: 25.2
click at [672, 366] on input "0" at bounding box center [679, 365] width 60 height 40
type input "1"
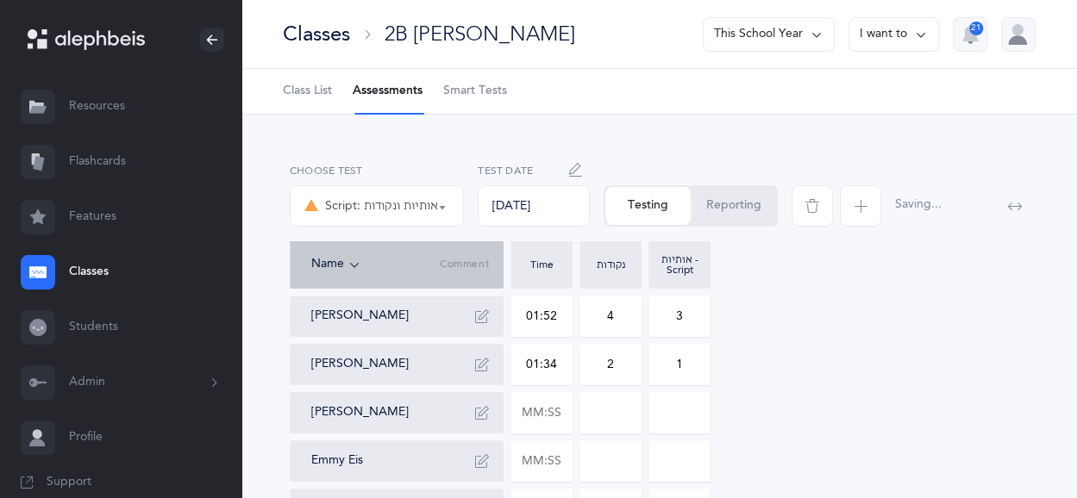
drag, startPoint x: 616, startPoint y: 363, endPoint x: 597, endPoint y: 363, distance: 19.0
click at [597, 363] on input "2" at bounding box center [610, 365] width 60 height 40
drag, startPoint x: 545, startPoint y: 360, endPoint x: 559, endPoint y: 360, distance: 13.8
click at [559, 360] on input "01:34" at bounding box center [541, 365] width 60 height 40
type input "01:45"
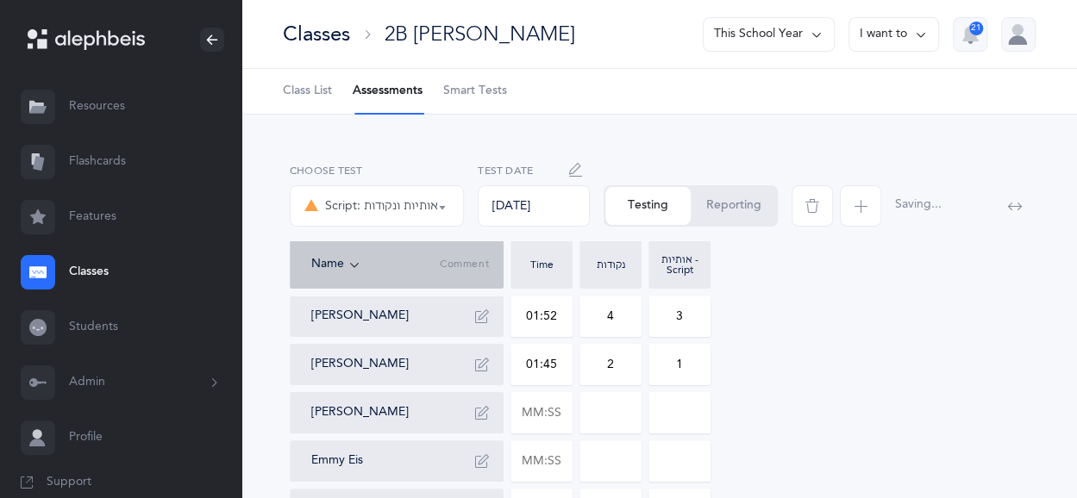
drag, startPoint x: 604, startPoint y: 367, endPoint x: 637, endPoint y: 367, distance: 33.6
click at [637, 367] on input "2" at bounding box center [610, 365] width 60 height 40
type input "3"
drag, startPoint x: 682, startPoint y: 371, endPoint x: 670, endPoint y: 364, distance: 13.9
click at [670, 364] on input "1" at bounding box center [679, 365] width 60 height 40
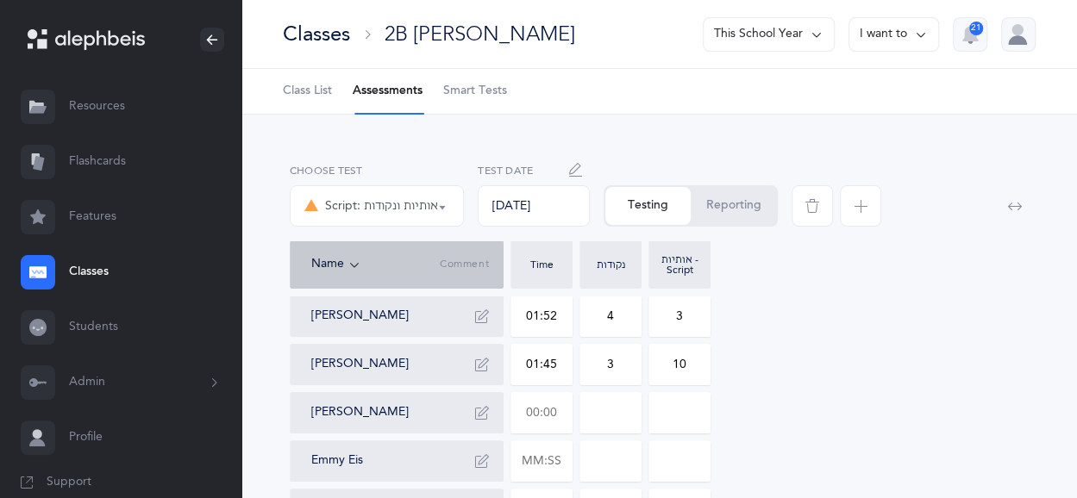
type input "10"
click at [535, 422] on input "text" at bounding box center [541, 413] width 60 height 40
type input "01:54"
type input "0"
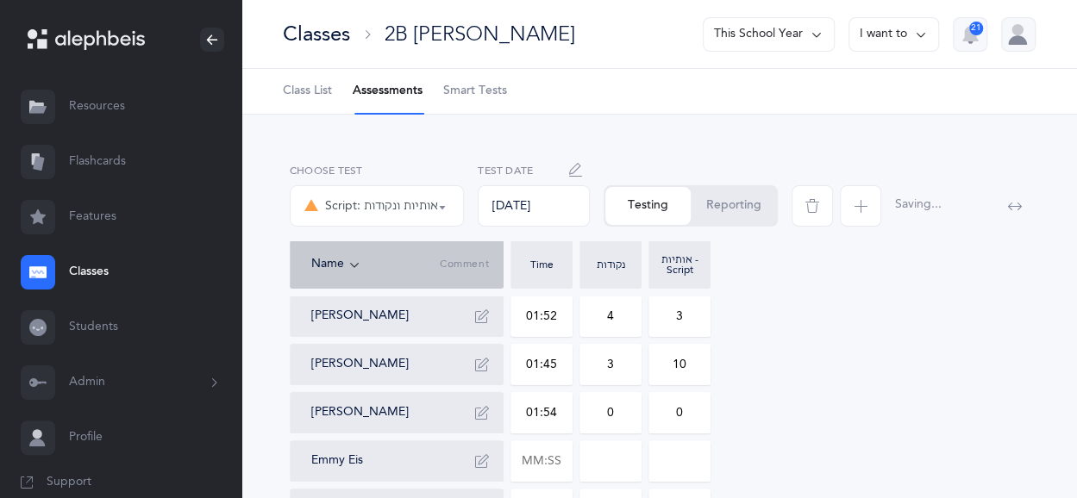
drag, startPoint x: 606, startPoint y: 419, endPoint x: 622, endPoint y: 418, distance: 15.5
click at [622, 418] on input "0" at bounding box center [610, 413] width 60 height 40
type input "6"
click at [679, 415] on input "0" at bounding box center [679, 413] width 60 height 40
type input "7"
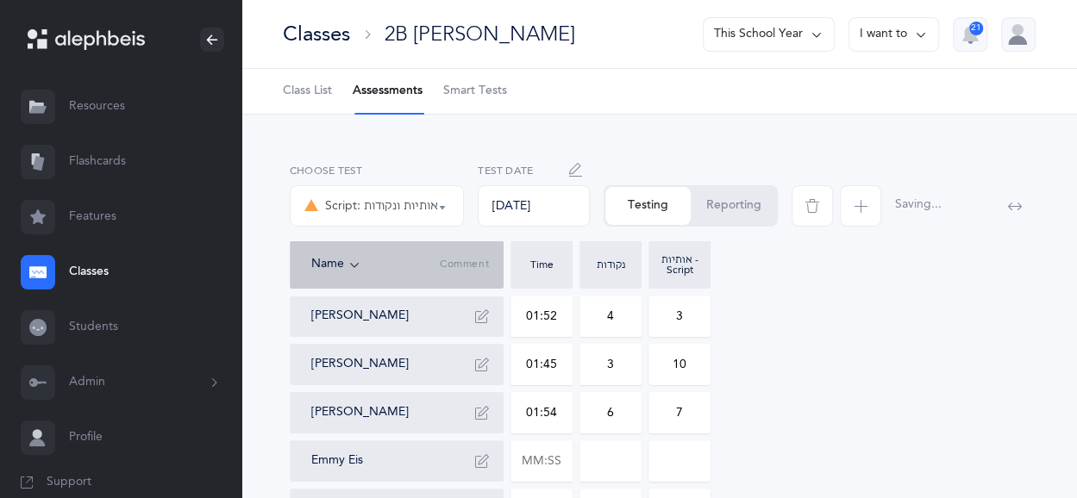
click at [550, 410] on input "01:54" at bounding box center [541, 413] width 60 height 40
drag, startPoint x: 540, startPoint y: 415, endPoint x: 561, endPoint y: 416, distance: 21.6
click at [561, 416] on input "01:54" at bounding box center [541, 413] width 60 height 40
click at [543, 461] on input "text" at bounding box center [541, 461] width 60 height 40
type input "01:12"
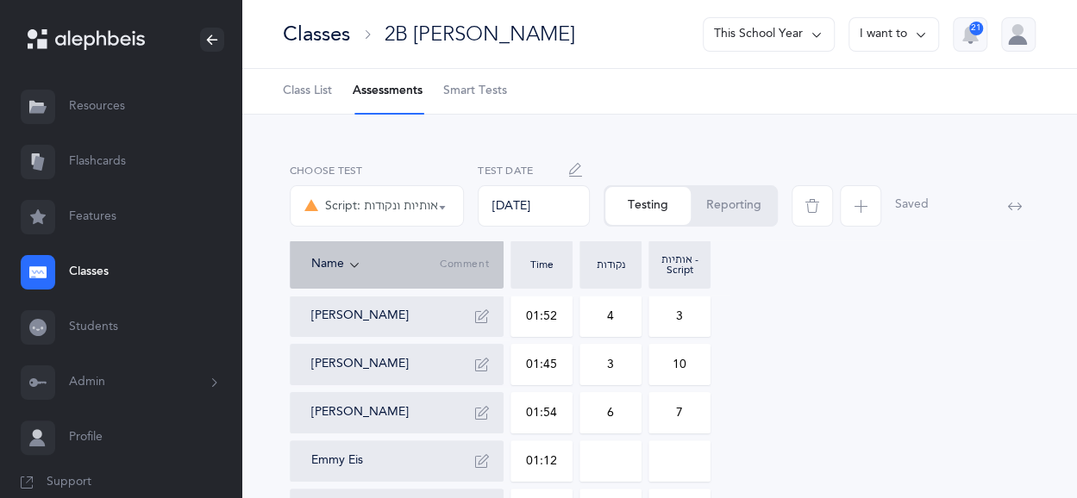
type input "0"
click at [597, 460] on input "0" at bounding box center [610, 461] width 60 height 40
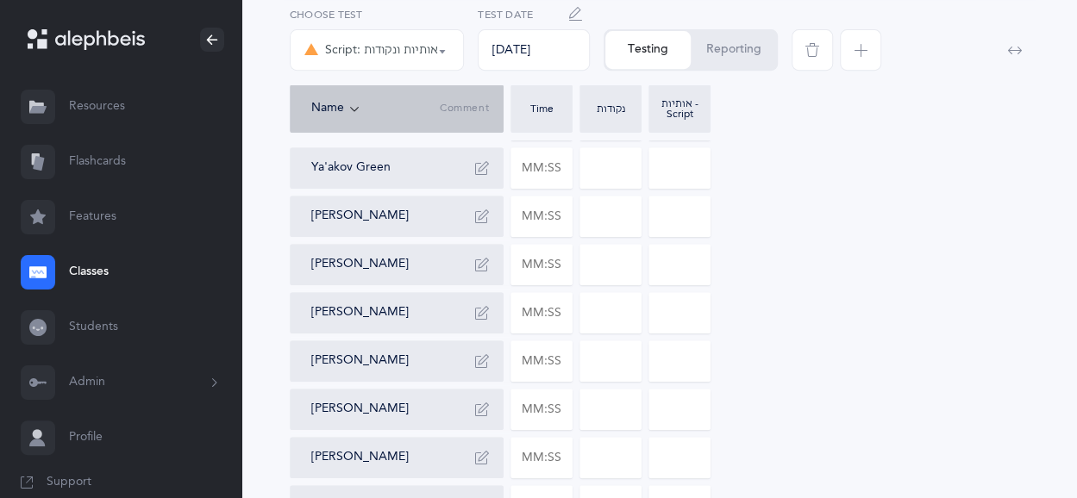
scroll to position [346, 0]
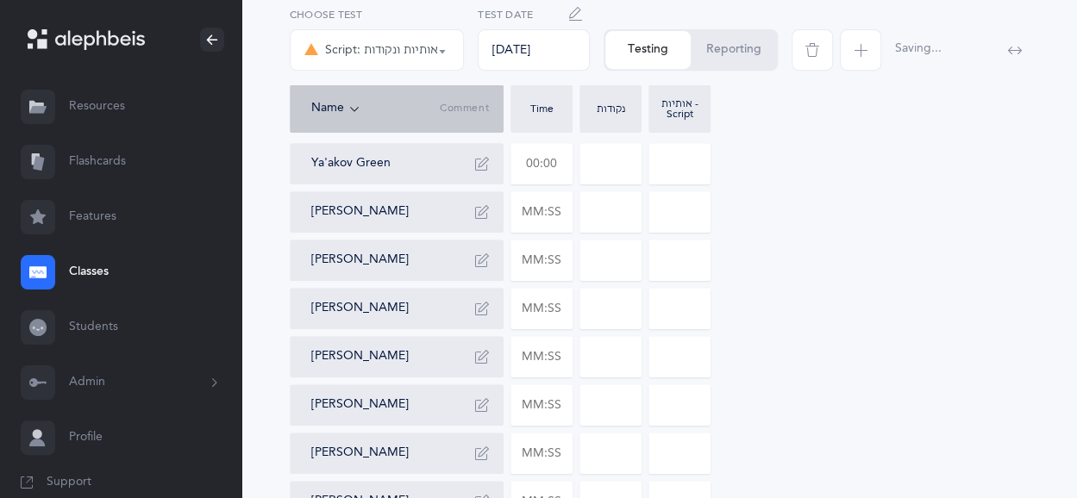
click at [536, 168] on input "text" at bounding box center [541, 164] width 60 height 40
type input "03:02"
click at [581, 158] on input "0" at bounding box center [610, 164] width 60 height 40
drag, startPoint x: 609, startPoint y: 160, endPoint x: 619, endPoint y: 163, distance: 10.7
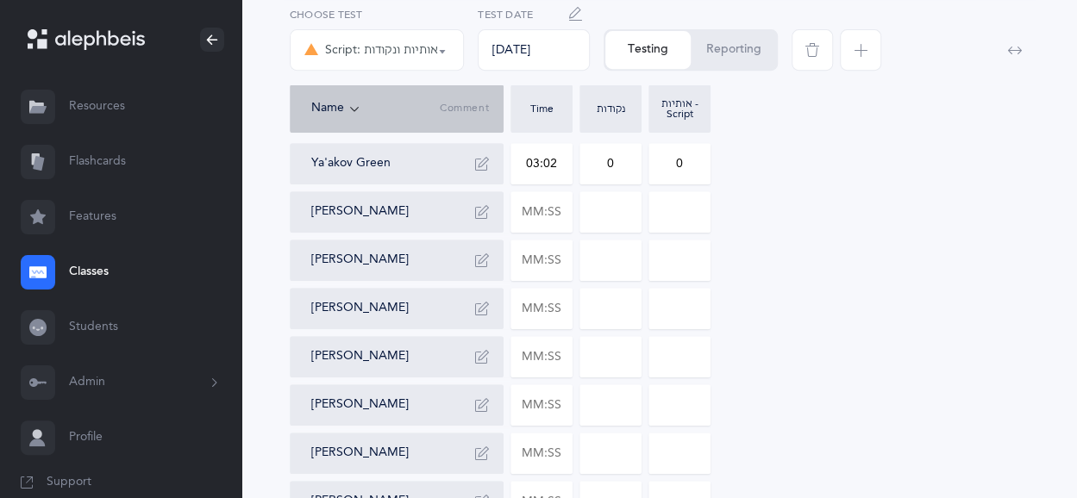
click at [619, 163] on input "0" at bounding box center [610, 164] width 60 height 40
drag, startPoint x: 667, startPoint y: 166, endPoint x: 695, endPoint y: 166, distance: 27.6
click at [695, 166] on input "0" at bounding box center [679, 164] width 60 height 40
click at [530, 220] on input "text" at bounding box center [541, 212] width 60 height 40
drag, startPoint x: 619, startPoint y: 202, endPoint x: 579, endPoint y: 214, distance: 41.5
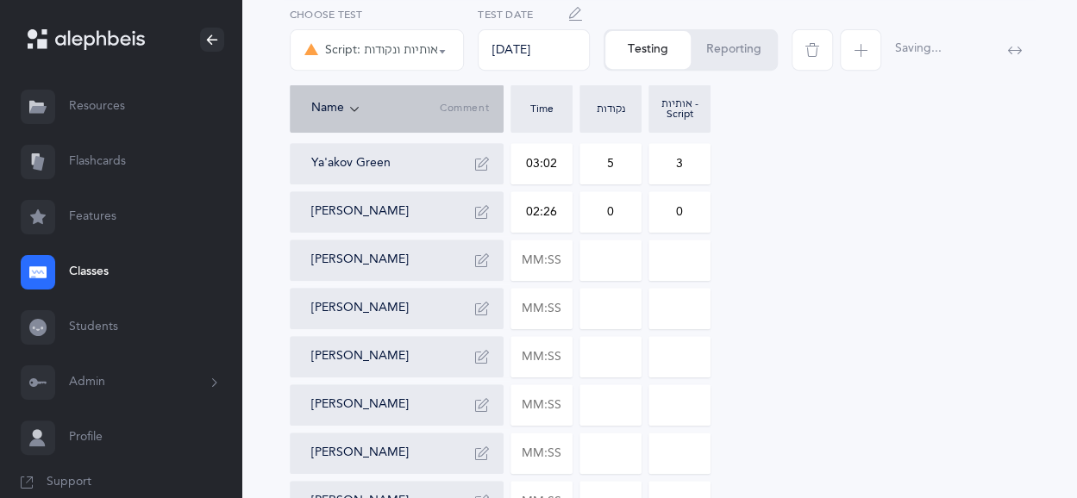
click at [580, 214] on input "0" at bounding box center [610, 212] width 60 height 40
drag, startPoint x: 664, startPoint y: 208, endPoint x: 680, endPoint y: 210, distance: 16.5
click at [680, 210] on input "0" at bounding box center [679, 212] width 60 height 40
click at [526, 273] on input "text" at bounding box center [541, 261] width 60 height 40
drag, startPoint x: 598, startPoint y: 272, endPoint x: 616, endPoint y: 270, distance: 17.3
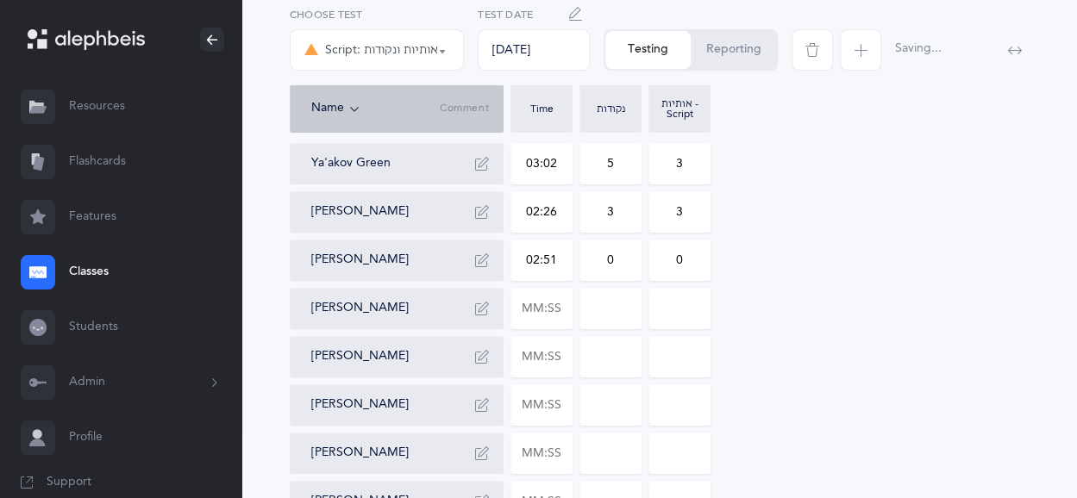
click at [616, 270] on input "0" at bounding box center [610, 261] width 60 height 40
drag, startPoint x: 686, startPoint y: 271, endPoint x: 677, endPoint y: 268, distance: 9.8
click at [677, 268] on input "0" at bounding box center [679, 261] width 60 height 40
click at [553, 369] on input "text" at bounding box center [541, 357] width 60 height 40
drag, startPoint x: 610, startPoint y: 365, endPoint x: 635, endPoint y: 365, distance: 25.9
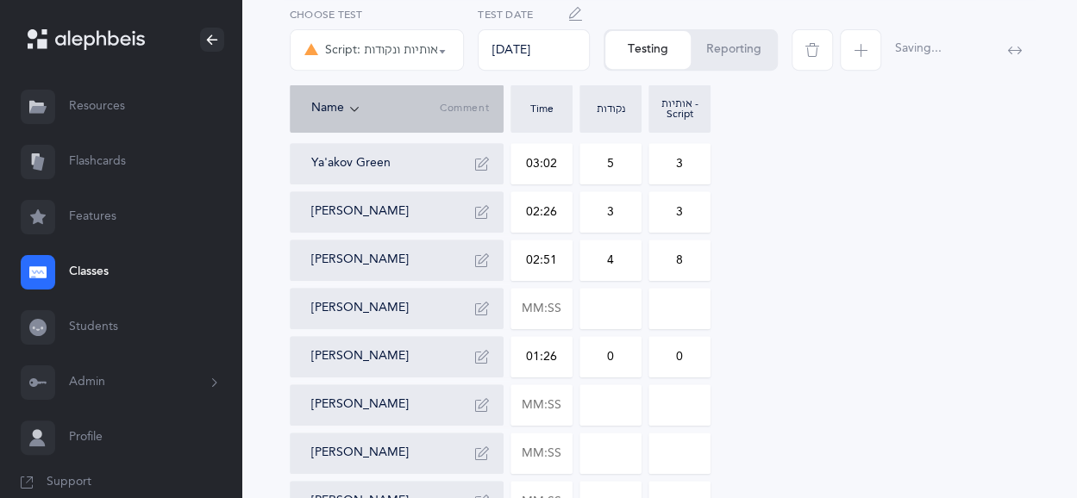
click at [635, 365] on input "0" at bounding box center [610, 357] width 60 height 40
drag, startPoint x: 666, startPoint y: 362, endPoint x: 710, endPoint y: 360, distance: 44.9
click at [710, 360] on div "Maya Aboudi 01:52 4 3 Aaron Argueta 01:45 3 10 Eliyahu Ashwal 01:54 6 7 Emmy Ei…" at bounding box center [659, 308] width 739 height 717
click at [540, 404] on input "text" at bounding box center [541, 405] width 60 height 40
click at [541, 448] on input "text" at bounding box center [541, 454] width 60 height 40
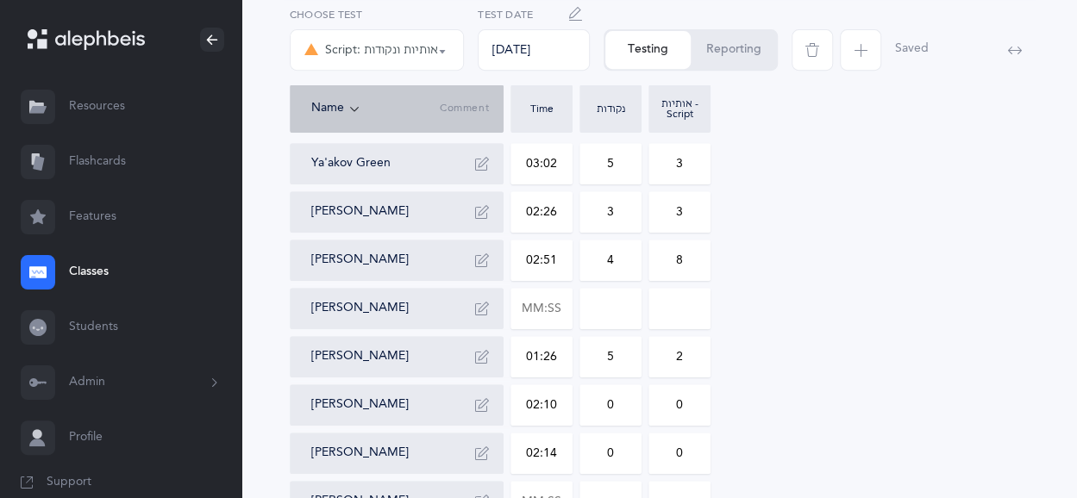
drag, startPoint x: 591, startPoint y: 449, endPoint x: 615, endPoint y: 449, distance: 23.3
click at [615, 449] on input "0" at bounding box center [610, 454] width 60 height 40
click at [676, 460] on input "0" at bounding box center [679, 454] width 60 height 40
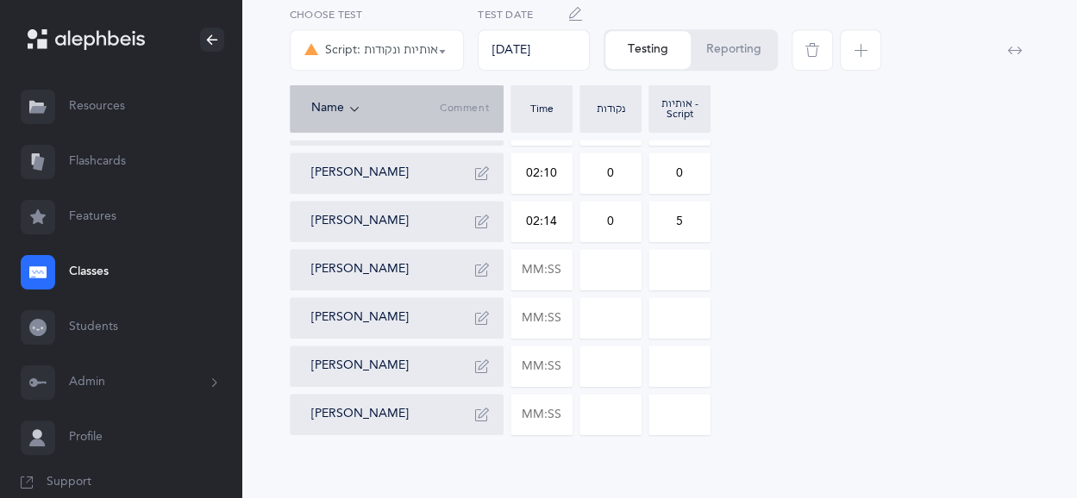
scroll to position [589, 0]
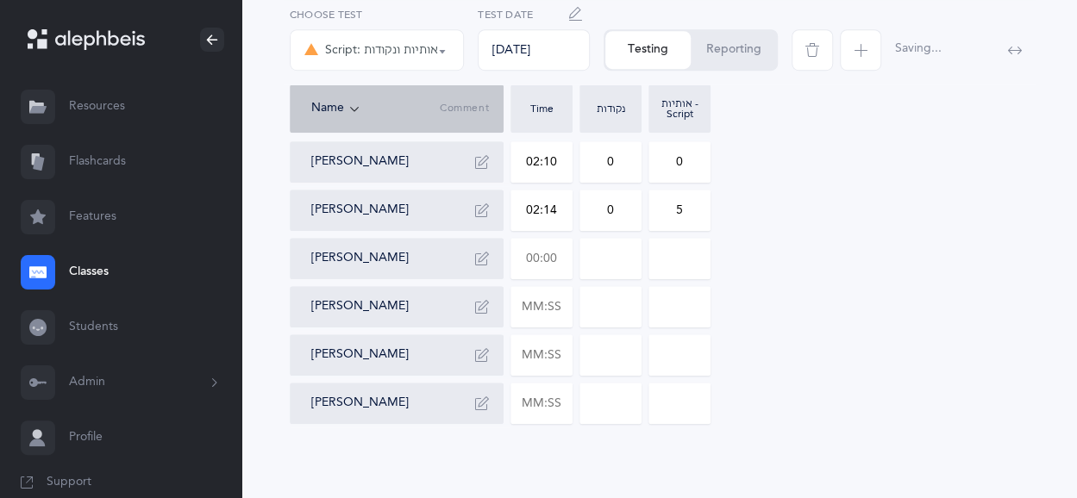
click at [536, 257] on input "text" at bounding box center [541, 259] width 60 height 40
click at [611, 261] on input "0" at bounding box center [610, 259] width 60 height 40
drag, startPoint x: 690, startPoint y: 257, endPoint x: 673, endPoint y: 256, distance: 16.4
click at [673, 256] on input "0" at bounding box center [679, 259] width 60 height 40
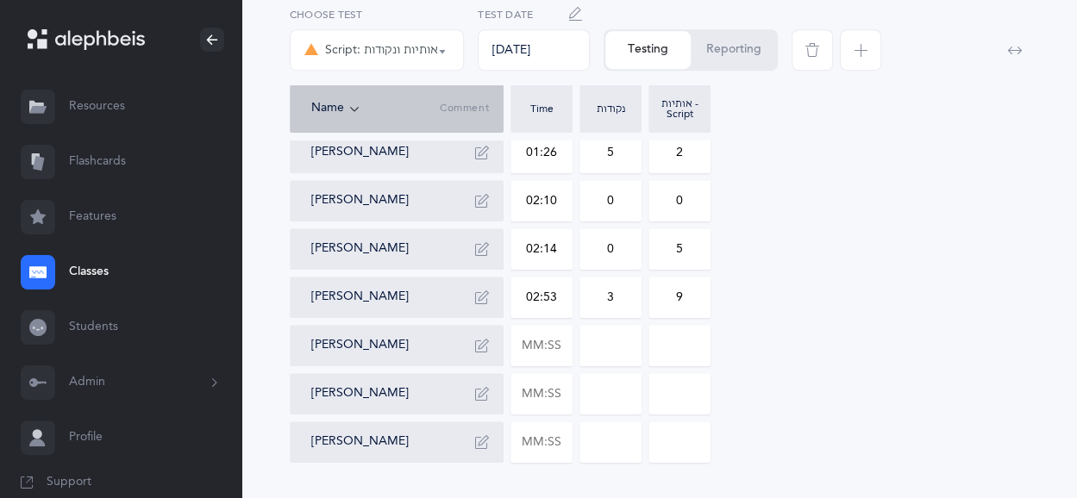
scroll to position [597, 0]
